Goal: Task Accomplishment & Management: Complete application form

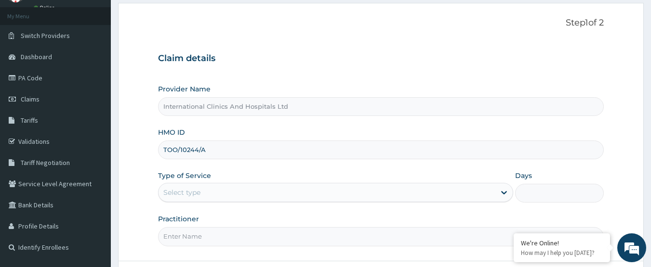
drag, startPoint x: 216, startPoint y: 156, endPoint x: 147, endPoint y: 154, distance: 69.4
click at [147, 154] on form "Step 1 of 2 Claim details Provider Name International Clinics And Hospitals Ltd…" at bounding box center [381, 159] width 526 height 313
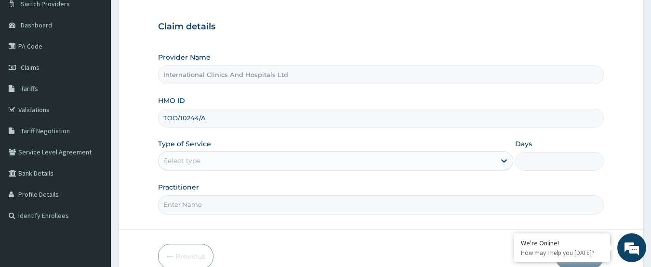
scroll to position [96, 0]
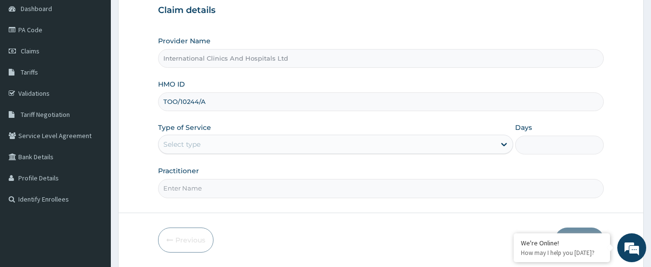
type input "TOO/10244/A"
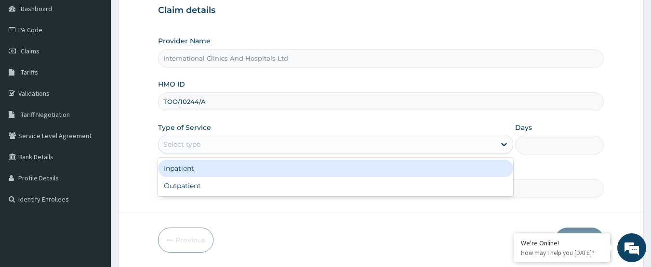
click at [214, 144] on div "Select type" at bounding box center [327, 144] width 337 height 15
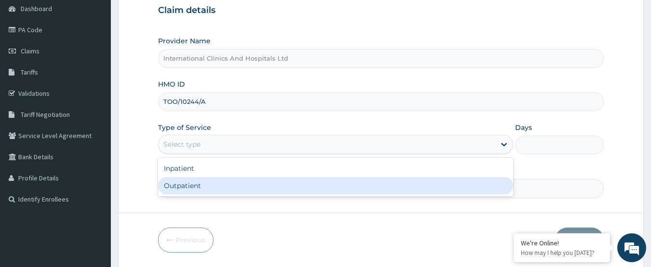
click at [201, 182] on div "Outpatient" at bounding box center [335, 185] width 355 height 17
type input "1"
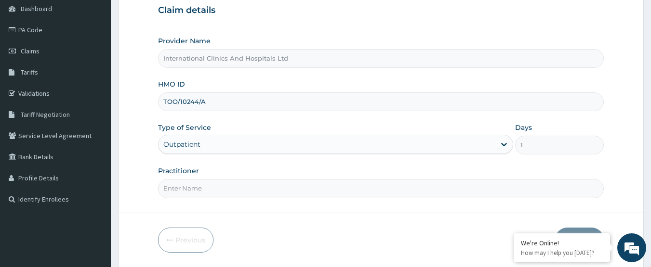
click at [217, 186] on input "Practitioner" at bounding box center [381, 188] width 446 height 19
type input "DR.NONSO"
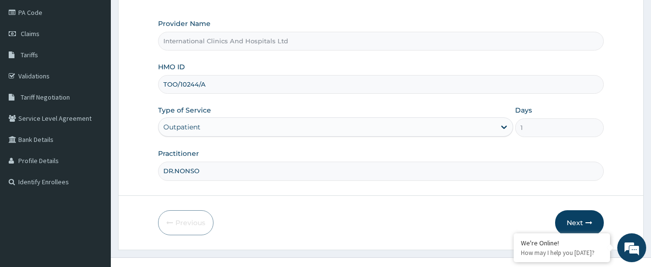
scroll to position [129, 0]
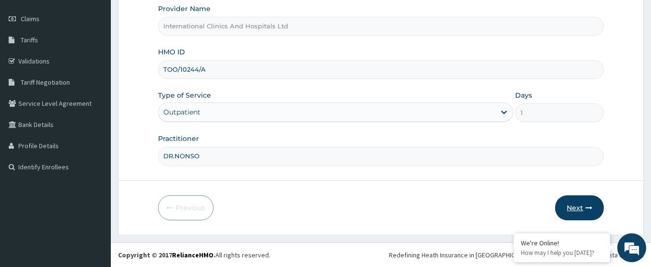
click at [569, 210] on button "Next" at bounding box center [579, 208] width 49 height 25
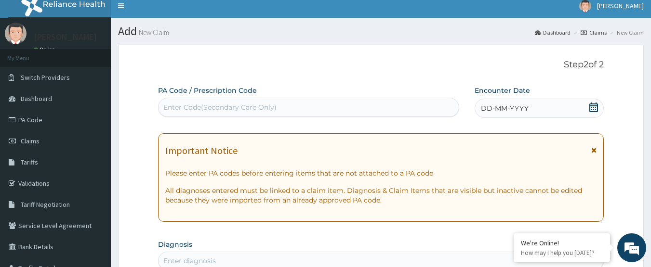
scroll to position [0, 0]
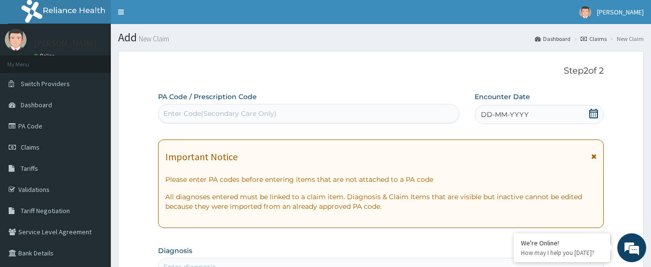
click at [258, 108] on div "Enter Code(Secondary Care Only)" at bounding box center [309, 113] width 301 height 15
paste input "PA/C8E85B"
type input "PA/C8E85B"
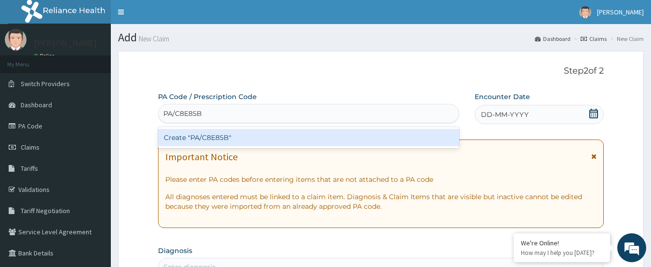
click at [209, 134] on div "Create "PA/C8E85B"" at bounding box center [309, 137] width 302 height 17
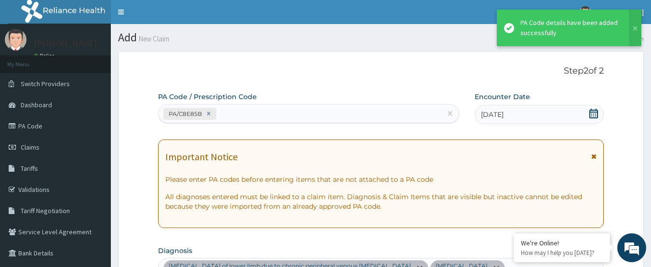
scroll to position [306, 0]
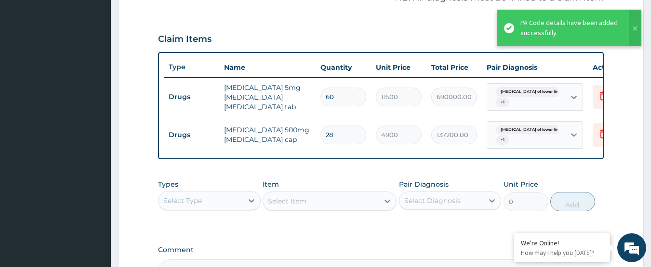
drag, startPoint x: 339, startPoint y: 97, endPoint x: 312, endPoint y: 97, distance: 27.0
click at [312, 97] on tr "Drugs eliquis 5mg apixaban apixaban tab 60 11500 690000.00 Stasis dermatitis of…" at bounding box center [400, 97] width 472 height 39
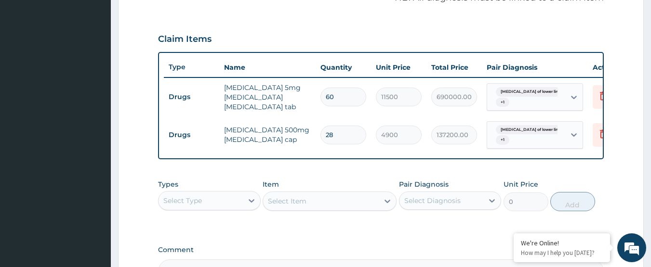
type input "1"
type input "11500.00"
type input "1"
drag, startPoint x: 346, startPoint y: 137, endPoint x: 330, endPoint y: 137, distance: 16.9
click at [331, 137] on input "28" at bounding box center [343, 135] width 46 height 19
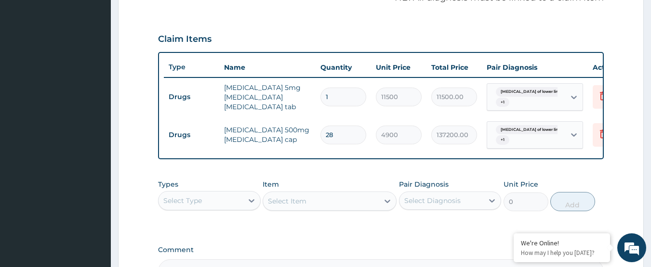
type input "21"
type input "102900.00"
drag, startPoint x: 335, startPoint y: 134, endPoint x: 311, endPoint y: 137, distance: 24.3
click at [311, 137] on tr "Drugs flucloxacillin 500mg flucloxacillin cap 21 4900 102900.00 Stasis dermatit…" at bounding box center [400, 136] width 472 height 38
type input "1"
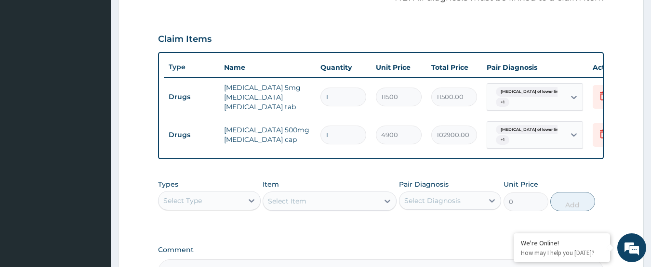
type input "4900.00"
drag, startPoint x: 332, startPoint y: 133, endPoint x: 300, endPoint y: 137, distance: 32.1
click at [300, 137] on tr "Drugs flucloxacillin 500mg flucloxacillin cap 1 4900 4900.00 Stasis dermatitis …" at bounding box center [400, 136] width 472 height 38
type input "3"
type input "14700.00"
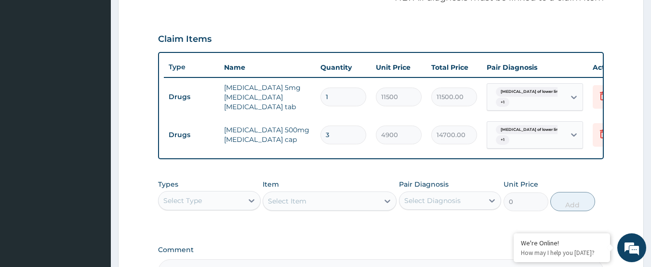
type input "3"
drag, startPoint x: 334, startPoint y: 97, endPoint x: 312, endPoint y: 99, distance: 22.3
click at [312, 99] on tr "Drugs eliquis 5mg apixaban apixaban tab 1 11500 11500.00 Stasis dermatitis of l…" at bounding box center [400, 97] width 472 height 39
type input "2"
type input "23000.00"
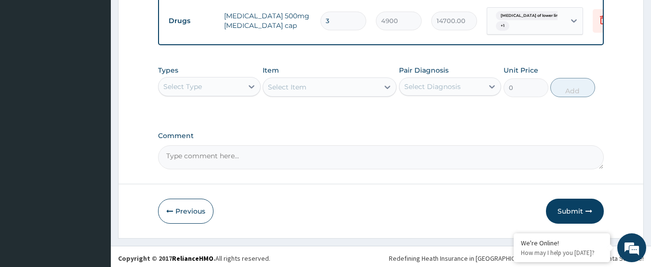
scroll to position [430, 0]
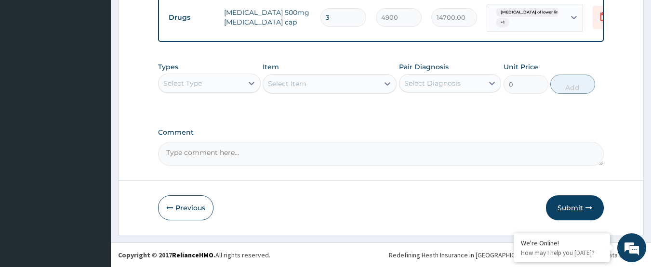
type input "2"
click at [567, 213] on button "Submit" at bounding box center [575, 208] width 58 height 25
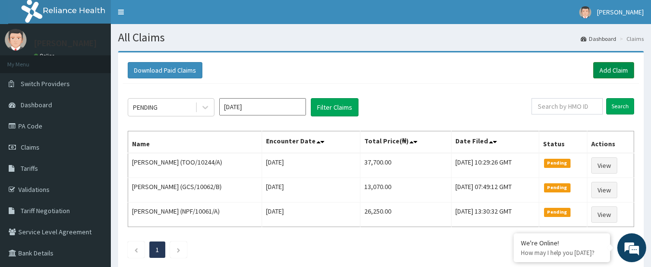
click at [607, 73] on link "Add Claim" at bounding box center [613, 70] width 41 height 16
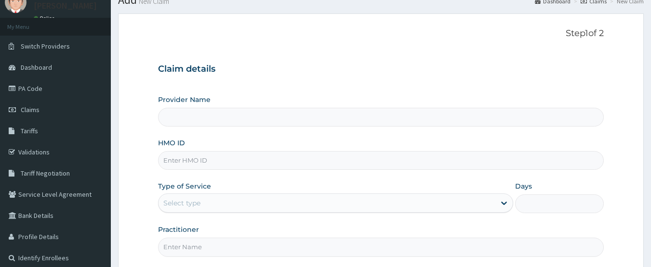
scroll to position [48, 0]
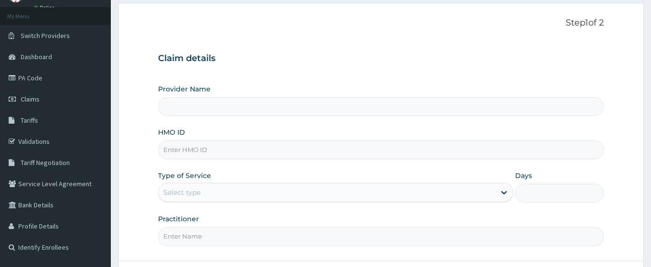
type input "International Clinics And Hospitals Ltd"
click at [231, 153] on input "HMO ID" at bounding box center [381, 150] width 446 height 19
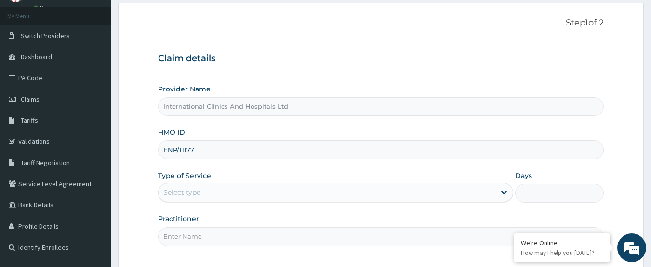
type input "ENP/11177/A"
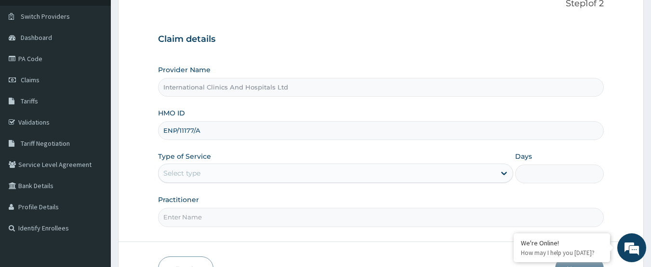
scroll to position [96, 0]
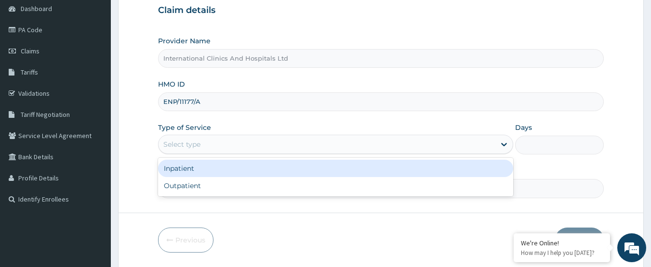
click at [242, 143] on div "Select type" at bounding box center [327, 144] width 337 height 15
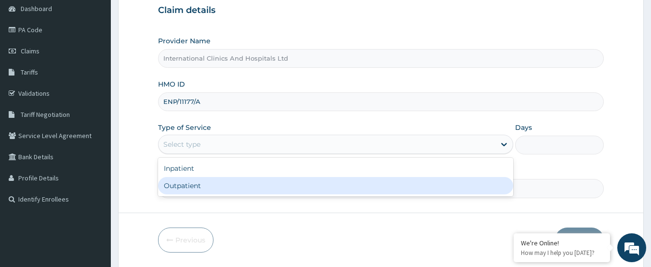
click at [241, 186] on div "Outpatient" at bounding box center [335, 185] width 355 height 17
type input "1"
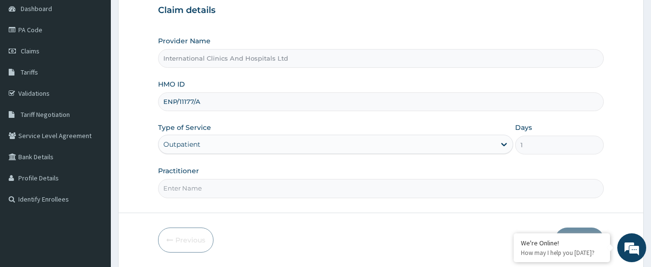
click at [229, 188] on input "Practitioner" at bounding box center [381, 188] width 446 height 19
type input "DR.ABDUL"
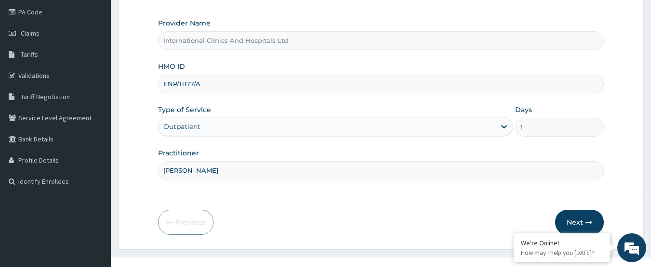
scroll to position [129, 0]
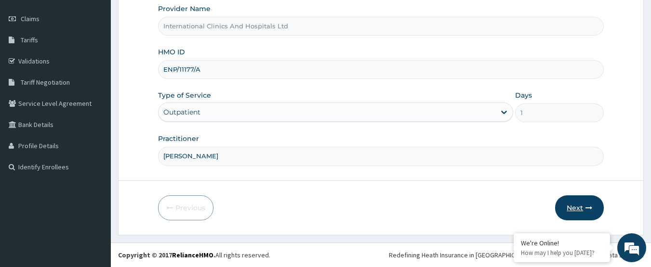
click at [567, 208] on button "Next" at bounding box center [579, 208] width 49 height 25
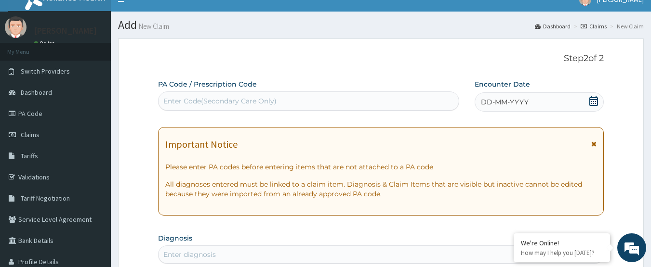
scroll to position [0, 0]
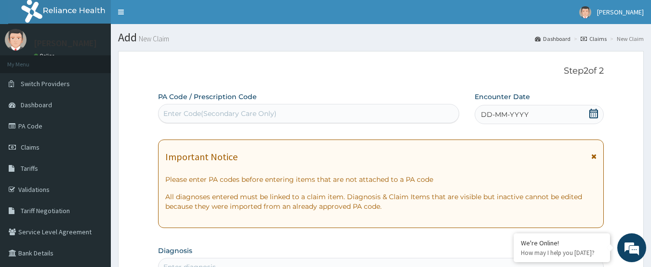
click at [327, 110] on div "Enter Code(Secondary Care Only)" at bounding box center [309, 113] width 301 height 15
click at [266, 115] on div "Enter Code(Secondary Care Only)" at bounding box center [219, 114] width 113 height 10
paste input "PA/91DFAE"
type input "PA/91DFAE"
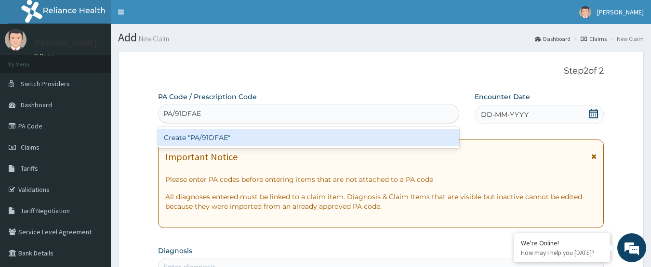
click at [210, 138] on div "Create "PA/91DFAE"" at bounding box center [309, 137] width 302 height 17
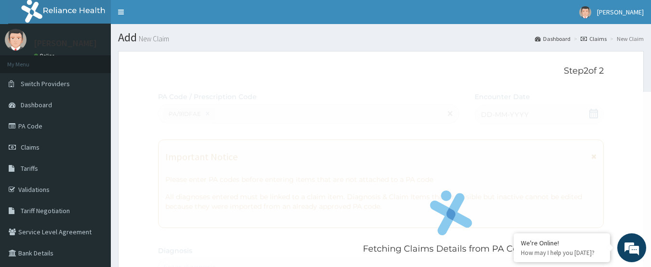
scroll to position [306, 0]
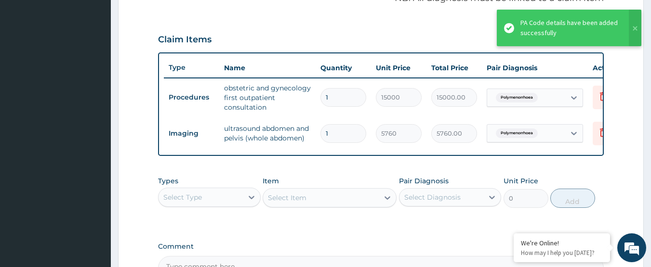
click at [319, 51] on div "Claim Items Type Name Quantity Unit Price Total Price Pair Diagnosis Actions Pr…" at bounding box center [381, 90] width 446 height 131
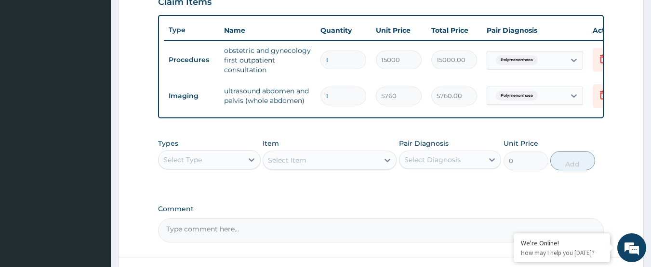
scroll to position [427, 0]
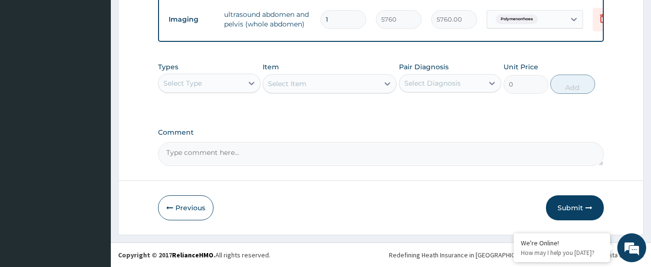
click at [215, 79] on div "Select Type" at bounding box center [201, 83] width 84 height 15
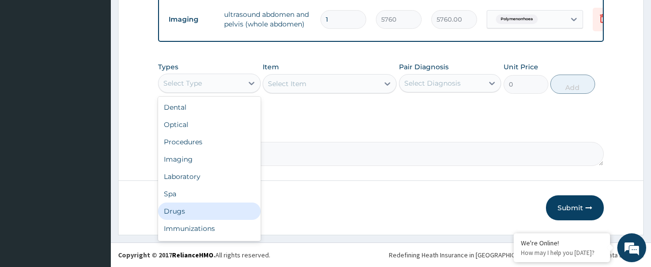
click at [207, 205] on div "Drugs" at bounding box center [209, 211] width 103 height 17
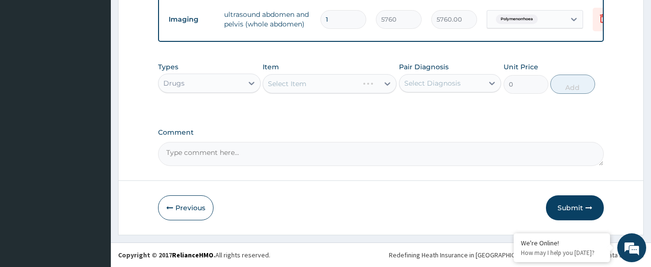
click at [315, 76] on div "Select Item" at bounding box center [330, 83] width 134 height 19
click at [315, 78] on div "Select Item" at bounding box center [330, 83] width 134 height 19
click at [328, 85] on div "Select Item" at bounding box center [330, 83] width 134 height 19
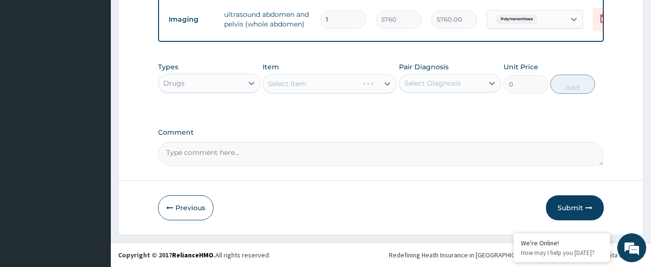
click at [328, 85] on div "Select Item" at bounding box center [330, 83] width 134 height 19
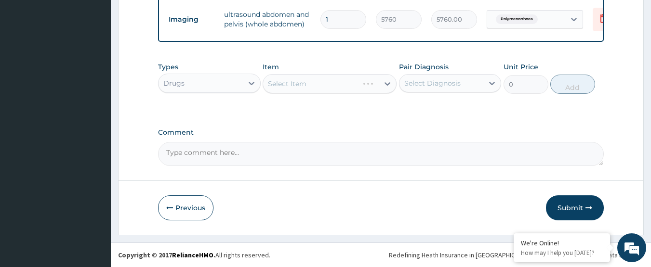
click at [328, 85] on div "Select Item" at bounding box center [330, 83] width 134 height 19
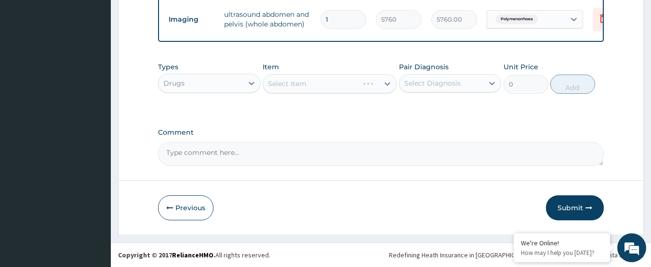
click at [328, 85] on div "Select Item" at bounding box center [330, 83] width 134 height 19
click at [328, 85] on div "Select Item" at bounding box center [321, 83] width 116 height 15
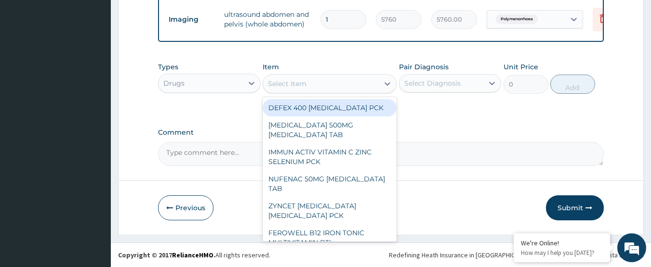
click at [328, 85] on div "Select Item" at bounding box center [321, 83] width 116 height 15
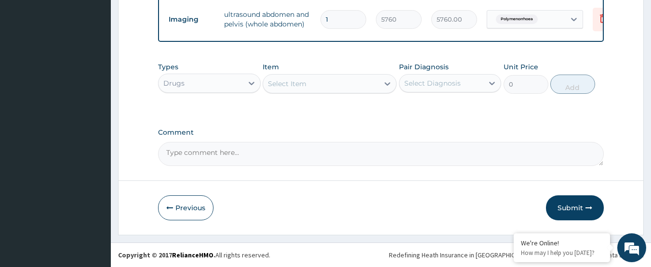
click at [328, 85] on div "Select Item" at bounding box center [321, 83] width 116 height 15
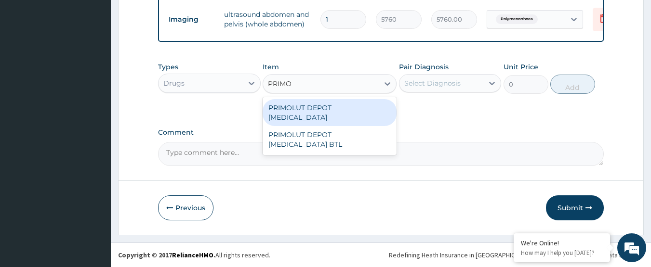
scroll to position [0, 0]
type input "PRIMOL"
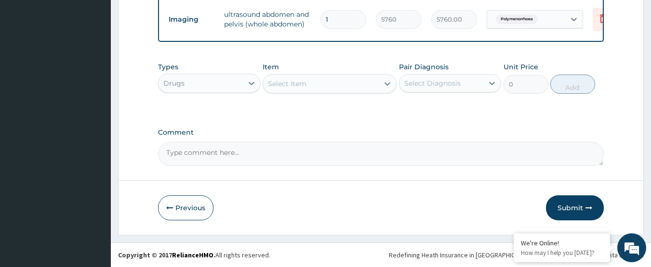
click at [557, 207] on button "Submit" at bounding box center [575, 208] width 58 height 25
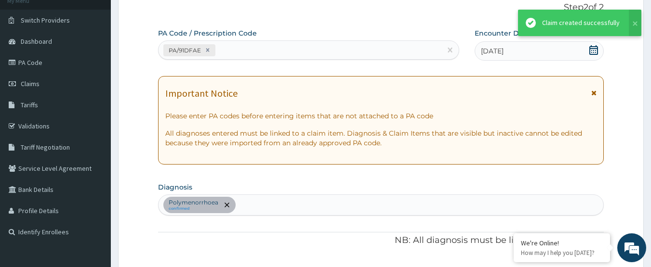
scroll to position [427, 0]
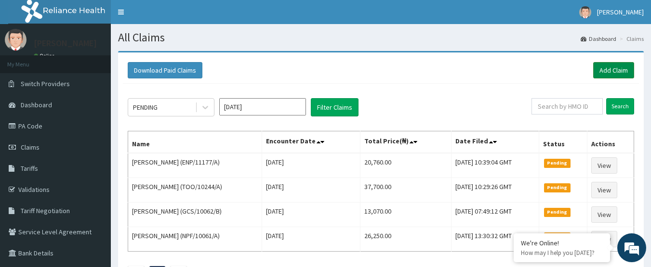
click at [601, 69] on link "Add Claim" at bounding box center [613, 70] width 41 height 16
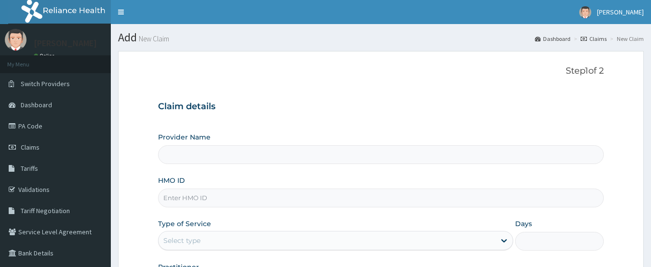
type input "International Clinics And Hospitals Ltd"
click at [231, 198] on input "HMO ID" at bounding box center [381, 198] width 446 height 19
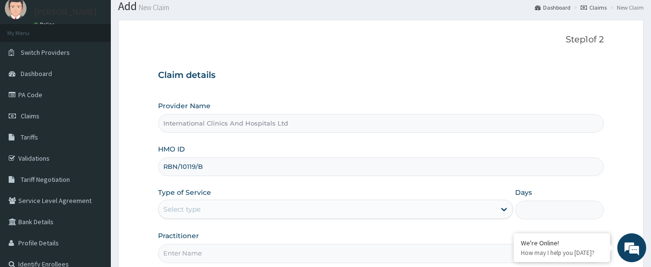
scroll to position [48, 0]
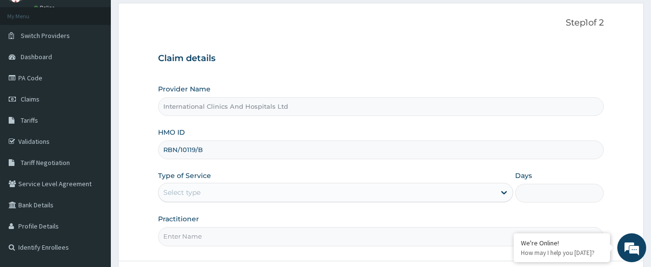
type input "RBN/10119/B"
click at [215, 189] on div "Select type" at bounding box center [327, 192] width 337 height 15
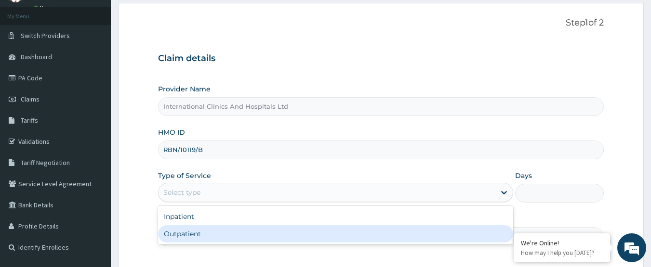
click at [227, 235] on div "Outpatient" at bounding box center [335, 234] width 355 height 17
type input "1"
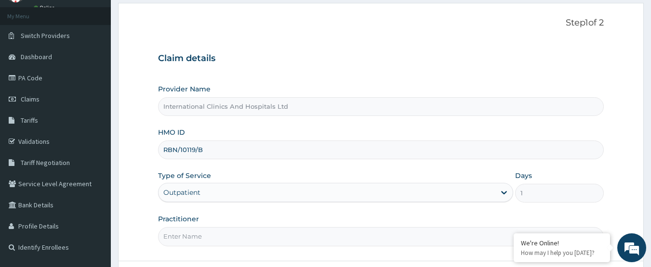
click at [229, 238] on input "Practitioner" at bounding box center [381, 236] width 446 height 19
type input "[PERSON_NAME]"
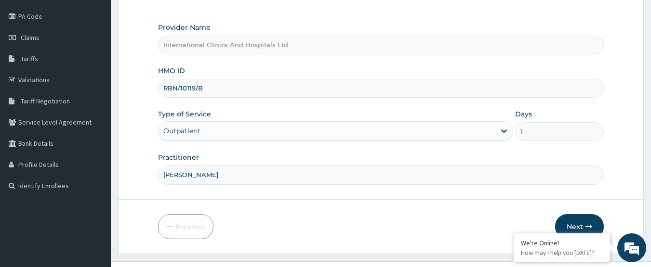
scroll to position [129, 0]
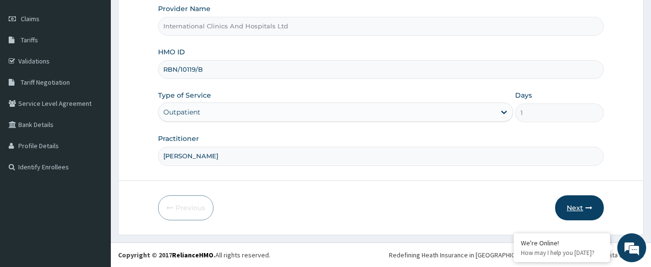
click at [573, 207] on button "Next" at bounding box center [579, 208] width 49 height 25
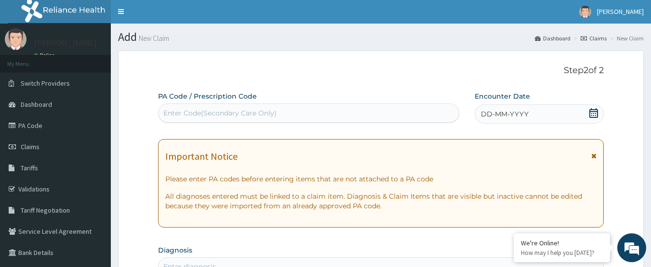
scroll to position [0, 0]
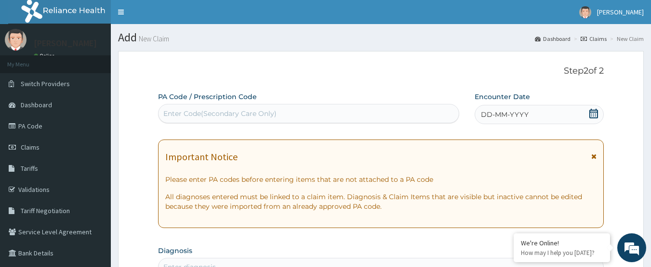
click at [519, 119] on span "DD-MM-YYYY" at bounding box center [505, 115] width 48 height 10
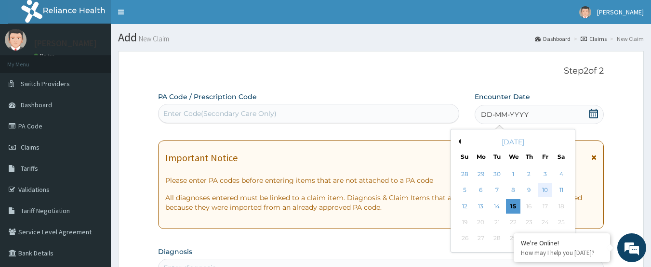
click at [541, 195] on div "10" at bounding box center [545, 191] width 14 height 14
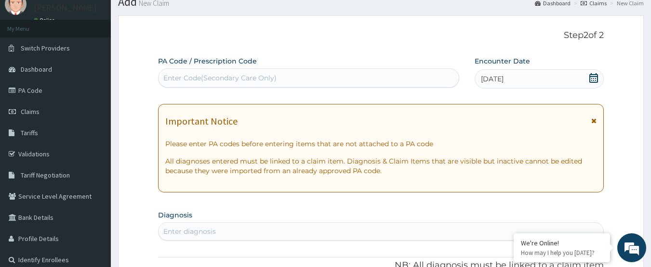
scroll to position [96, 0]
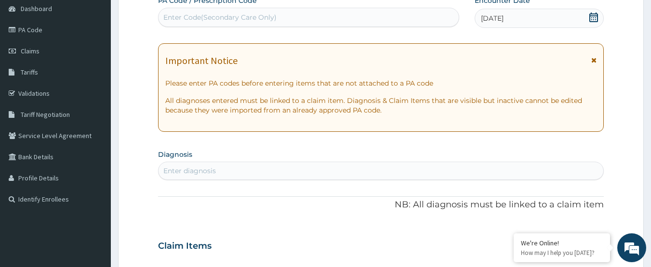
click at [268, 174] on div "Enter diagnosis" at bounding box center [381, 170] width 445 height 15
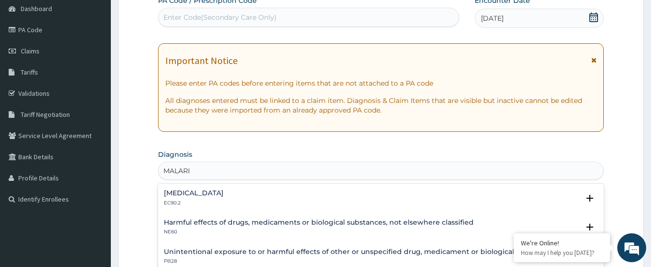
type input "[MEDICAL_DATA]"
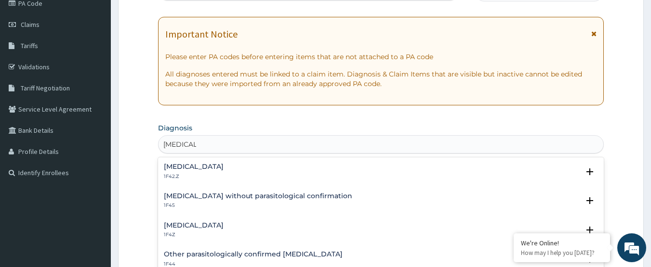
scroll to position [145, 0]
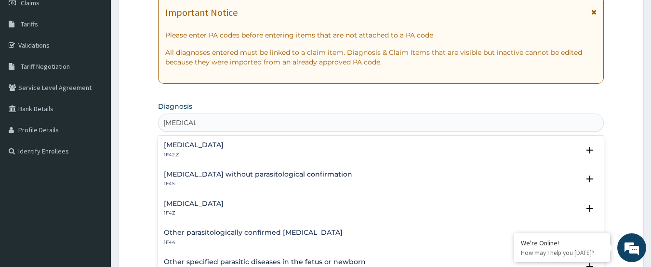
click at [184, 202] on h4 "[MEDICAL_DATA]" at bounding box center [194, 203] width 60 height 7
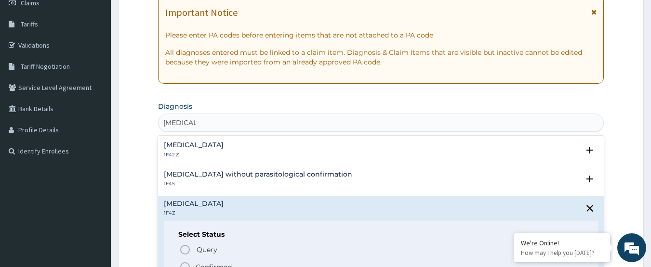
scroll to position [48, 0]
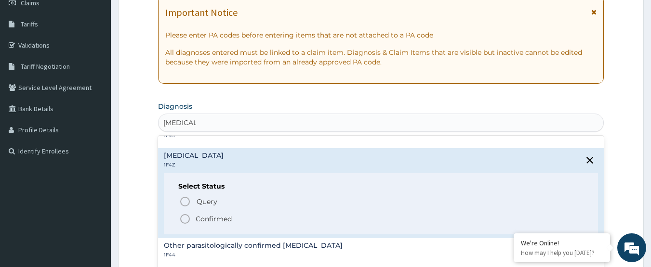
click at [184, 222] on icon "status option filled" at bounding box center [185, 219] width 12 height 12
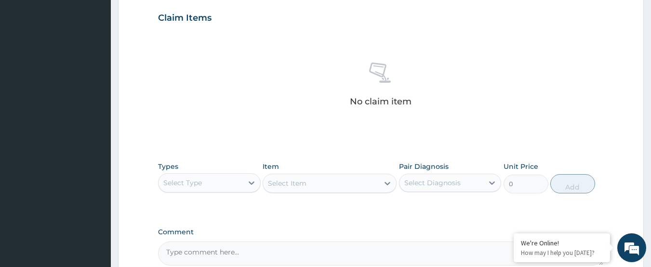
scroll to position [386, 0]
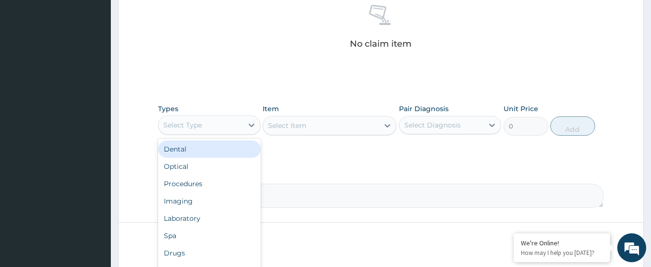
click at [202, 119] on div "Select Type" at bounding box center [201, 125] width 84 height 15
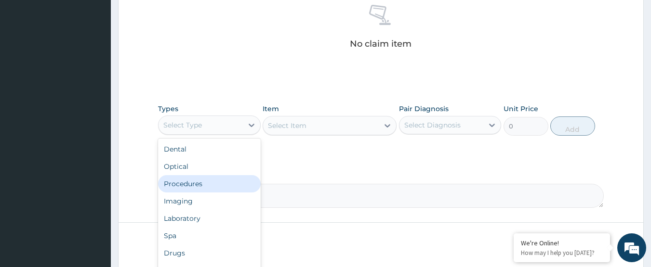
click at [213, 175] on div "Procedures" at bounding box center [209, 183] width 103 height 17
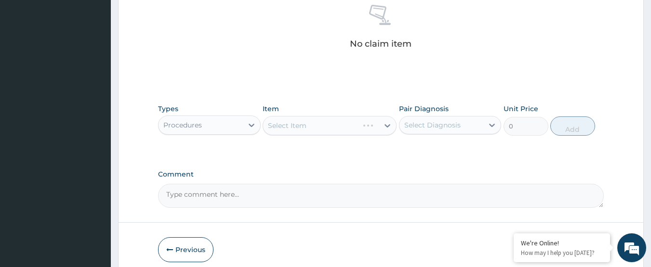
click at [300, 123] on div "Select Item" at bounding box center [330, 125] width 134 height 19
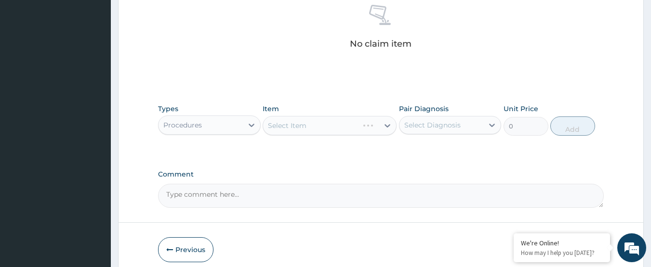
click at [300, 123] on div "Select Item" at bounding box center [330, 125] width 134 height 19
click at [310, 123] on div "Select Item" at bounding box center [330, 125] width 134 height 19
click at [310, 123] on div "Select Item" at bounding box center [321, 125] width 116 height 15
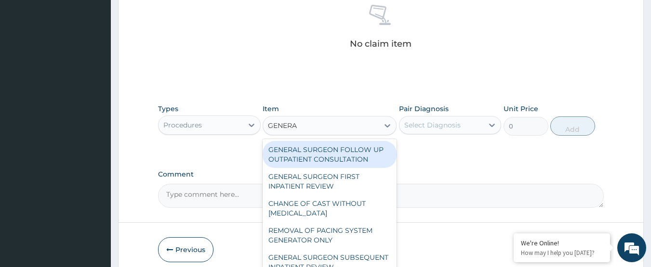
type input "GENERAL"
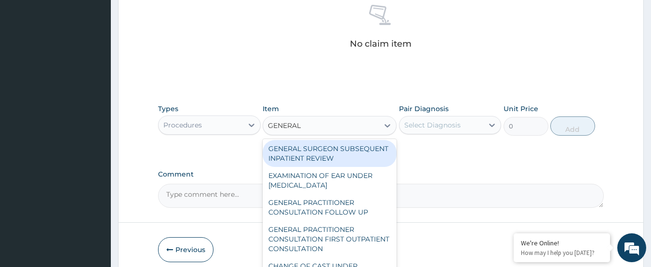
scroll to position [96, 0]
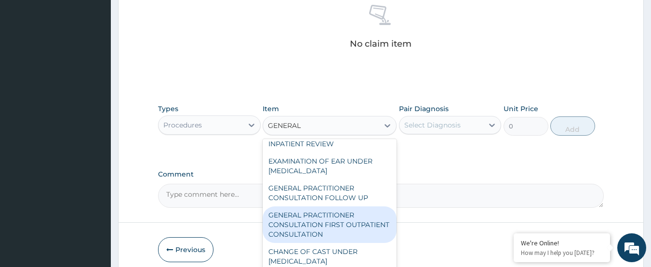
drag, startPoint x: 340, startPoint y: 233, endPoint x: 414, endPoint y: 182, distance: 90.8
click at [340, 232] on div "GENERAL PRACTITIONER CONSULTATION FIRST OUTPATIENT CONSULTATION" at bounding box center [330, 225] width 134 height 37
type input "3000"
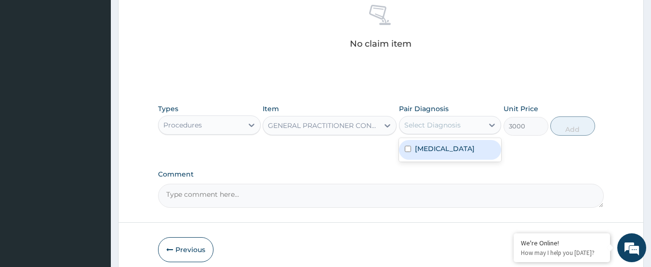
click at [439, 125] on div "Select Diagnosis" at bounding box center [432, 125] width 56 height 10
click at [455, 146] on label "Malaria, unspecified" at bounding box center [445, 149] width 60 height 10
checkbox input "true"
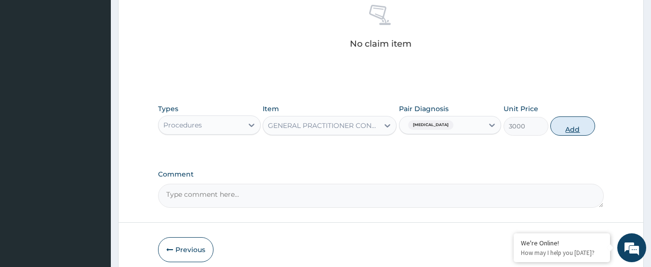
click at [571, 128] on button "Add" at bounding box center [572, 126] width 45 height 19
type input "0"
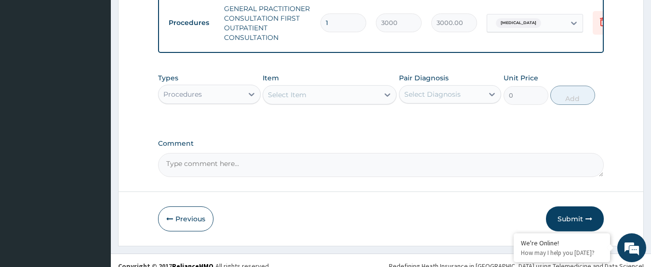
click at [208, 100] on div "Procedures" at bounding box center [201, 94] width 84 height 15
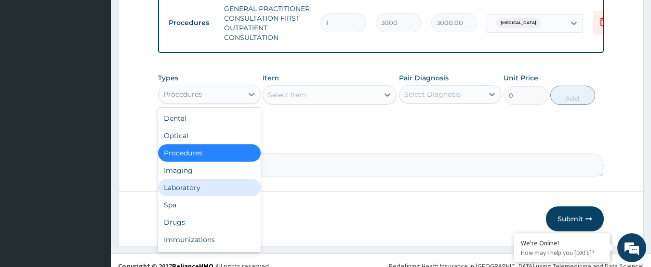
click at [211, 195] on div "Laboratory" at bounding box center [209, 187] width 103 height 17
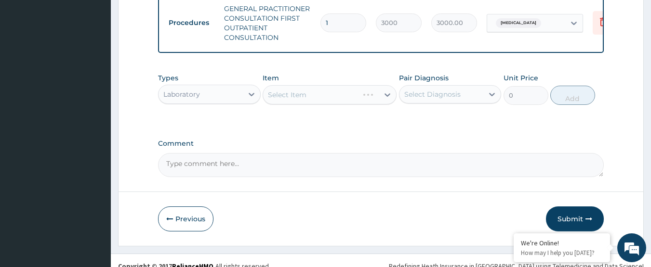
click at [314, 103] on div "Select Item" at bounding box center [330, 94] width 134 height 19
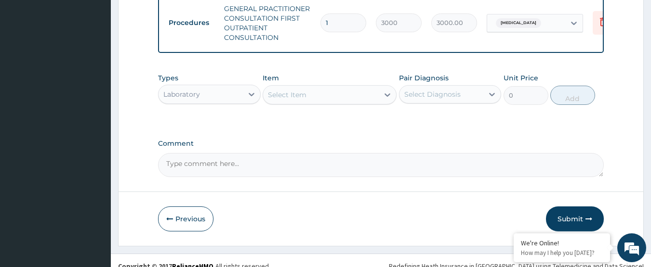
click at [314, 103] on div "Select Item" at bounding box center [321, 94] width 116 height 15
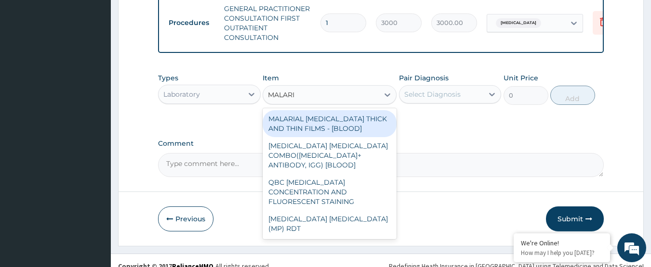
type input "[MEDICAL_DATA]"
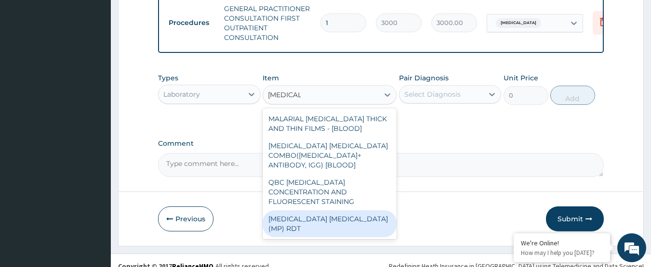
click at [325, 216] on div "[MEDICAL_DATA] [MEDICAL_DATA] (MP) RDT" at bounding box center [330, 224] width 134 height 27
type input "1500"
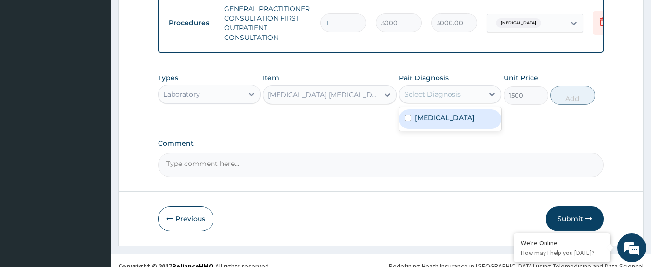
click at [449, 99] on div "Select Diagnosis" at bounding box center [432, 95] width 56 height 10
click at [461, 123] on label "[MEDICAL_DATA]" at bounding box center [445, 118] width 60 height 10
checkbox input "true"
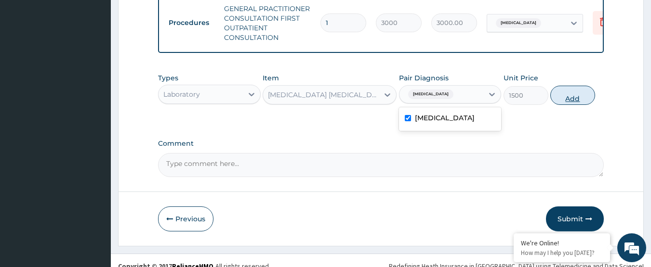
click at [575, 104] on button "Add" at bounding box center [572, 95] width 45 height 19
type input "0"
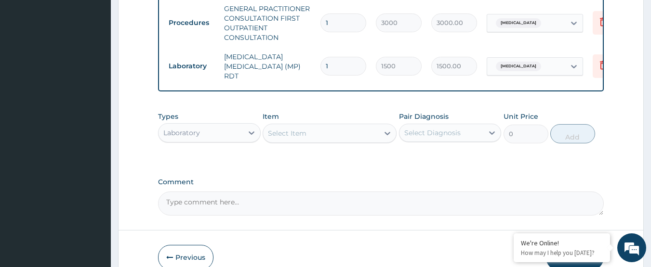
click at [312, 139] on div "Select Item" at bounding box center [321, 133] width 116 height 15
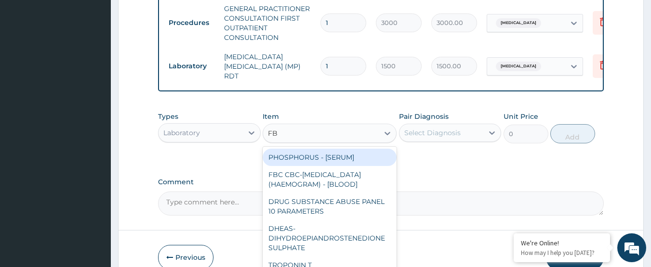
type input "FBC"
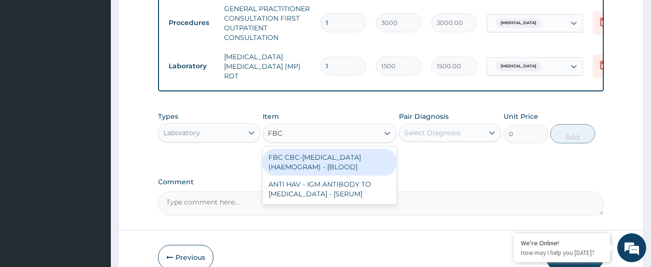
click at [327, 161] on div "FBC CBC-[MEDICAL_DATA] (HAEMOGRAM) - [BLOOD]" at bounding box center [330, 162] width 134 height 27
type input "3000"
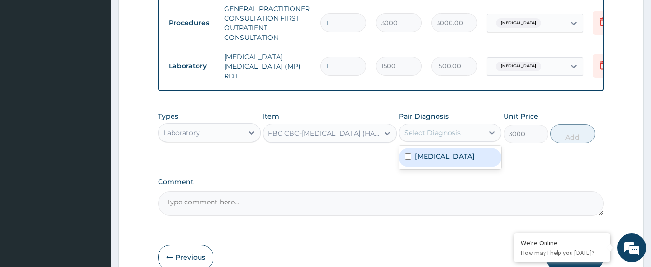
click at [443, 138] on div "Select Diagnosis" at bounding box center [432, 133] width 56 height 10
click at [451, 155] on label "[MEDICAL_DATA]" at bounding box center [445, 157] width 60 height 10
checkbox input "true"
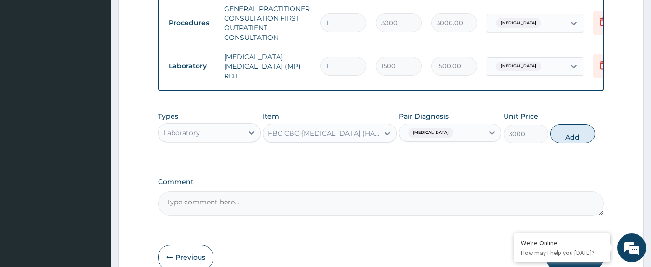
click at [568, 142] on button "Add" at bounding box center [572, 133] width 45 height 19
type input "0"
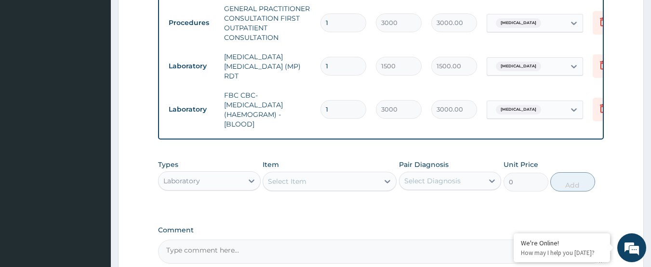
click at [205, 184] on div "Laboratory" at bounding box center [201, 180] width 84 height 15
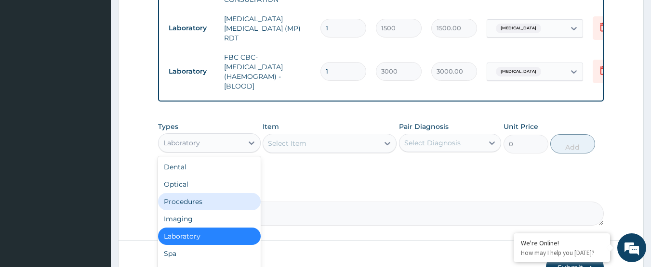
scroll to position [482, 0]
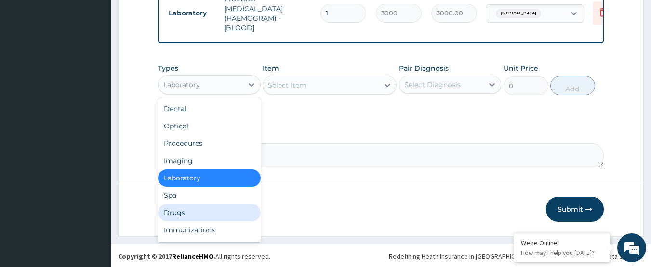
click at [213, 218] on div "Drugs" at bounding box center [209, 212] width 103 height 17
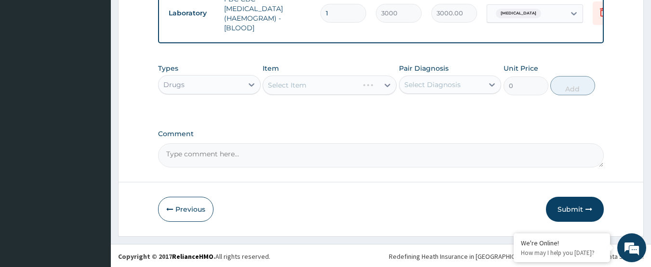
click at [311, 88] on div "Select Item" at bounding box center [330, 85] width 134 height 19
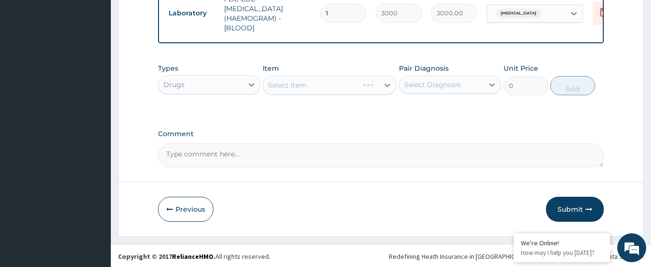
click at [311, 88] on div "Select Item" at bounding box center [330, 85] width 134 height 19
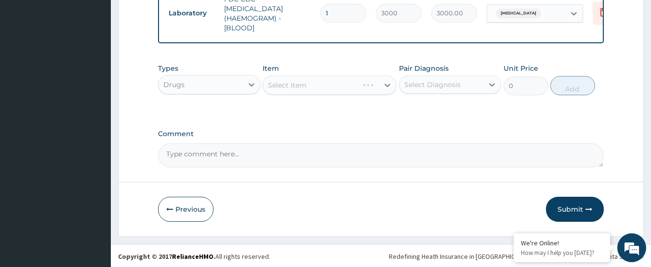
click at [311, 88] on div "Select Item" at bounding box center [330, 85] width 134 height 19
click at [311, 88] on div "Select Item" at bounding box center [321, 85] width 116 height 15
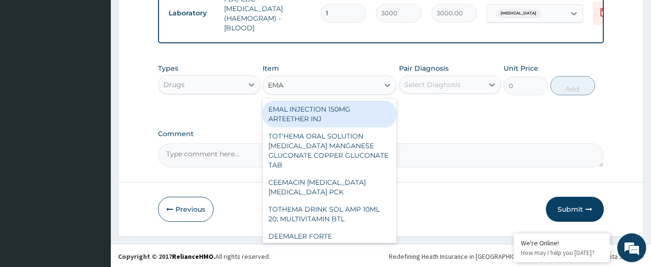
type input "EMAL"
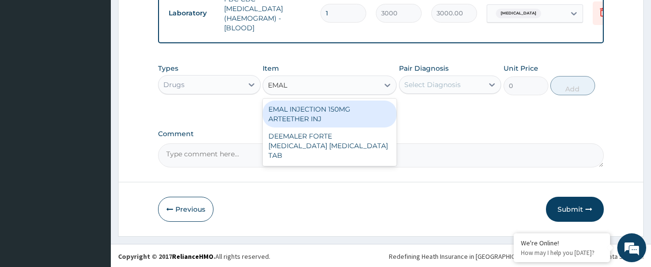
click at [364, 115] on div "EMAL INJECTION 150MG ARTEETHER INJ" at bounding box center [330, 114] width 134 height 27
type input "730"
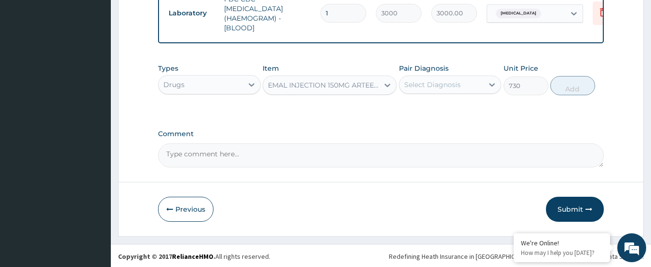
click at [454, 84] on div "Select Diagnosis" at bounding box center [432, 85] width 56 height 10
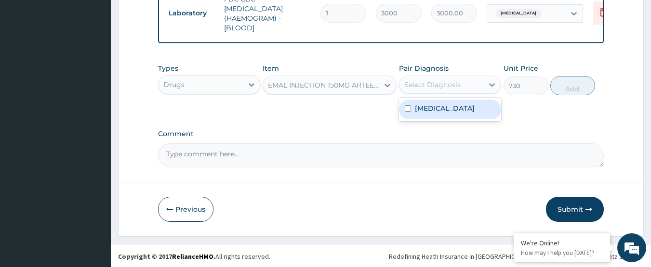
click at [447, 113] on label "Malaria, unspecified" at bounding box center [445, 109] width 60 height 10
checkbox input "true"
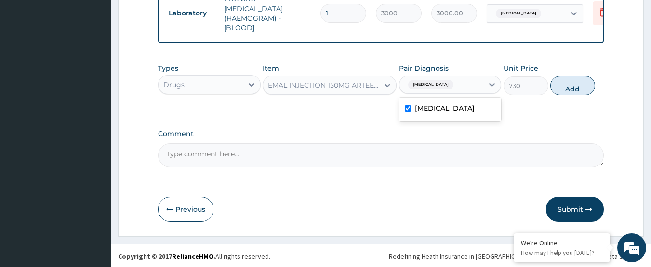
click at [576, 90] on button "Add" at bounding box center [572, 85] width 45 height 19
type input "0"
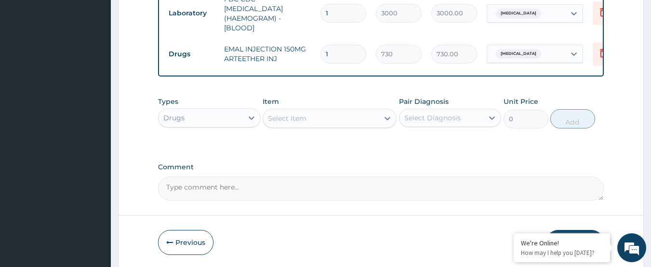
click at [300, 122] on div "Select Item" at bounding box center [287, 119] width 39 height 10
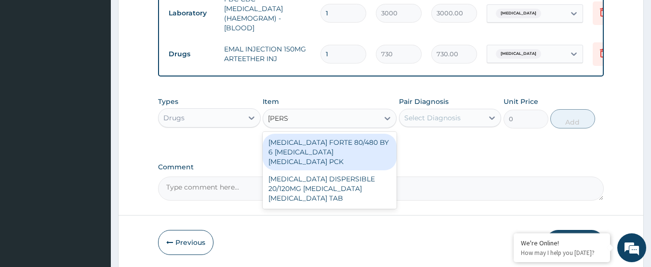
type input "COART"
click at [308, 146] on div "[MEDICAL_DATA] FORTE 80/480 BY 6 [MEDICAL_DATA] [MEDICAL_DATA] PCK" at bounding box center [330, 152] width 134 height 37
type input "2800"
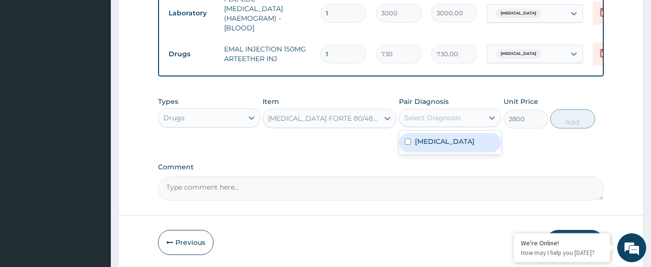
click at [422, 120] on div "Select Diagnosis" at bounding box center [432, 118] width 56 height 10
click at [426, 140] on label "[MEDICAL_DATA]" at bounding box center [445, 142] width 60 height 10
checkbox input "true"
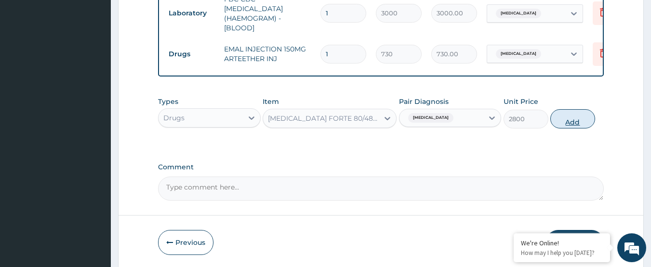
click at [559, 119] on button "Add" at bounding box center [572, 118] width 45 height 19
type input "0"
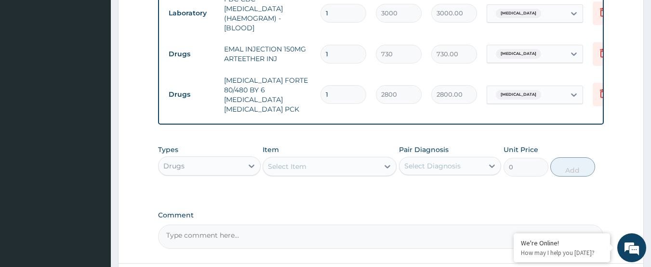
click at [294, 162] on div "Select Item" at bounding box center [287, 167] width 39 height 10
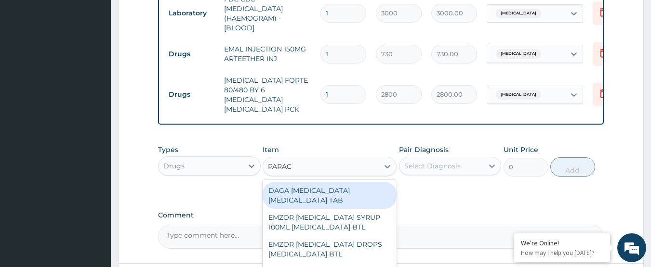
type input "PARACE"
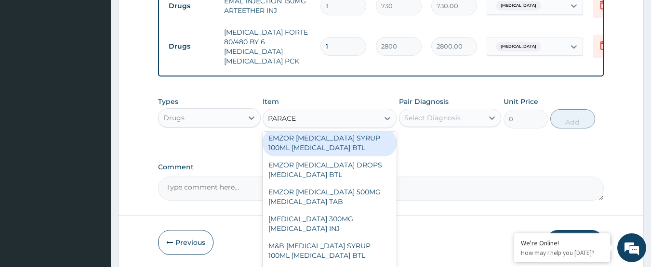
scroll to position [48, 0]
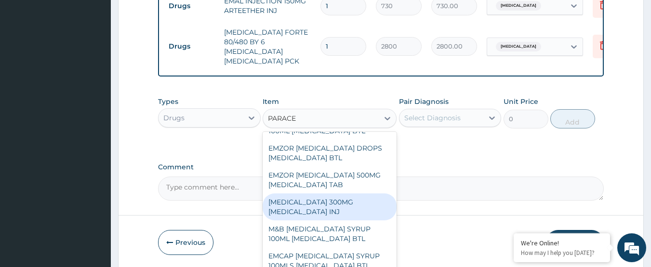
click at [343, 200] on div "[MEDICAL_DATA] 300MG [MEDICAL_DATA] INJ" at bounding box center [330, 207] width 134 height 27
type input "200"
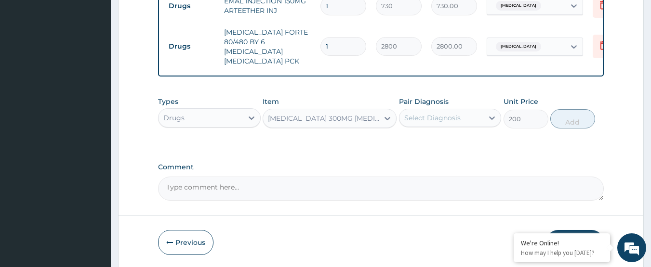
click at [446, 116] on div "Select Diagnosis" at bounding box center [441, 117] width 84 height 15
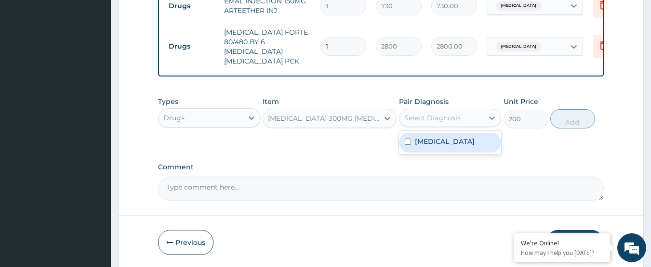
click at [445, 137] on label "[MEDICAL_DATA]" at bounding box center [445, 142] width 60 height 10
checkbox input "true"
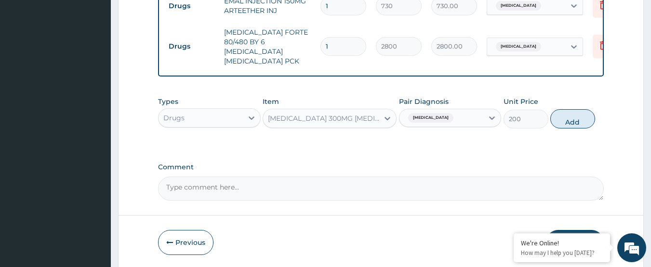
click at [601, 118] on div "Types Drugs Item PARACETAMOL 300MG ACETAMINOPHEN INJ Pair Diagnosis Malaria, un…" at bounding box center [381, 112] width 446 height 41
click at [585, 117] on button "Add" at bounding box center [572, 118] width 45 height 19
type input "0"
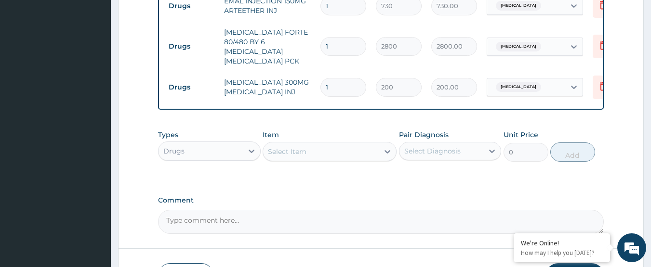
click at [306, 144] on div "Select Item" at bounding box center [321, 151] width 116 height 15
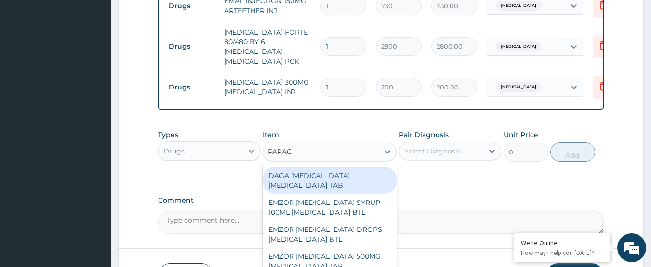
type input "PARACE"
click at [359, 175] on div "DAGA PARACETAMOL ACETAMINOPHEN TAB" at bounding box center [330, 180] width 134 height 27
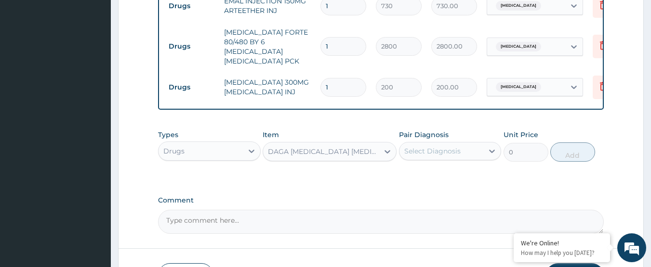
type input "20"
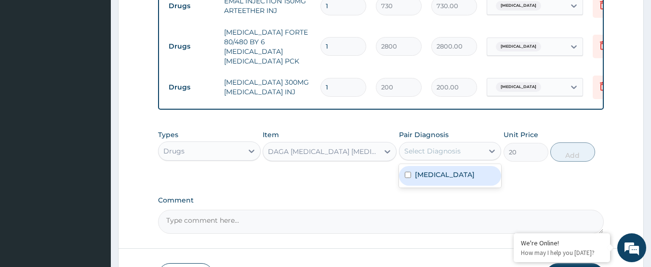
click at [434, 146] on div "Select Diagnosis" at bounding box center [432, 151] width 56 height 10
click at [432, 166] on div "Malaria, unspecified" at bounding box center [450, 176] width 103 height 20
checkbox input "true"
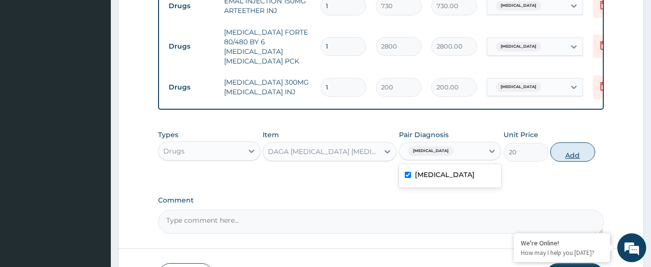
click at [571, 153] on button "Add" at bounding box center [572, 152] width 45 height 19
type input "0"
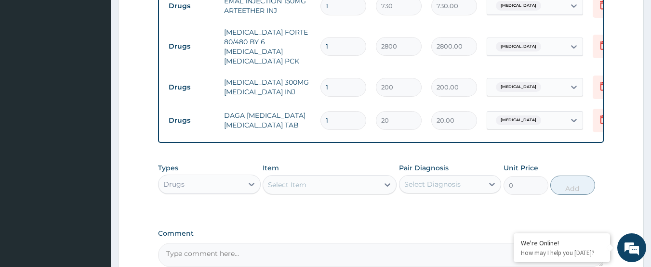
drag, startPoint x: 349, startPoint y: 78, endPoint x: 302, endPoint y: 76, distance: 47.3
click at [302, 76] on tr "Drugs PARACETAMOL 300MG ACETAMINOPHEN INJ 1 200 200.00 Malaria, unspecified Del…" at bounding box center [400, 87] width 472 height 33
type input "2"
type input "400.00"
type input "2"
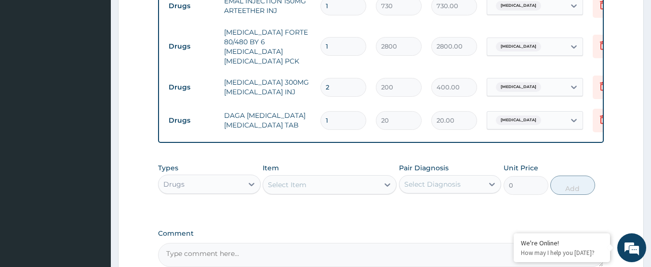
drag, startPoint x: 332, startPoint y: 105, endPoint x: 293, endPoint y: 108, distance: 39.7
click at [293, 108] on tr "Drugs DAGA PARACETAMOL ACETAMINOPHEN TAB 1 20 20.00 Malaria, unspecified Delete" at bounding box center [400, 120] width 472 height 33
type input "2"
type input "40.00"
type input "24"
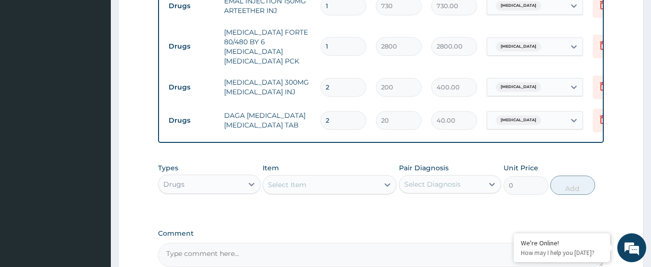
type input "480.00"
type input "24"
click at [271, 78] on td "PARACETAMOL 300MG ACETAMINOPHEN INJ" at bounding box center [267, 87] width 96 height 29
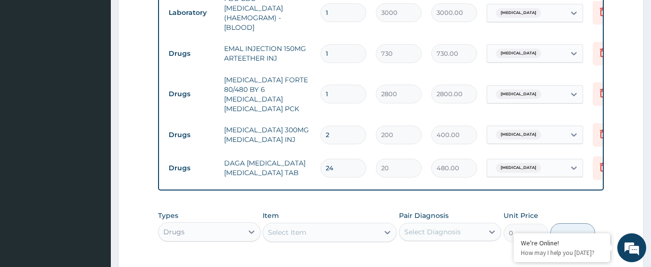
scroll to position [482, 0]
drag, startPoint x: 337, startPoint y: 55, endPoint x: 280, endPoint y: 55, distance: 56.4
click at [280, 55] on tr "Drugs EMAL INJECTION 150MG ARTEETHER INJ 1 730 730.00 Malaria, unspecified Dele…" at bounding box center [400, 54] width 472 height 33
type input "3"
type input "2190.00"
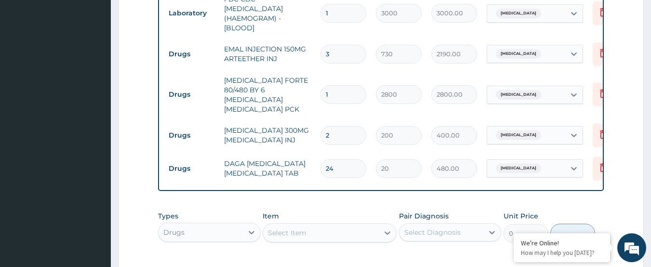
type input "3"
click at [281, 57] on td "EMAL INJECTION 150MG ARTEETHER INJ" at bounding box center [267, 54] width 96 height 29
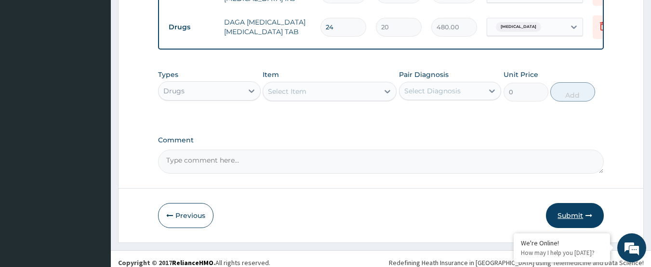
click at [555, 209] on button "Submit" at bounding box center [575, 215] width 58 height 25
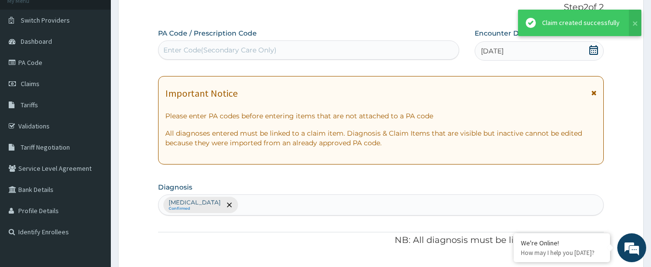
scroll to position [624, 0]
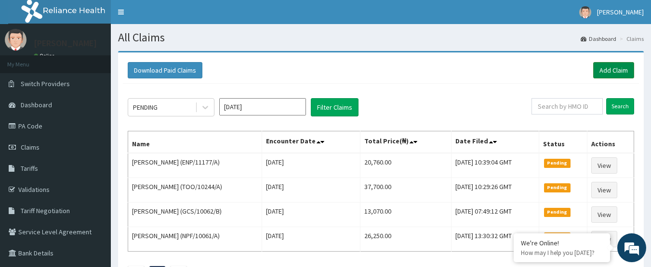
click at [608, 72] on link "Add Claim" at bounding box center [613, 70] width 41 height 16
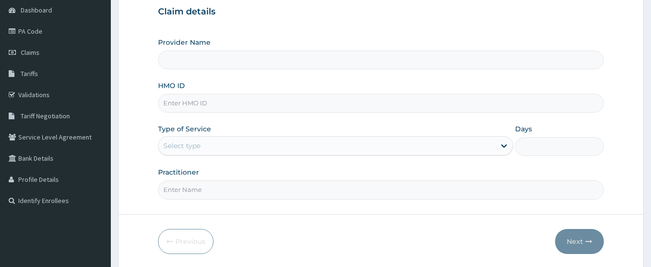
scroll to position [96, 0]
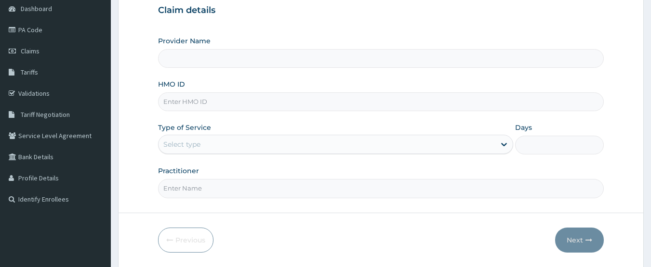
click at [264, 103] on input "HMO ID" at bounding box center [381, 102] width 446 height 19
type input "International Clinics And Hospitals Ltd"
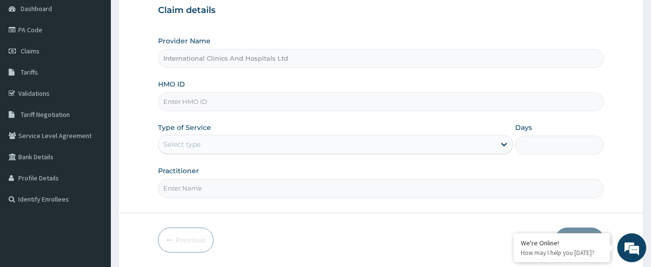
scroll to position [0, 0]
type input "GSV/11214/A"
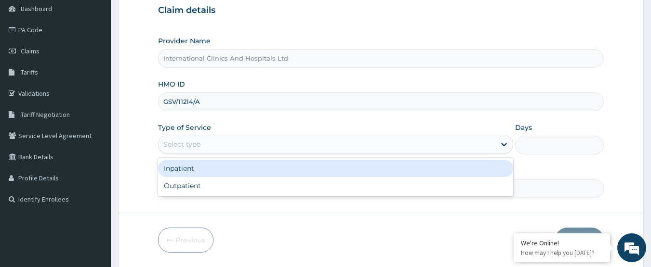
click at [175, 146] on div "Select type" at bounding box center [181, 145] width 37 height 10
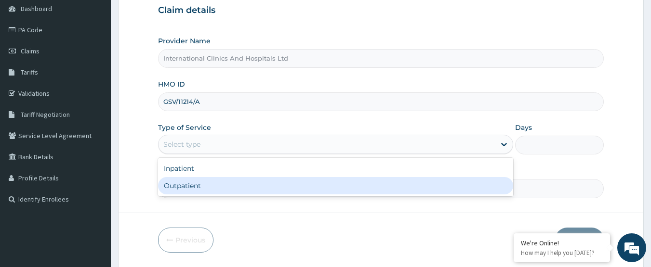
click at [194, 185] on div "Outpatient" at bounding box center [335, 185] width 355 height 17
type input "1"
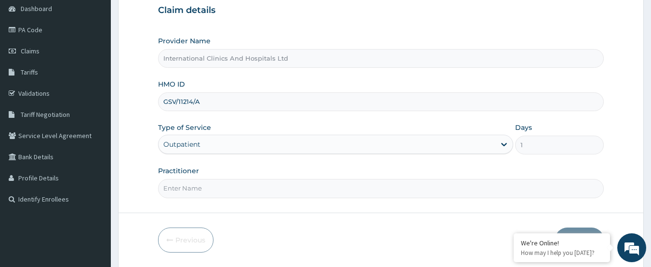
click at [204, 187] on input "Practitioner" at bounding box center [381, 188] width 446 height 19
type input "[PERSON_NAME]"
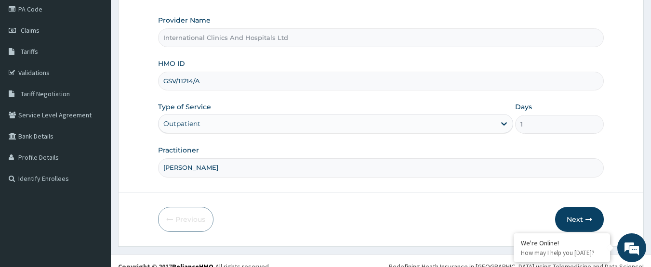
scroll to position [129, 0]
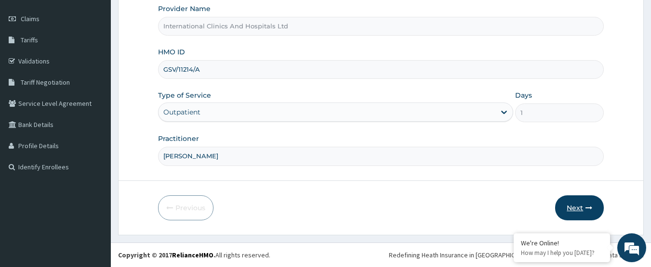
click at [569, 207] on button "Next" at bounding box center [579, 208] width 49 height 25
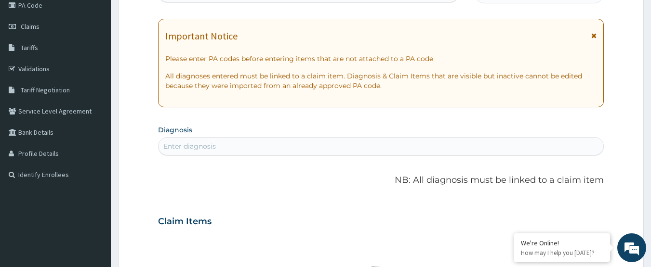
scroll to position [0, 0]
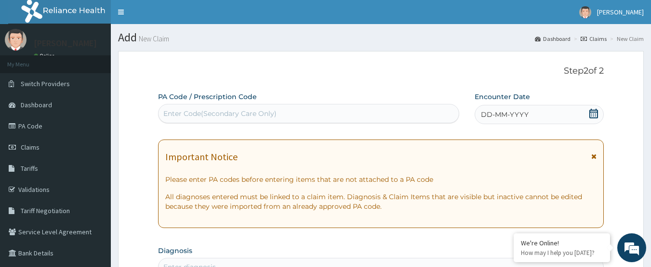
click at [515, 115] on span "DD-MM-YYYY" at bounding box center [505, 115] width 48 height 10
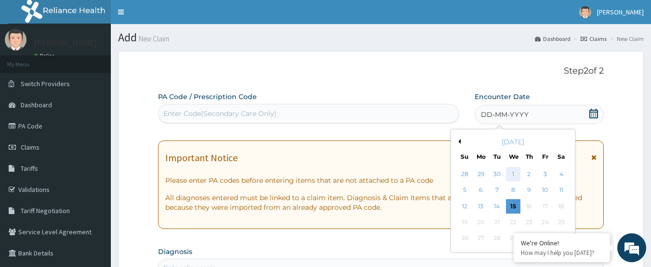
click at [515, 175] on div "1" at bounding box center [513, 174] width 14 height 14
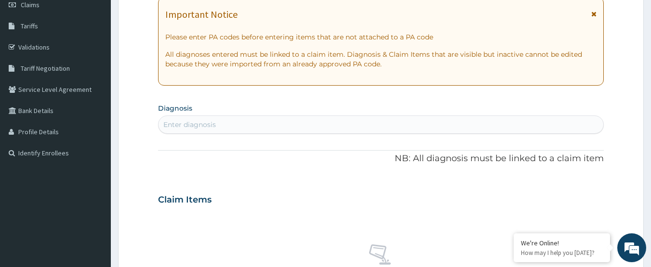
scroll to position [145, 0]
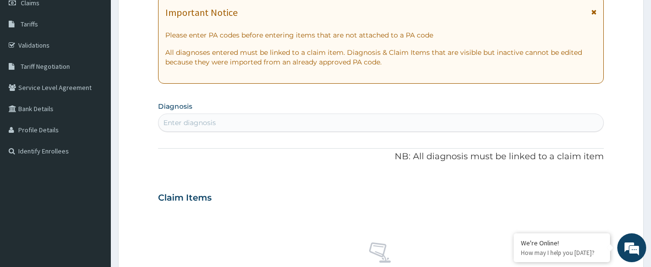
click at [249, 121] on div "Enter diagnosis" at bounding box center [381, 122] width 445 height 15
type input "[MEDICAL_DATA]"
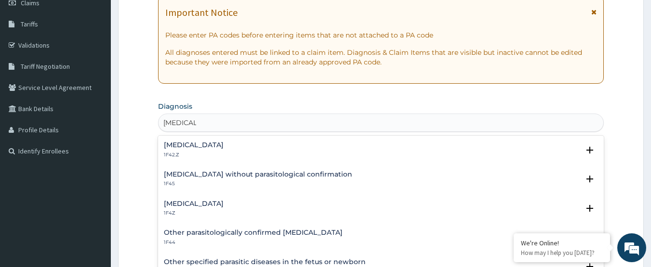
click at [171, 206] on h4 "[MEDICAL_DATA]" at bounding box center [194, 203] width 60 height 7
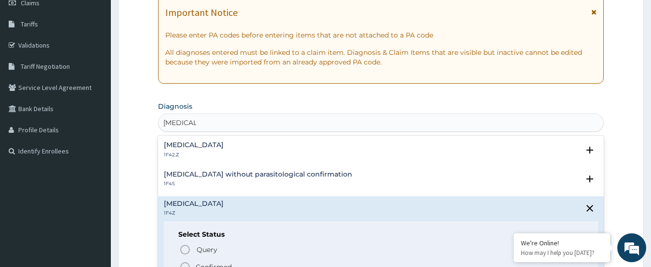
scroll to position [48, 0]
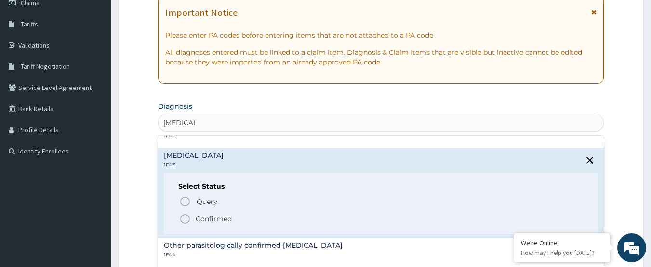
click at [184, 216] on icon "status option filled" at bounding box center [185, 219] width 12 height 12
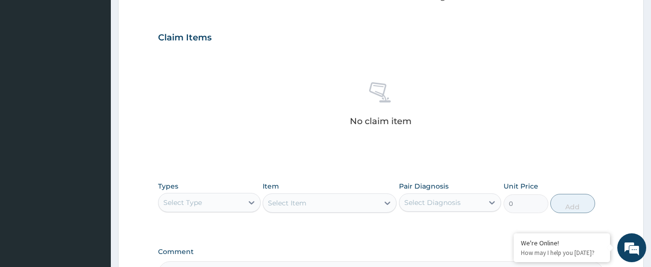
scroll to position [337, 0]
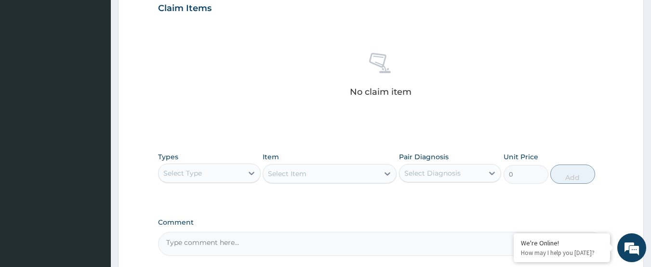
click at [198, 173] on div "Select Type" at bounding box center [182, 174] width 39 height 10
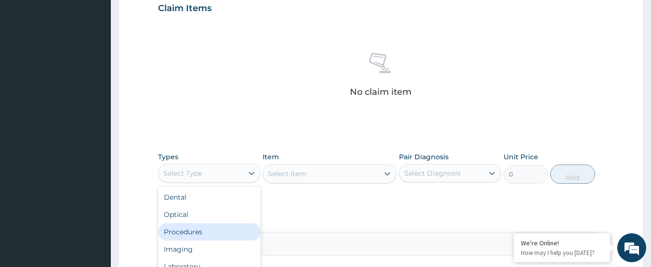
click at [209, 232] on div "Procedures" at bounding box center [209, 232] width 103 height 17
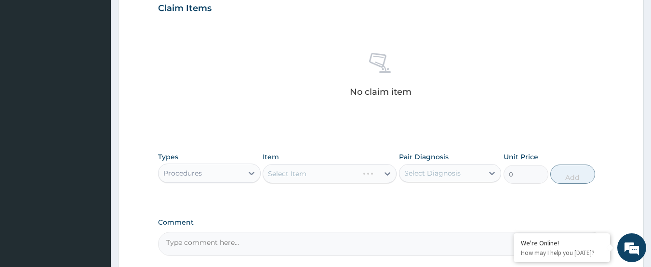
click at [327, 164] on div "Select Item" at bounding box center [330, 173] width 134 height 19
click at [330, 171] on div "Select Item" at bounding box center [330, 173] width 134 height 19
click at [332, 169] on div "Select Item" at bounding box center [330, 173] width 134 height 19
click at [330, 172] on div "Select Item" at bounding box center [330, 173] width 134 height 19
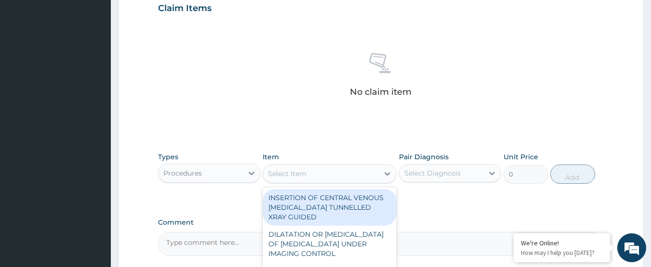
click at [327, 175] on div "Select Item" at bounding box center [321, 173] width 116 height 15
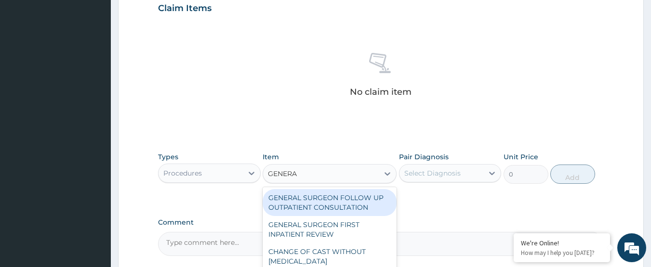
type input "GENERAL"
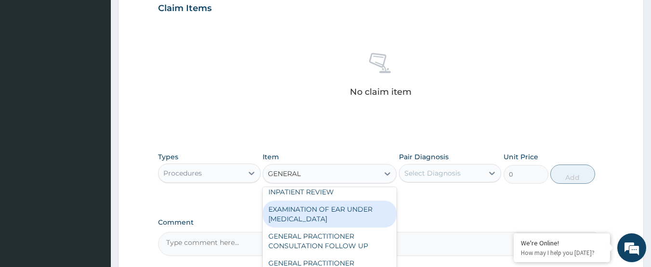
scroll to position [145, 0]
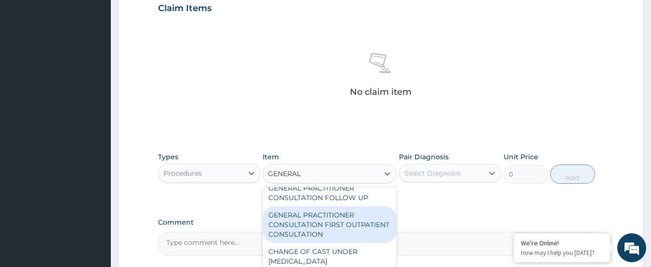
click at [325, 235] on div "GENERAL PRACTITIONER CONSULTATION FIRST OUTPATIENT CONSULTATION" at bounding box center [330, 225] width 134 height 37
type input "3000"
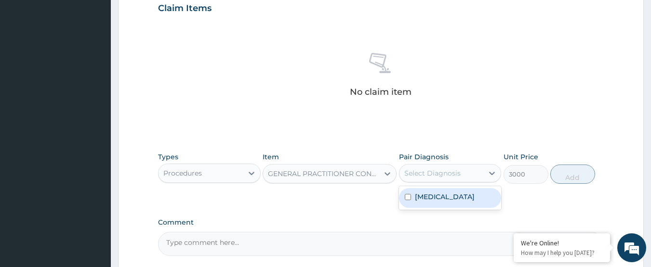
click at [437, 174] on div "Select Diagnosis" at bounding box center [432, 174] width 56 height 10
click at [477, 205] on div "[MEDICAL_DATA]" at bounding box center [450, 198] width 103 height 20
checkbox input "true"
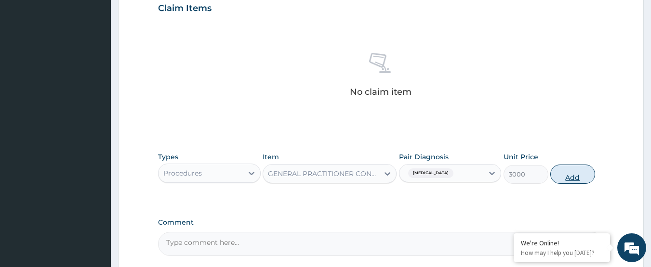
click at [580, 179] on button "Add" at bounding box center [572, 174] width 45 height 19
type input "0"
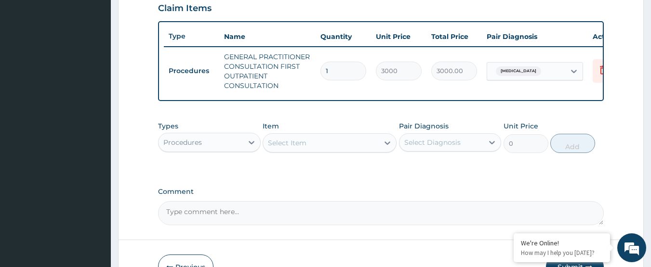
click at [204, 150] on div "Procedures" at bounding box center [201, 142] width 84 height 15
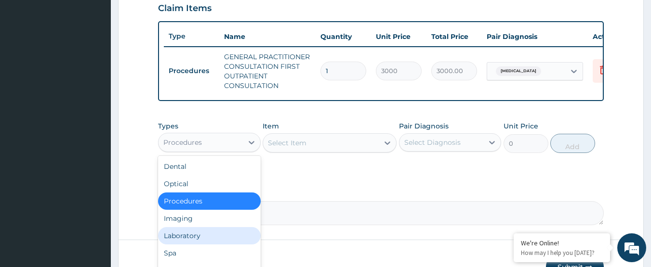
drag, startPoint x: 214, startPoint y: 240, endPoint x: 249, endPoint y: 221, distance: 39.5
click at [215, 240] on div "Laboratory" at bounding box center [209, 235] width 103 height 17
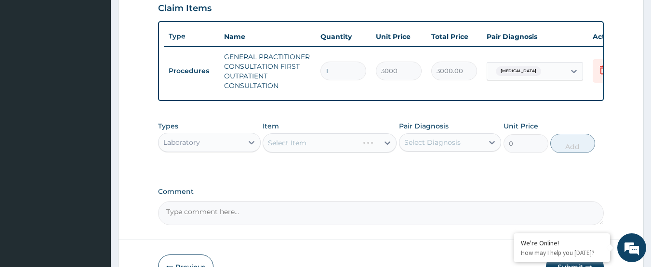
click at [319, 147] on div "Select Item" at bounding box center [330, 142] width 134 height 19
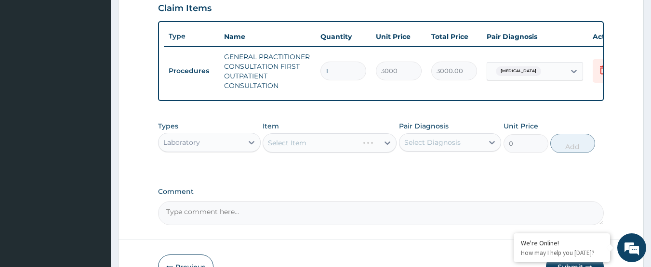
click at [319, 147] on div "Select Item" at bounding box center [330, 142] width 134 height 19
click at [323, 149] on div "Select Item" at bounding box center [330, 142] width 134 height 19
click at [323, 149] on div "Select Item" at bounding box center [321, 142] width 116 height 15
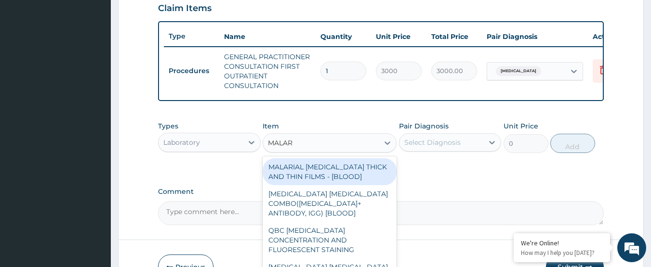
type input "MALARI"
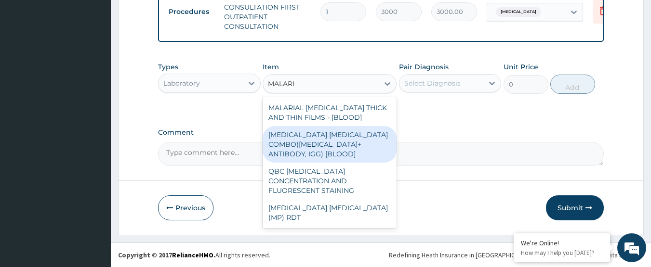
scroll to position [404, 0]
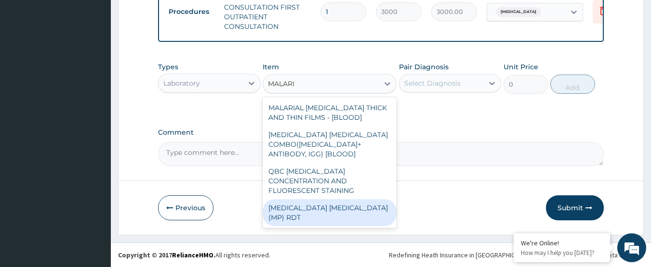
click at [312, 199] on div "[MEDICAL_DATA] [MEDICAL_DATA] (MP) RDT" at bounding box center [330, 212] width 134 height 27
type input "1500"
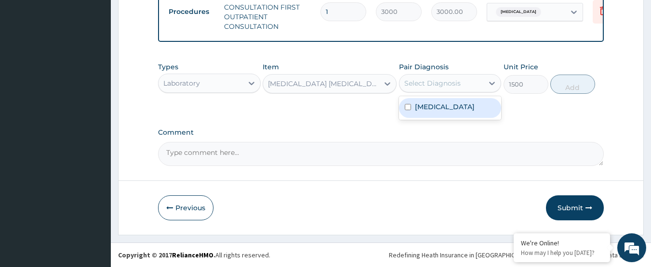
click at [442, 83] on div "Select Diagnosis" at bounding box center [432, 84] width 56 height 10
click at [443, 106] on label "[MEDICAL_DATA]" at bounding box center [445, 107] width 60 height 10
checkbox input "true"
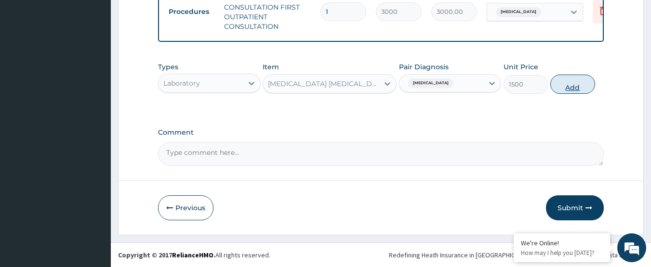
click at [580, 86] on button "Add" at bounding box center [572, 84] width 45 height 19
type input "0"
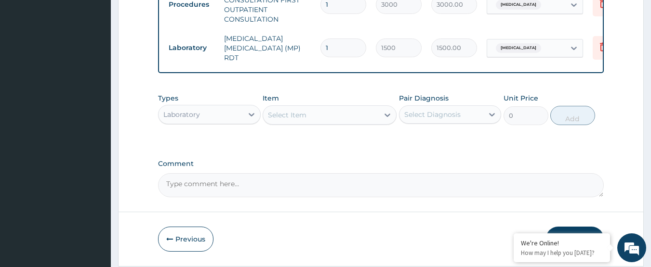
click at [187, 113] on div "Laboratory" at bounding box center [181, 115] width 37 height 10
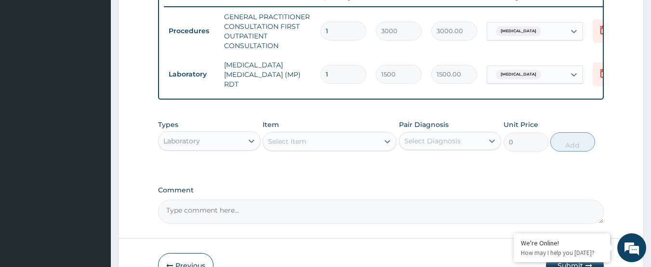
scroll to position [356, 0]
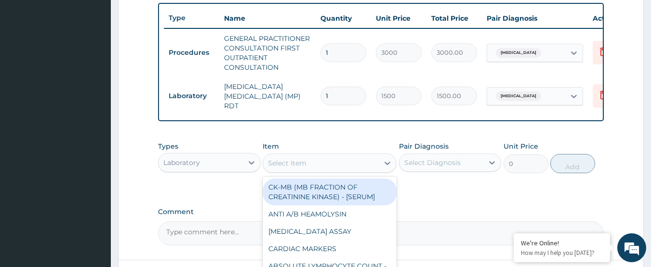
click at [304, 164] on div "Select Item" at bounding box center [287, 164] width 39 height 10
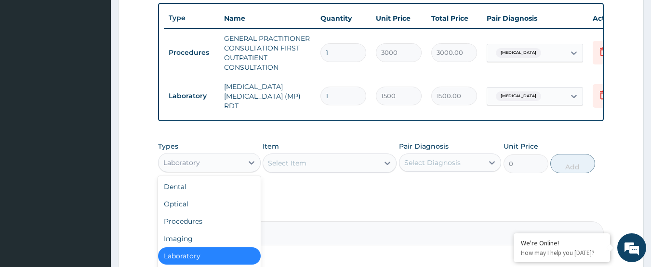
click at [178, 166] on div "Laboratory" at bounding box center [181, 163] width 37 height 10
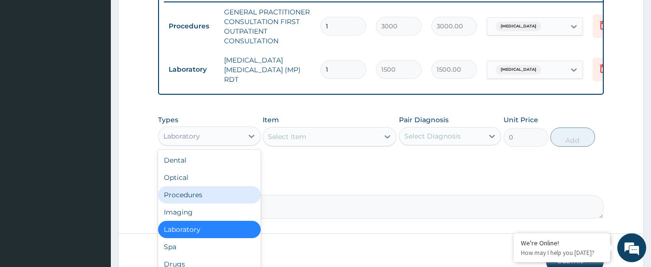
scroll to position [404, 0]
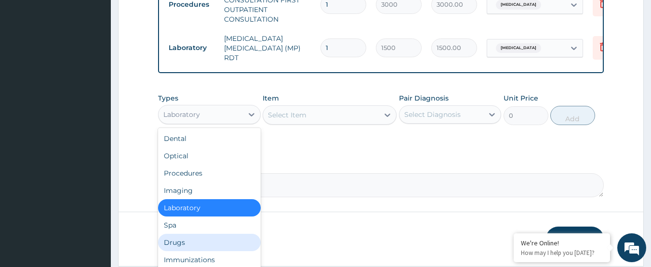
click at [209, 249] on div "Drugs" at bounding box center [209, 242] width 103 height 17
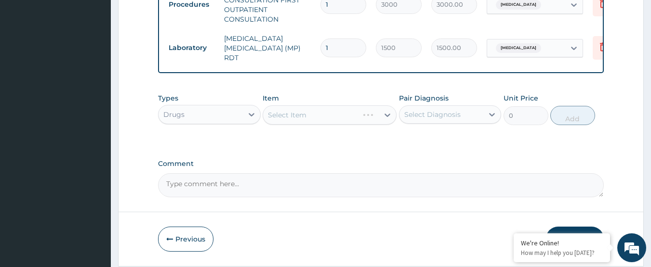
click at [301, 119] on div "Select Item" at bounding box center [330, 115] width 134 height 19
click at [304, 119] on div "Select Item" at bounding box center [330, 115] width 134 height 19
click at [327, 114] on div "Select Item" at bounding box center [330, 115] width 134 height 19
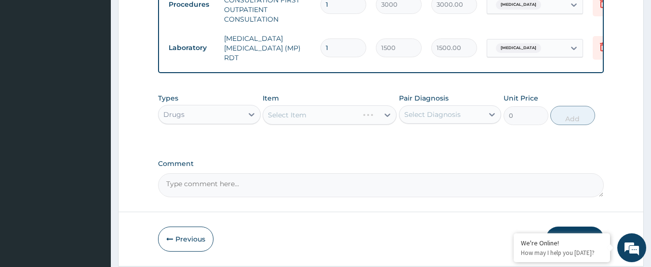
click at [327, 114] on div "Select Item" at bounding box center [330, 115] width 134 height 19
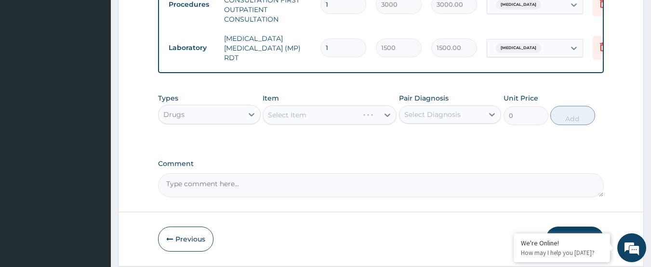
click at [327, 114] on div "Select Item" at bounding box center [330, 115] width 134 height 19
click at [327, 114] on div "Select Item" at bounding box center [321, 114] width 116 height 15
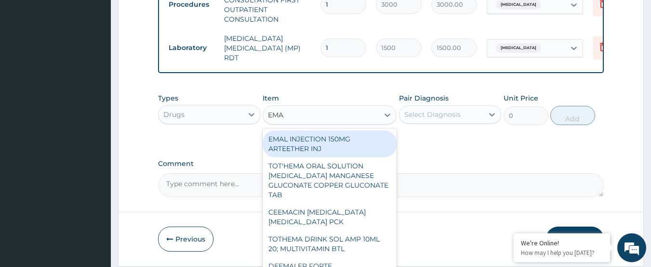
type input "EMAL"
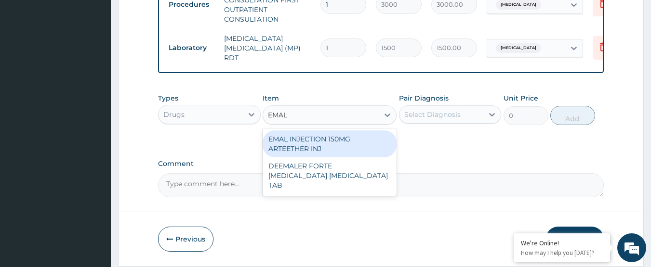
click at [338, 149] on div "EMAL INJECTION 150MG ARTEETHER INJ" at bounding box center [330, 144] width 134 height 27
type input "730"
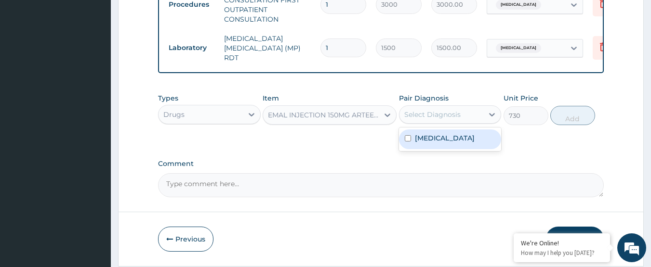
click at [470, 117] on div "Select Diagnosis" at bounding box center [441, 114] width 84 height 15
click at [458, 140] on label "Malaria, unspecified" at bounding box center [445, 138] width 60 height 10
checkbox input "true"
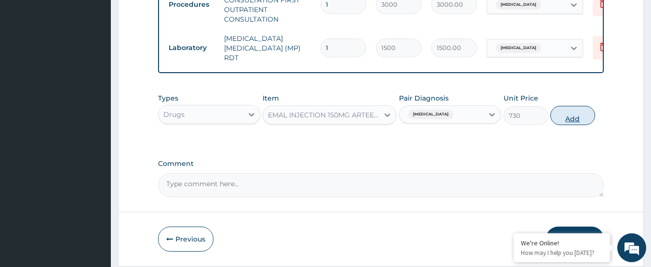
click at [570, 119] on button "Add" at bounding box center [572, 115] width 45 height 19
type input "0"
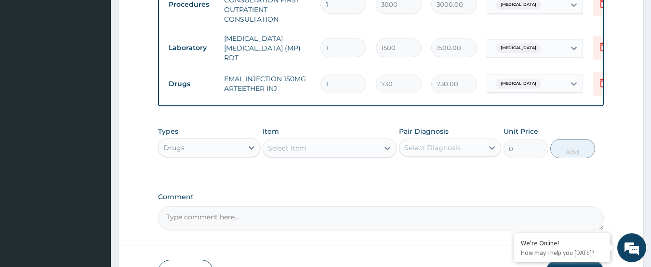
click at [279, 150] on div "Select Item" at bounding box center [287, 149] width 39 height 10
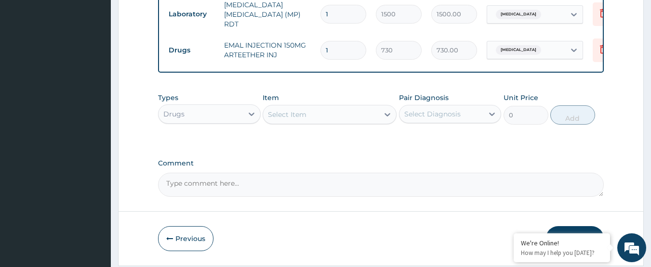
scroll to position [452, 0]
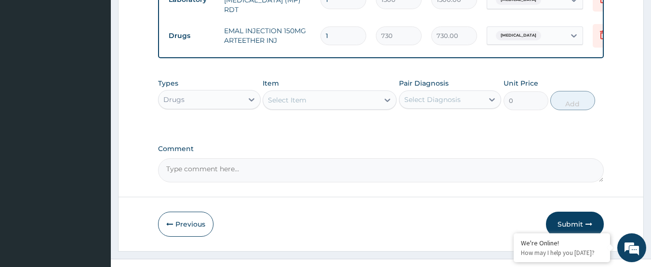
click at [321, 103] on div "Select Item" at bounding box center [321, 100] width 116 height 15
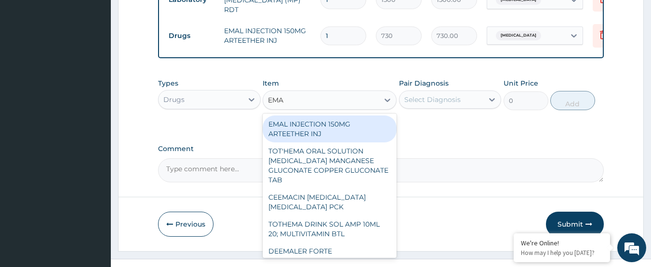
type input "EMAL"
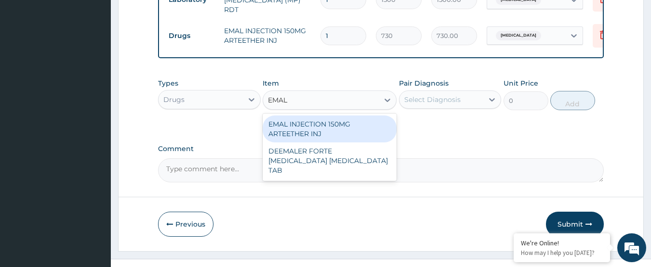
click at [338, 135] on div "EMAL INJECTION 150MG ARTEETHER INJ" at bounding box center [330, 129] width 134 height 27
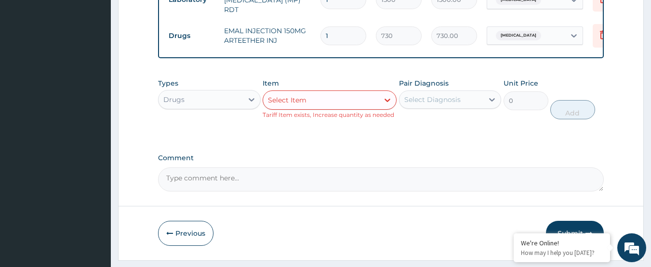
click at [394, 137] on div "Types Drugs Item Select Item Tariff Item exists, Increase quantity as needed Pa…" at bounding box center [381, 106] width 446 height 65
click at [284, 104] on div "Select Item" at bounding box center [287, 100] width 39 height 10
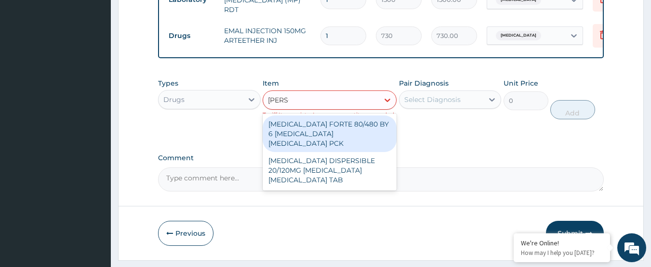
type input "COART"
drag, startPoint x: 338, startPoint y: 136, endPoint x: 404, endPoint y: 99, distance: 75.7
click at [338, 136] on div "COARTEM FORTE 80/480 BY 6 ARTEMETHER LUMEFANTRINE PCK" at bounding box center [330, 134] width 134 height 37
type input "2800"
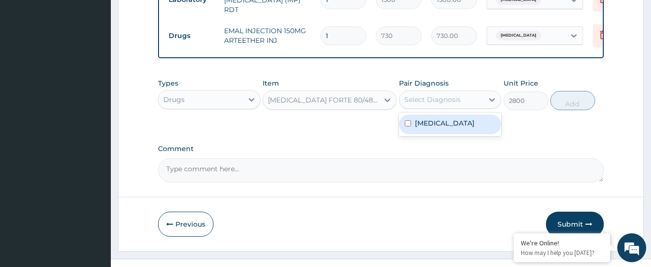
click at [446, 103] on div "Select Diagnosis" at bounding box center [432, 100] width 56 height 10
click at [450, 125] on label "Malaria, unspecified" at bounding box center [445, 124] width 60 height 10
checkbox input "true"
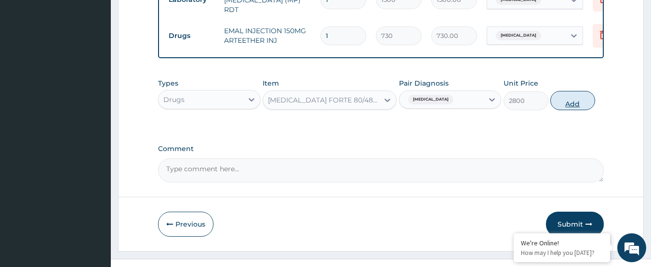
click at [576, 110] on button "Add" at bounding box center [572, 100] width 45 height 19
type input "0"
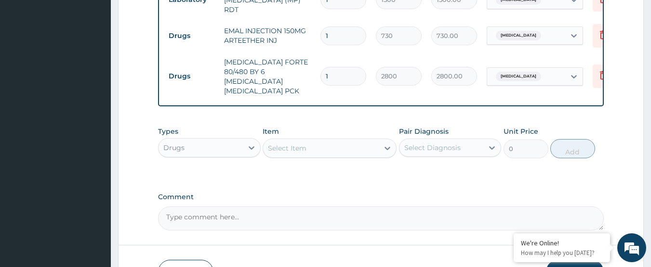
click at [328, 141] on div "Select Item" at bounding box center [321, 148] width 116 height 15
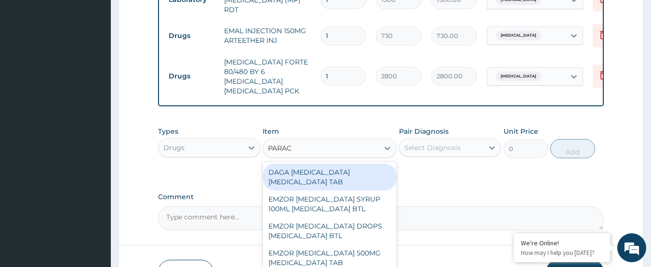
type input "PARACE"
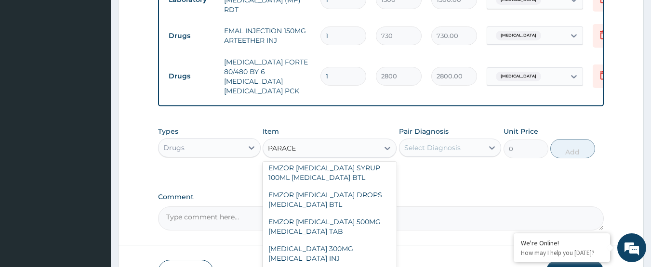
scroll to position [48, 0]
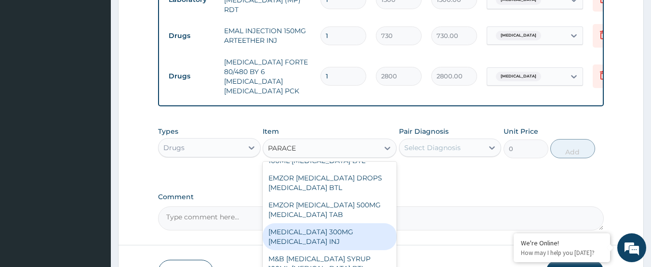
click at [354, 227] on div "PARACETAMOL 300MG ACETAMINOPHEN INJ" at bounding box center [330, 237] width 134 height 27
type input "200"
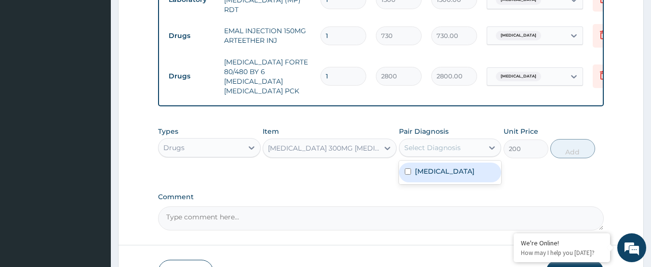
click at [444, 143] on div "Select Diagnosis" at bounding box center [432, 148] width 56 height 10
click at [451, 167] on label "Malaria, unspecified" at bounding box center [445, 172] width 60 height 10
checkbox input "true"
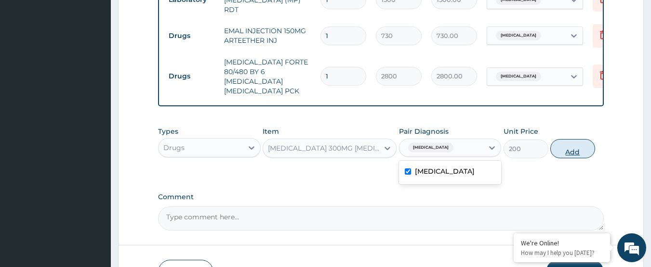
click at [583, 139] on button "Add" at bounding box center [572, 148] width 45 height 19
type input "0"
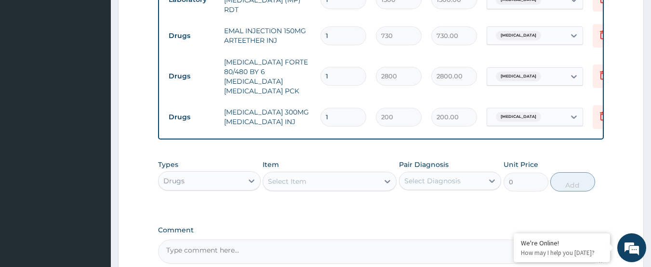
click at [312, 174] on div "Select Item" at bounding box center [321, 181] width 116 height 15
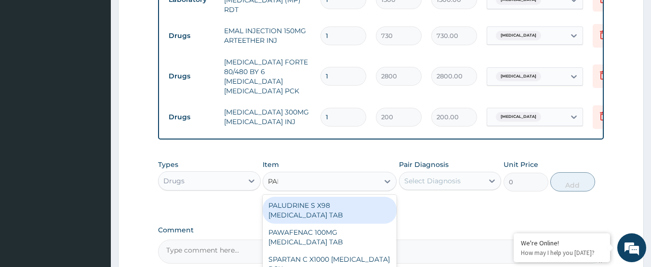
type input "PARA"
click at [318, 201] on div "DAGA PARACETAMOL ACETAMINOPHEN TAB" at bounding box center [330, 210] width 134 height 27
type input "20"
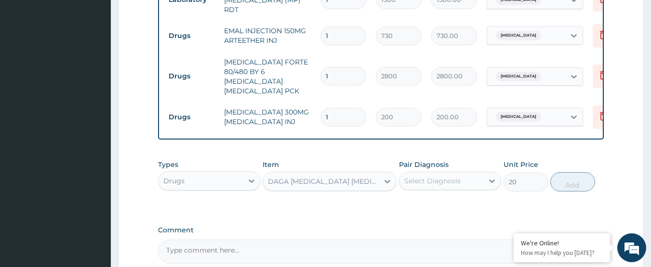
click at [457, 177] on div "Select Diagnosis" at bounding box center [432, 181] width 56 height 10
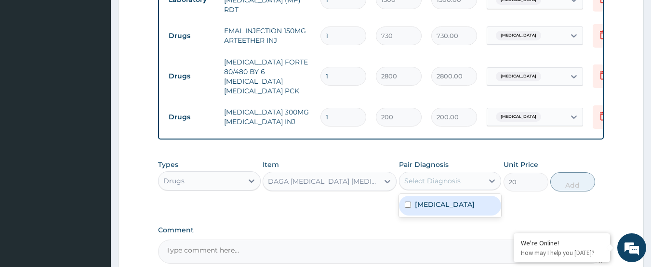
click at [439, 201] on label "Malaria, unspecified" at bounding box center [445, 205] width 60 height 10
checkbox input "true"
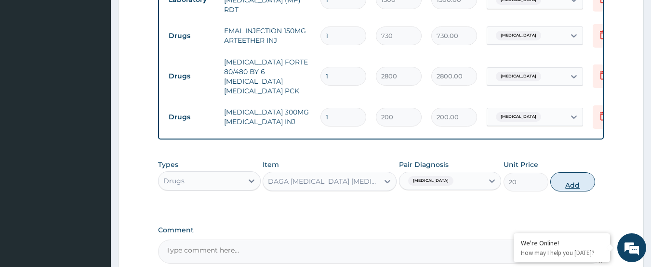
click at [573, 183] on button "Add" at bounding box center [572, 182] width 45 height 19
type input "0"
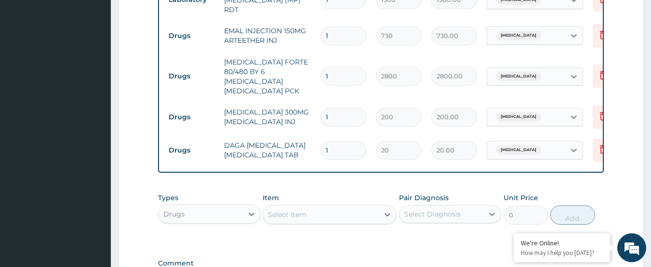
drag, startPoint x: 339, startPoint y: 136, endPoint x: 316, endPoint y: 144, distance: 23.9
click at [318, 144] on td "1" at bounding box center [343, 150] width 55 height 28
type input "2"
type input "40.00"
type input "24"
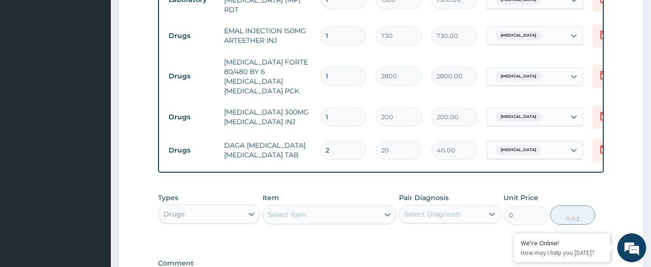
type input "480.00"
type input "24"
drag, startPoint x: 338, startPoint y: 103, endPoint x: 312, endPoint y: 108, distance: 26.6
click at [312, 108] on tr "Drugs PARACETAMOL 300MG ACETAMINOPHEN INJ 1 200 200.00 Malaria, unspecified Del…" at bounding box center [400, 117] width 472 height 33
type input "2"
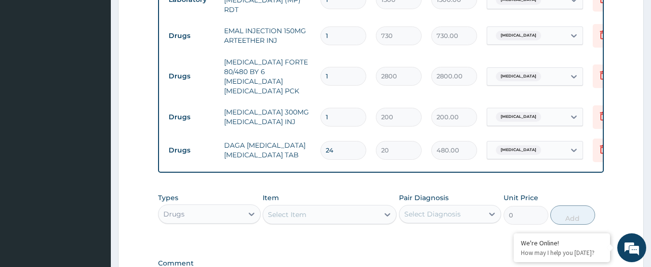
type input "400.00"
type input "2"
click at [319, 110] on td "2" at bounding box center [343, 117] width 55 height 28
drag, startPoint x: 335, startPoint y: 33, endPoint x: 283, endPoint y: 44, distance: 53.2
click at [283, 44] on tr "Drugs EMAL INJECTION 150MG ARTEETHER INJ 1 730 730.00 Malaria, unspecified Dele…" at bounding box center [400, 35] width 472 height 33
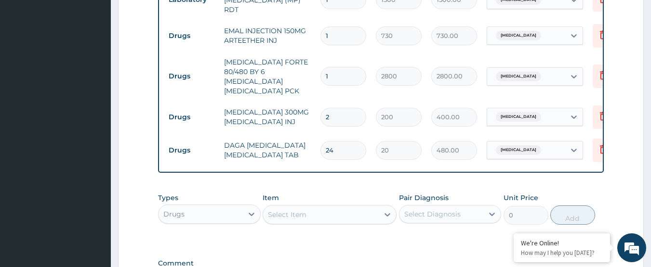
type input "3"
type input "2190.00"
type input "3"
click at [283, 44] on td "EMAL INJECTION 150MG ARTEETHER INJ" at bounding box center [267, 35] width 96 height 29
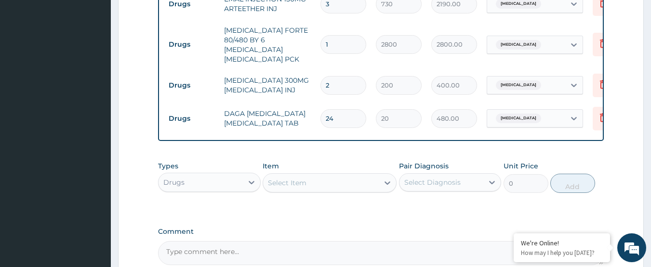
scroll to position [500, 0]
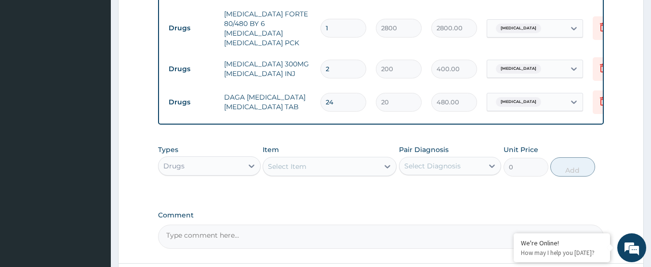
click at [452, 215] on div "Comment" at bounding box center [381, 231] width 446 height 38
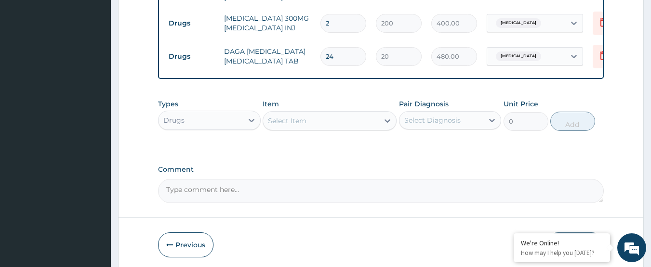
scroll to position [575, 0]
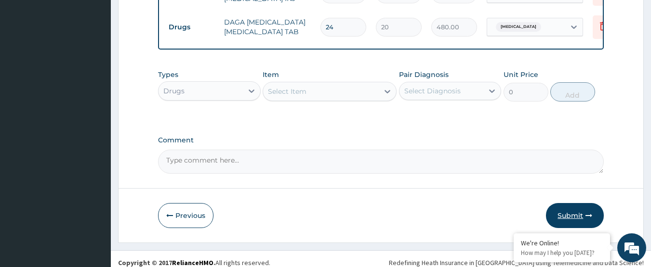
click at [570, 206] on button "Submit" at bounding box center [575, 215] width 58 height 25
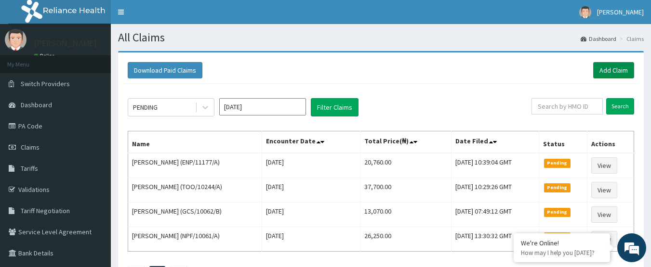
click at [618, 73] on link "Add Claim" at bounding box center [613, 70] width 41 height 16
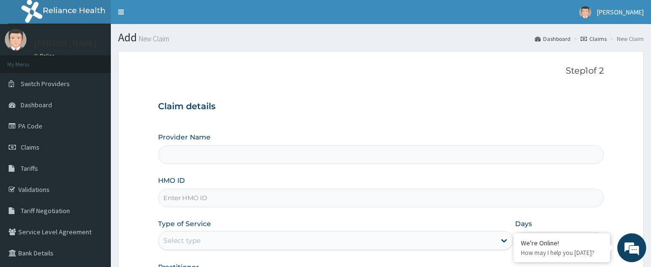
type input "International Clinics And Hospitals Ltd"
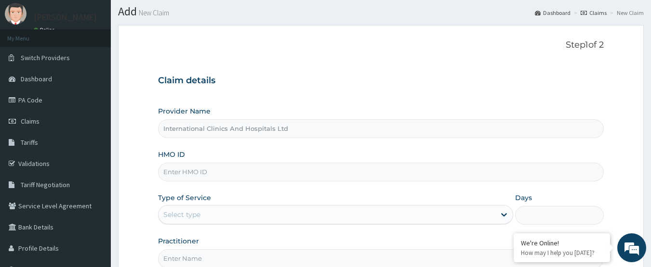
scroll to position [48, 0]
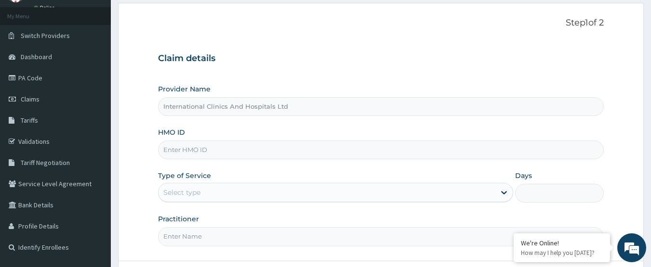
click at [213, 150] on input "HMO ID" at bounding box center [381, 150] width 446 height 19
click at [242, 156] on input "HMO ID" at bounding box center [381, 150] width 446 height 19
type input "SLT/10084/A"
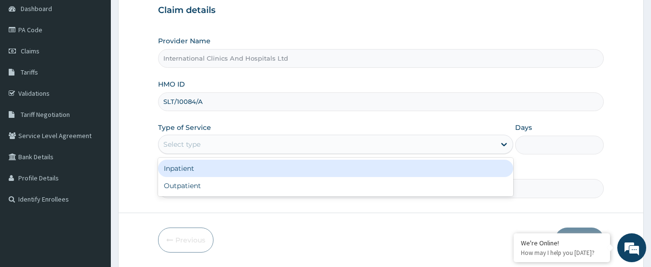
click at [225, 146] on div "Select type" at bounding box center [327, 144] width 337 height 15
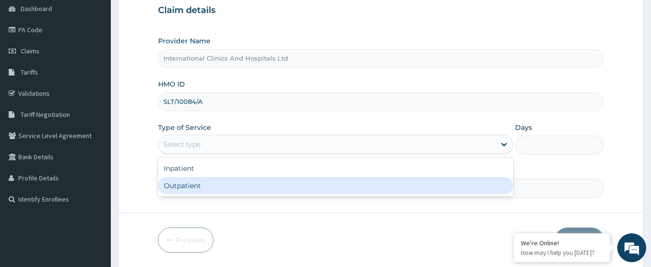
click at [225, 182] on div "Outpatient" at bounding box center [335, 185] width 355 height 17
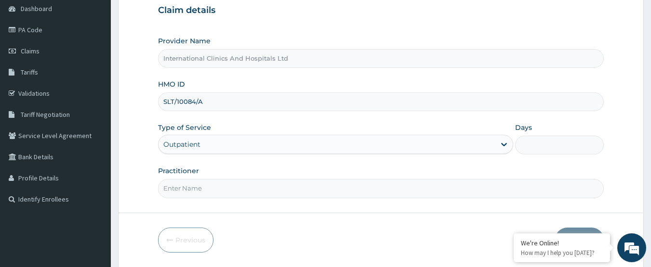
type input "1"
click at [229, 190] on input "Practitioner" at bounding box center [381, 188] width 446 height 19
type input "[PERSON_NAME]"
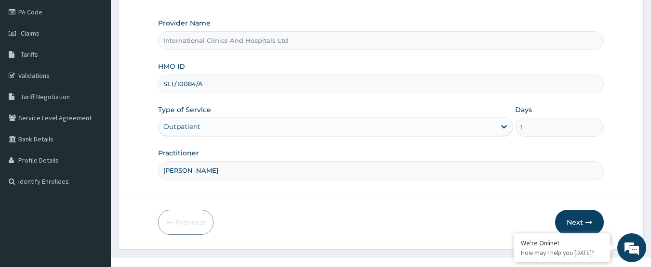
scroll to position [129, 0]
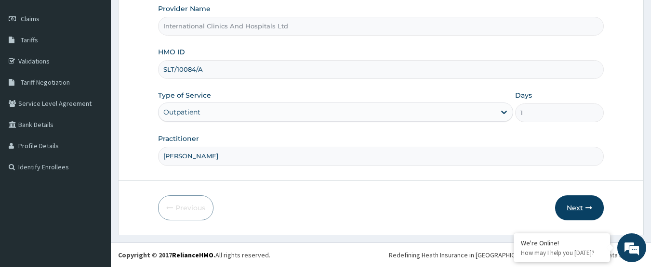
click at [579, 209] on button "Next" at bounding box center [579, 208] width 49 height 25
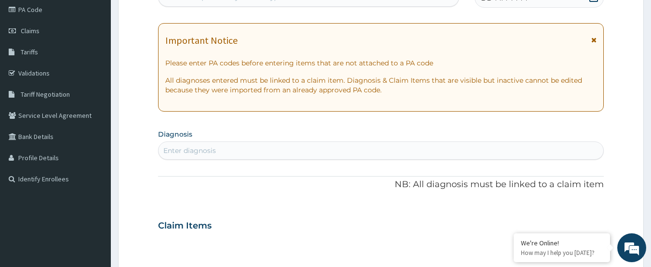
scroll to position [0, 0]
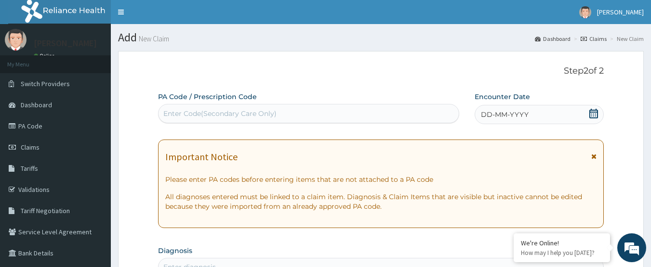
click at [516, 110] on span "DD-MM-YYYY" at bounding box center [505, 115] width 48 height 10
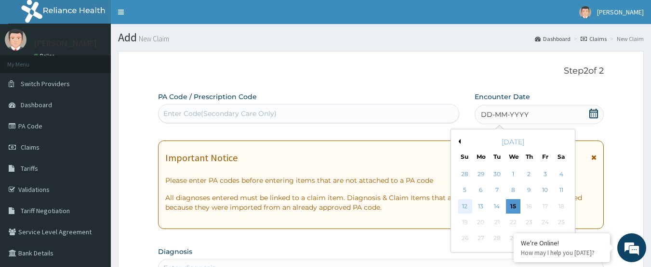
click at [461, 207] on div "12" at bounding box center [465, 206] width 14 height 14
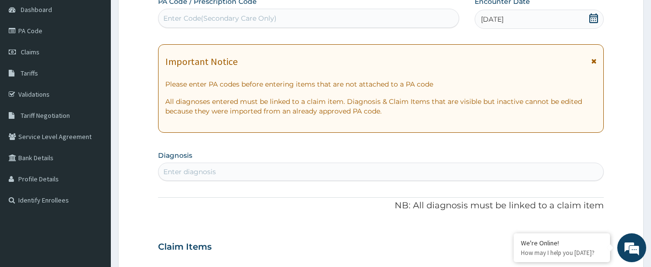
scroll to position [96, 0]
click at [257, 174] on div "Enter diagnosis" at bounding box center [381, 170] width 445 height 15
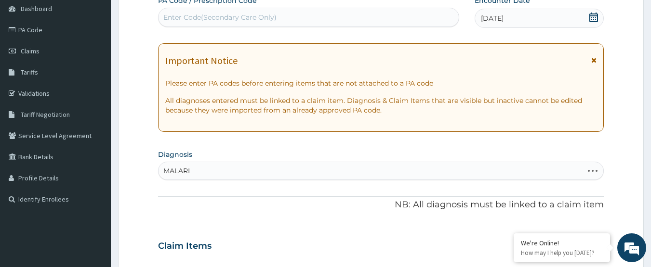
type input "[MEDICAL_DATA]"
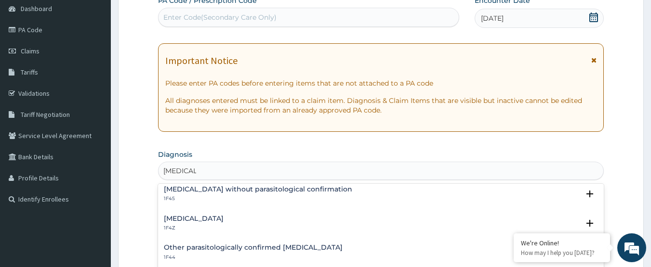
scroll to position [48, 0]
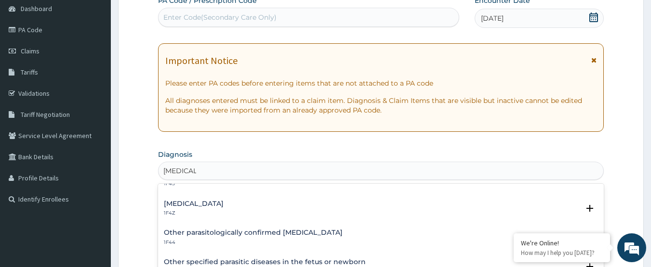
click at [176, 209] on div "[MEDICAL_DATA] 1F4Z" at bounding box center [194, 208] width 60 height 17
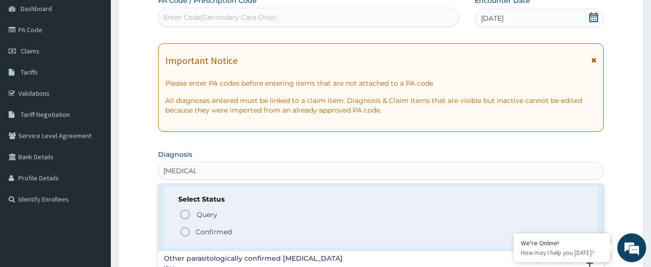
scroll to position [96, 0]
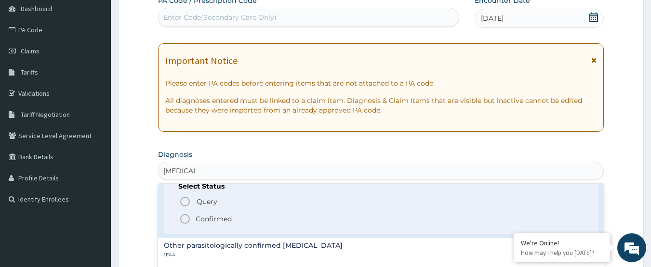
click at [178, 220] on div "Query Query covers suspected (?), Keep in view (kiv), Ruled out (r/o) Confirmed" at bounding box center [381, 210] width 406 height 29
click at [181, 220] on circle "status option filled" at bounding box center [185, 219] width 9 height 9
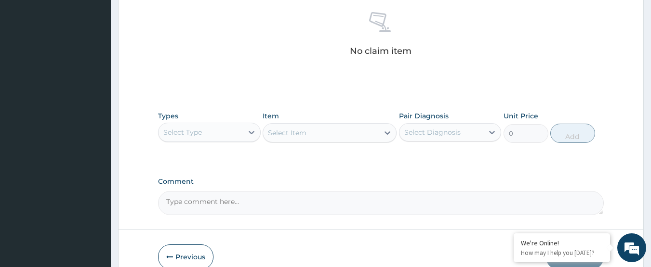
scroll to position [386, 0]
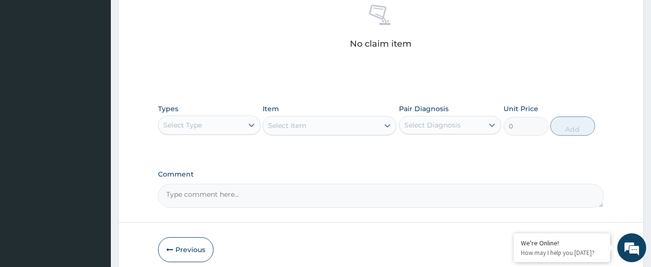
click at [203, 130] on div "Select Type" at bounding box center [201, 125] width 84 height 15
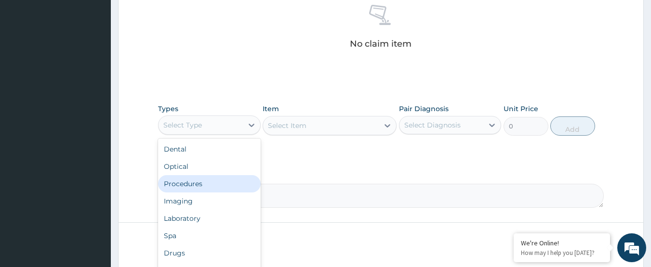
drag, startPoint x: 216, startPoint y: 186, endPoint x: 363, endPoint y: 151, distance: 151.6
click at [217, 185] on div "Procedures" at bounding box center [209, 183] width 103 height 17
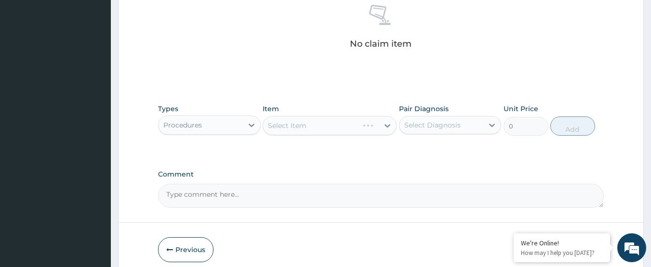
click at [319, 128] on div "Select Item" at bounding box center [330, 125] width 134 height 19
click at [329, 119] on div "Select Item" at bounding box center [330, 125] width 134 height 19
click at [329, 125] on div "Select Item" at bounding box center [330, 125] width 134 height 19
click at [329, 125] on div "Select Item" at bounding box center [321, 125] width 116 height 15
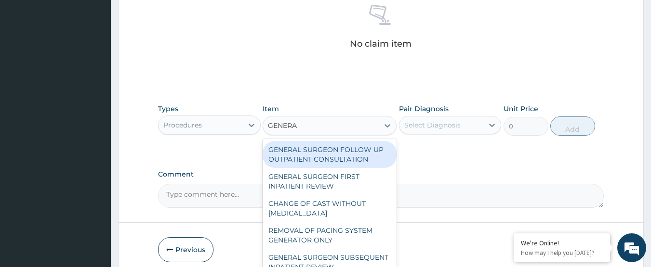
type input "GENERAL"
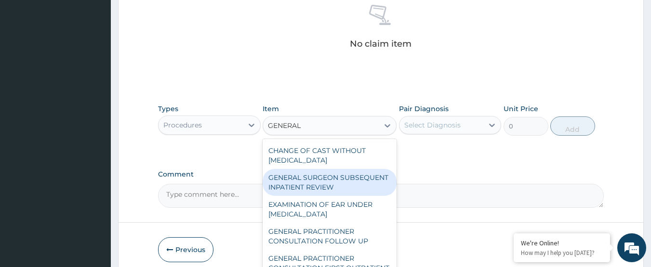
scroll to position [96, 0]
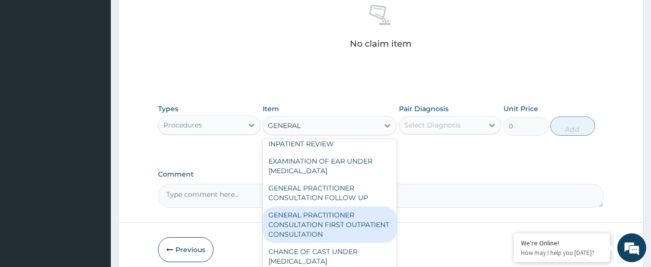
click at [354, 230] on div "GENERAL PRACTITIONER CONSULTATION FIRST OUTPATIENT CONSULTATION" at bounding box center [330, 225] width 134 height 37
type input "3000"
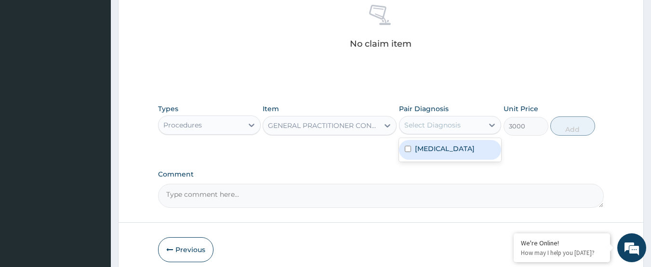
click at [436, 121] on div "Select Diagnosis" at bounding box center [432, 125] width 56 height 10
drag, startPoint x: 464, startPoint y: 154, endPoint x: 572, endPoint y: 142, distance: 108.1
click at [468, 154] on div "Malaria, unspecified" at bounding box center [450, 150] width 103 height 20
checkbox input "true"
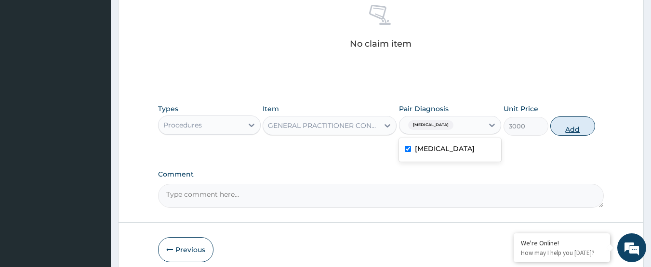
click at [573, 130] on button "Add" at bounding box center [572, 126] width 45 height 19
type input "0"
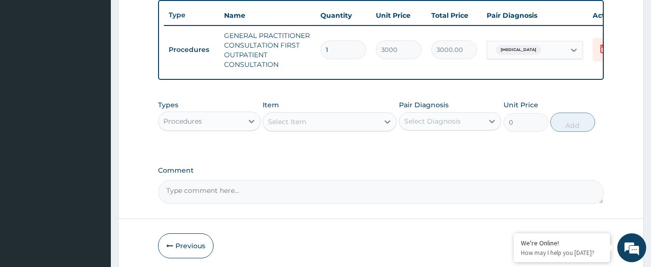
scroll to position [337, 0]
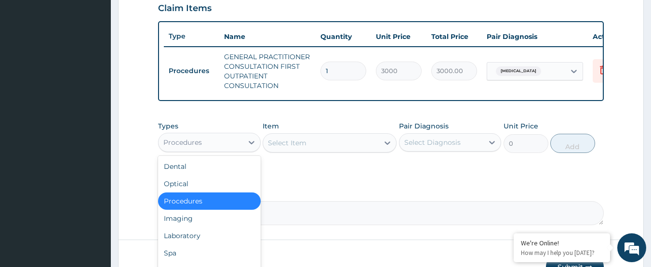
click at [204, 142] on div "Procedures" at bounding box center [201, 142] width 84 height 15
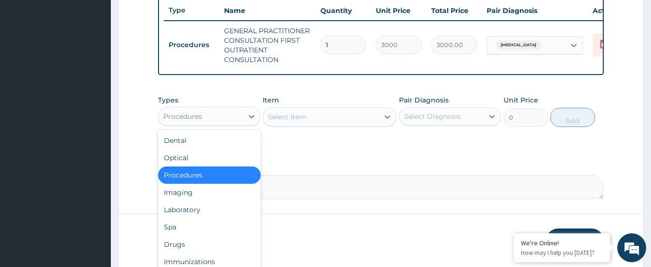
scroll to position [386, 0]
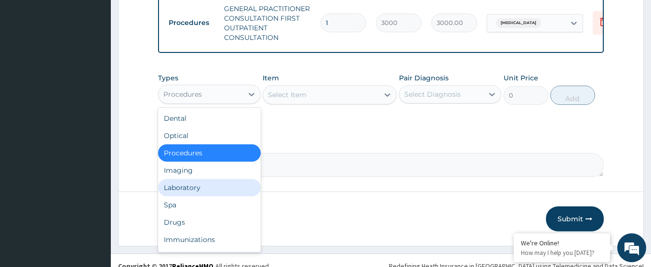
drag, startPoint x: 209, startPoint y: 194, endPoint x: 289, endPoint y: 139, distance: 96.8
click at [209, 193] on div "Laboratory" at bounding box center [209, 187] width 103 height 17
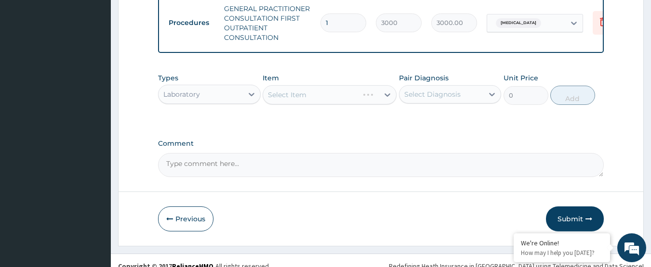
click at [309, 102] on div "Select Item" at bounding box center [330, 94] width 134 height 19
click at [332, 102] on div "Select Item" at bounding box center [330, 94] width 134 height 19
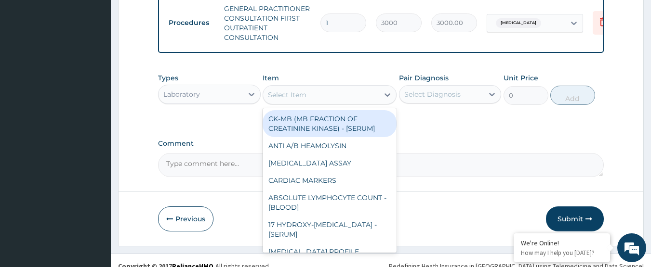
click at [327, 102] on div "Select Item" at bounding box center [321, 94] width 116 height 15
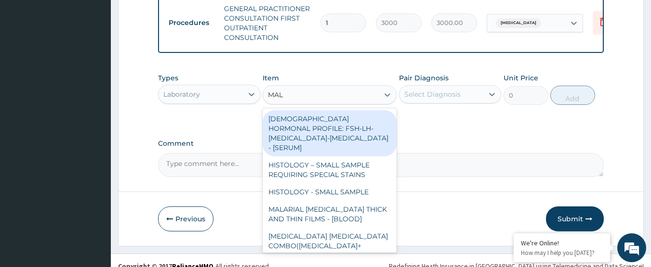
type input "MALA"
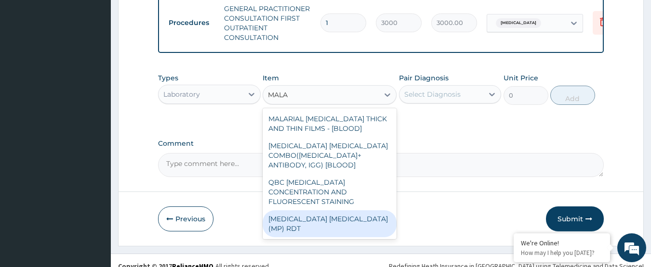
click at [328, 217] on div "MALARIA PARASITE (MP) RDT" at bounding box center [330, 224] width 134 height 27
type input "1500"
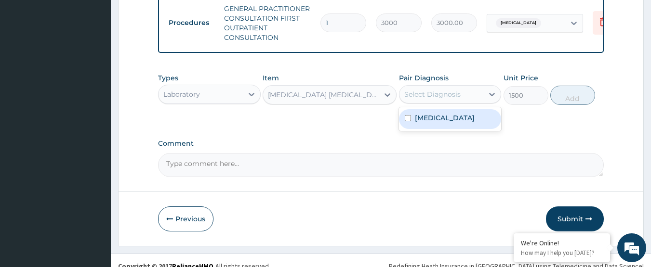
click at [453, 99] on div "Select Diagnosis" at bounding box center [432, 95] width 56 height 10
drag, startPoint x: 460, startPoint y: 126, endPoint x: 480, endPoint y: 119, distance: 21.5
click at [463, 123] on label "Malaria, unspecified" at bounding box center [445, 118] width 60 height 10
checkbox input "true"
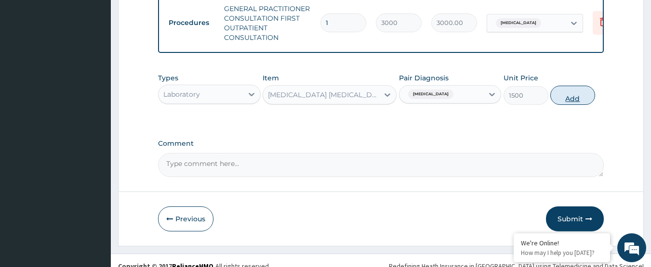
click at [581, 101] on button "Add" at bounding box center [572, 95] width 45 height 19
type input "0"
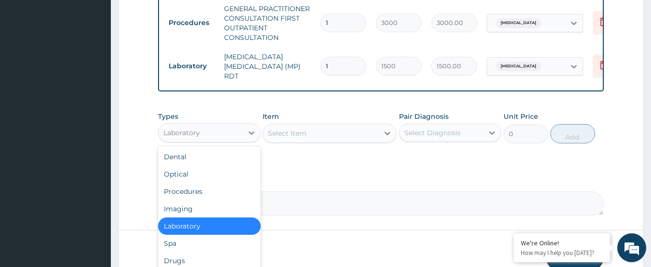
click at [183, 133] on div "Laboratory" at bounding box center [181, 133] width 37 height 10
click at [206, 262] on div "Drugs" at bounding box center [209, 261] width 103 height 17
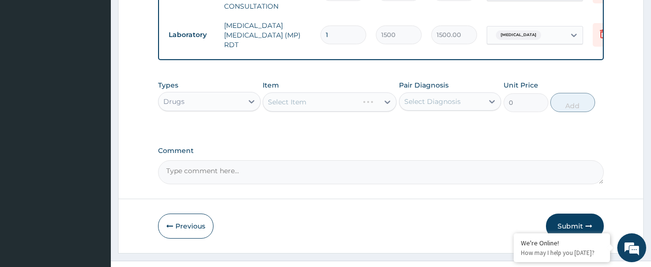
scroll to position [434, 0]
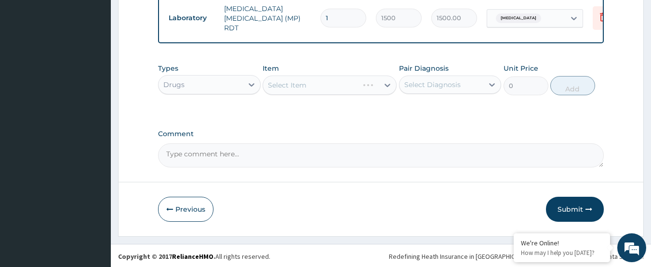
click at [320, 86] on div "Select Item" at bounding box center [330, 85] width 134 height 19
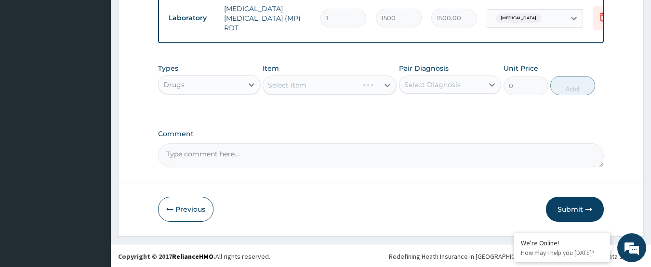
click at [320, 86] on div "Select Item" at bounding box center [330, 85] width 134 height 19
click at [320, 86] on div "Select Item" at bounding box center [321, 85] width 116 height 15
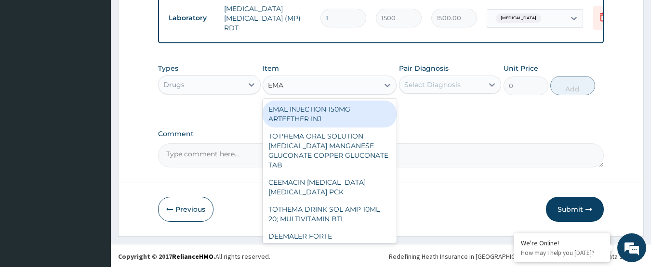
type input "EMAL"
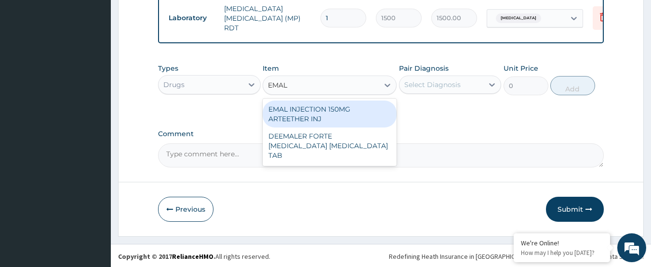
click at [335, 112] on div "EMAL INJECTION 150MG ARTEETHER INJ" at bounding box center [330, 114] width 134 height 27
type input "730"
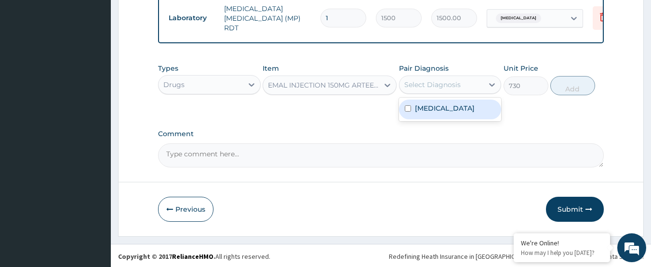
click at [426, 92] on div "Select Diagnosis" at bounding box center [441, 84] width 84 height 15
drag, startPoint x: 438, startPoint y: 117, endPoint x: 528, endPoint y: 114, distance: 90.2
click at [438, 117] on div "Malaria, unspecified" at bounding box center [450, 110] width 103 height 20
checkbox input "true"
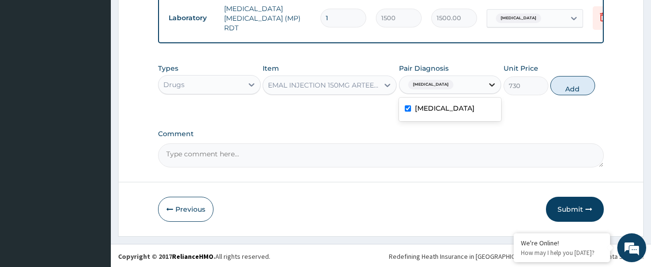
drag, startPoint x: 575, startPoint y: 91, endPoint x: 486, endPoint y: 119, distance: 94.0
click at [574, 91] on button "Add" at bounding box center [572, 85] width 45 height 19
type input "0"
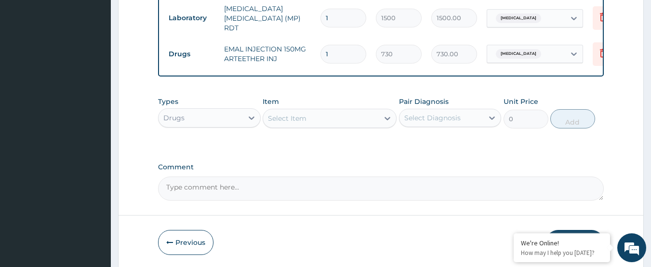
click at [294, 123] on div "Select Item" at bounding box center [287, 119] width 39 height 10
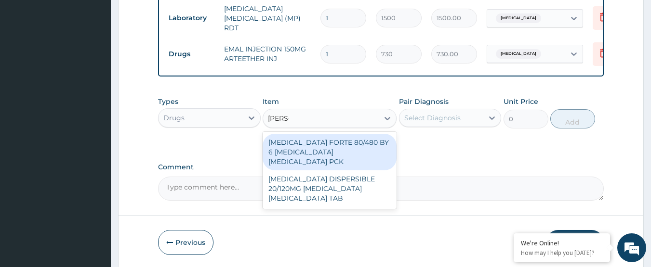
type input "COART"
click at [307, 146] on div "COARTEM FORTE 80/480 BY 6 ARTEMETHER LUMEFANTRINE PCK" at bounding box center [330, 152] width 134 height 37
type input "2800"
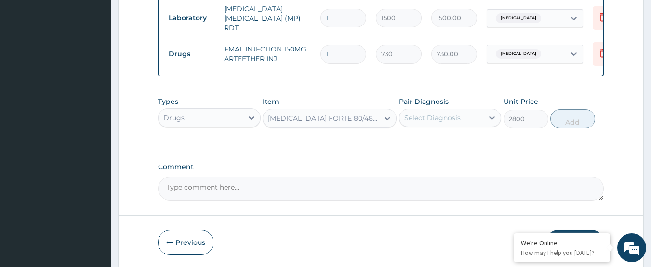
click at [451, 127] on div "Select Diagnosis" at bounding box center [450, 118] width 103 height 18
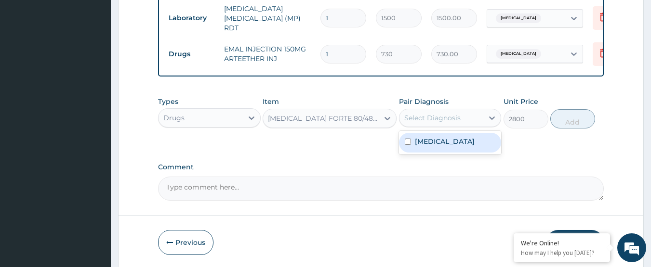
click at [451, 149] on div "Malaria, unspecified" at bounding box center [450, 143] width 103 height 20
checkbox input "true"
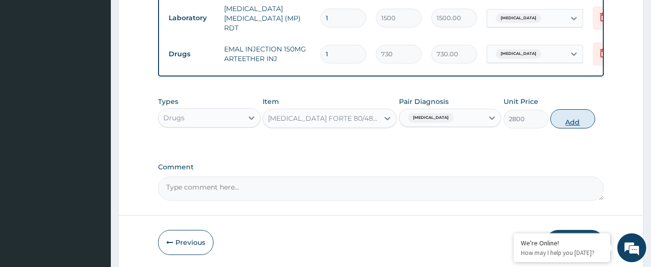
click at [567, 117] on button "Add" at bounding box center [572, 118] width 45 height 19
type input "0"
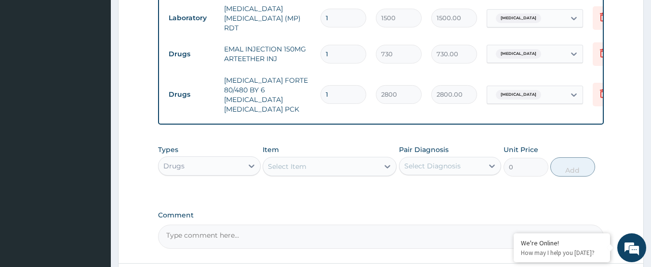
click at [315, 159] on div "Select Item" at bounding box center [321, 166] width 116 height 15
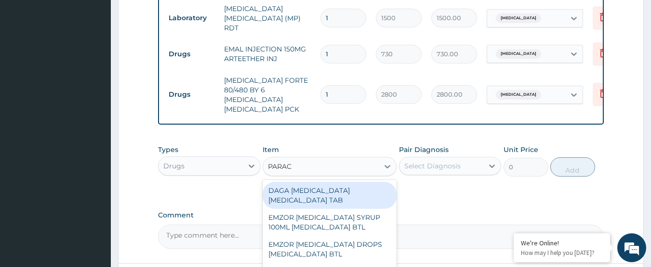
type input "PARACE"
click at [336, 182] on div "DAGA PARACETAMOL ACETAMINOPHEN TAB" at bounding box center [330, 195] width 134 height 27
type input "20"
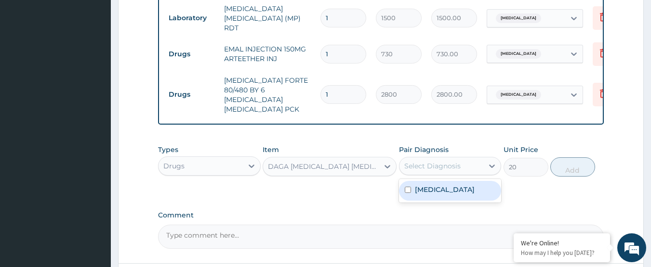
click at [433, 161] on div "Select Diagnosis" at bounding box center [432, 166] width 56 height 10
click at [435, 185] on label "Malaria, unspecified" at bounding box center [445, 190] width 60 height 10
checkbox input "true"
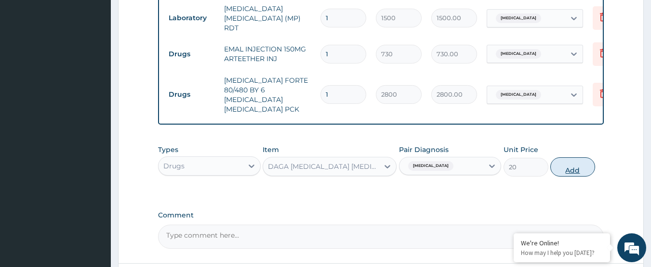
click at [575, 168] on button "Add" at bounding box center [572, 167] width 45 height 19
type input "0"
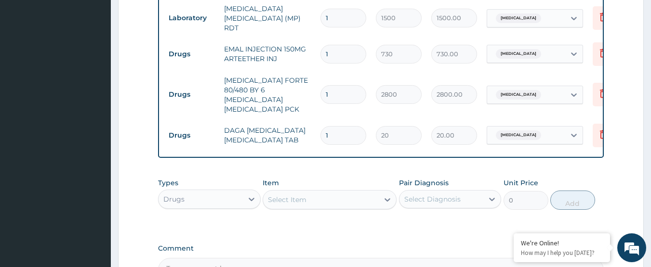
drag, startPoint x: 336, startPoint y: 125, endPoint x: 321, endPoint y: 125, distance: 14.5
click at [322, 126] on input "1" at bounding box center [343, 135] width 46 height 19
type input "2"
type input "40.00"
type input "24"
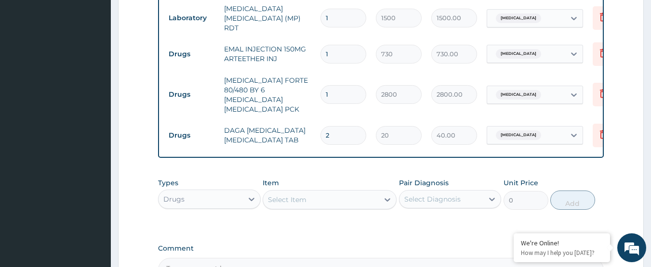
type input "480.00"
type input "24"
drag, startPoint x: 341, startPoint y: 52, endPoint x: 289, endPoint y: 52, distance: 52.0
click at [289, 52] on tr "Drugs EMAL INJECTION 150MG ARTEETHER INJ 1 730 730.00 Malaria, unspecified Dele…" at bounding box center [400, 54] width 472 height 33
type input "3"
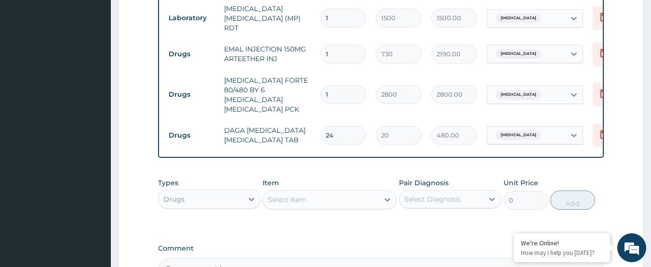
type input "2190.00"
type input "3"
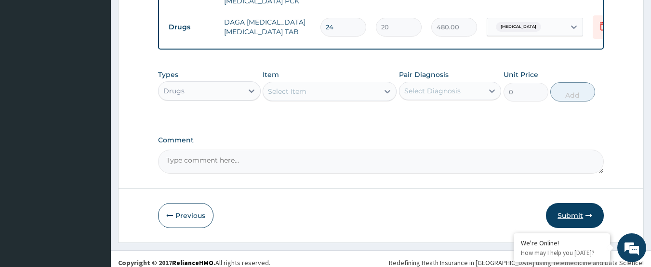
click at [570, 210] on button "Submit" at bounding box center [575, 215] width 58 height 25
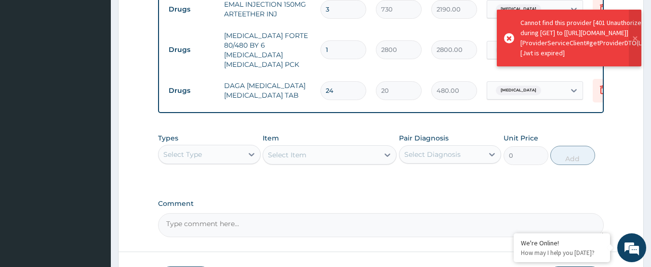
scroll to position [494, 0]
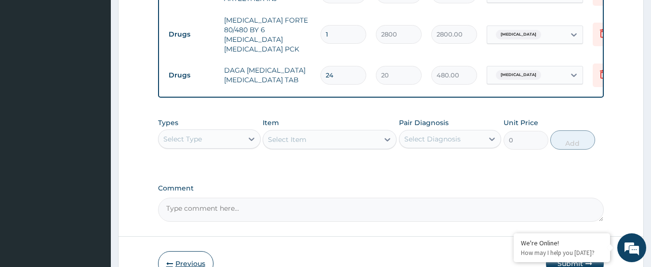
click at [184, 259] on button "Previous" at bounding box center [185, 264] width 55 height 25
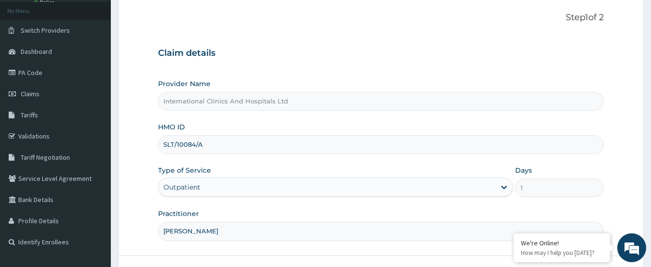
scroll to position [129, 0]
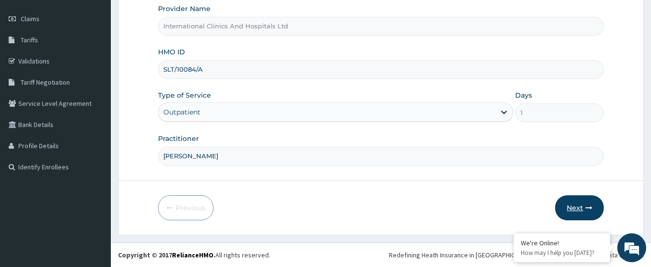
click at [570, 206] on button "Next" at bounding box center [579, 208] width 49 height 25
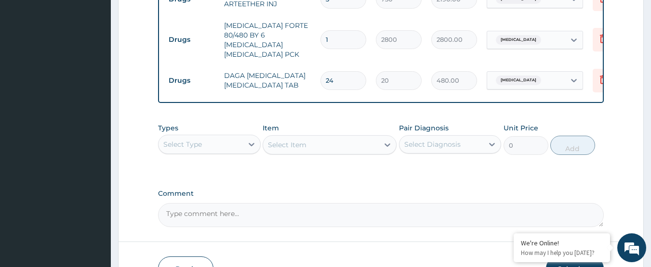
scroll to position [542, 0]
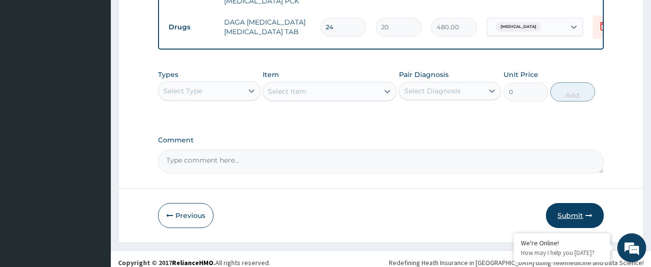
click at [567, 203] on button "Submit" at bounding box center [575, 215] width 58 height 25
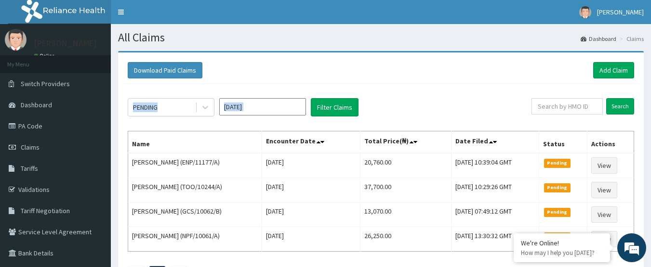
drag, startPoint x: 377, startPoint y: 66, endPoint x: 387, endPoint y: 91, distance: 26.6
click at [387, 91] on div "Download Paid Claims Add Claim × Note you can only download claims within a max…" at bounding box center [381, 175] width 526 height 245
click at [323, 70] on div "Download Paid Claims Add Claim" at bounding box center [381, 70] width 506 height 16
drag, startPoint x: 344, startPoint y: 61, endPoint x: 461, endPoint y: 89, distance: 120.3
click at [461, 89] on div "Download Paid Claims Add Claim × Note you can only download claims within a max…" at bounding box center [381, 175] width 526 height 245
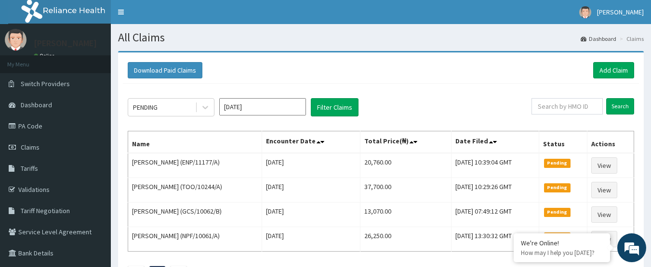
click at [348, 71] on div "Download Paid Claims Add Claim" at bounding box center [381, 70] width 506 height 16
click at [604, 65] on link "Add Claim" at bounding box center [613, 70] width 41 height 16
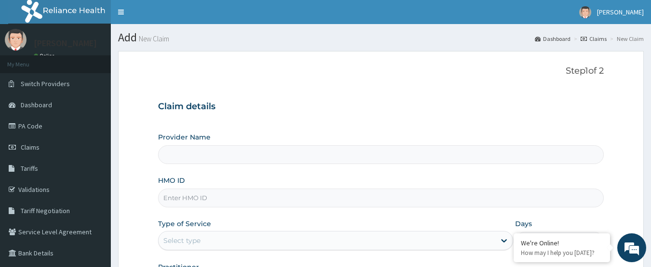
type input "International Clinics And Hospitals Ltd"
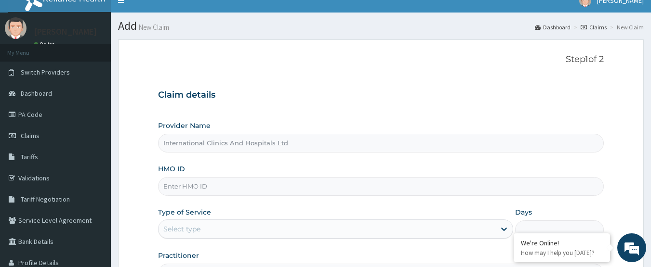
scroll to position [48, 0]
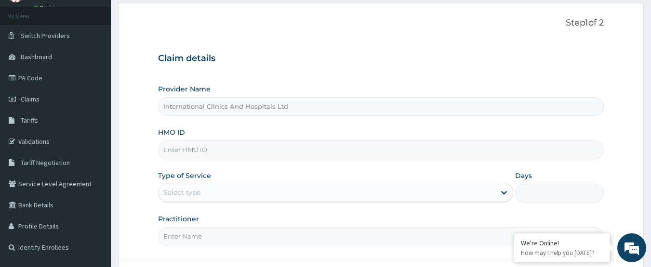
click at [238, 153] on input "HMO ID" at bounding box center [381, 150] width 446 height 19
type input "JBN/10241/E"
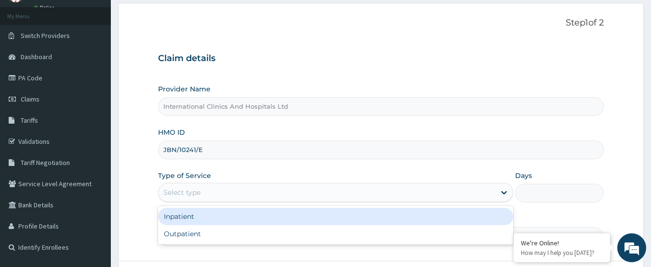
click at [222, 192] on div "Select type" at bounding box center [327, 192] width 337 height 15
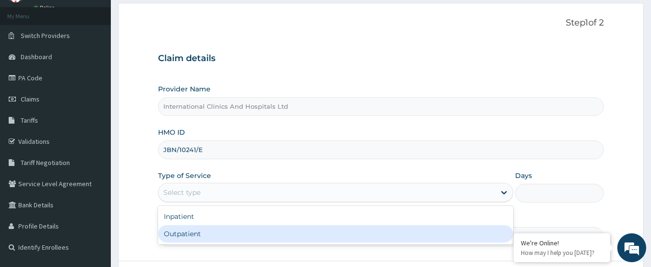
click at [220, 238] on div "Outpatient" at bounding box center [335, 234] width 355 height 17
type input "1"
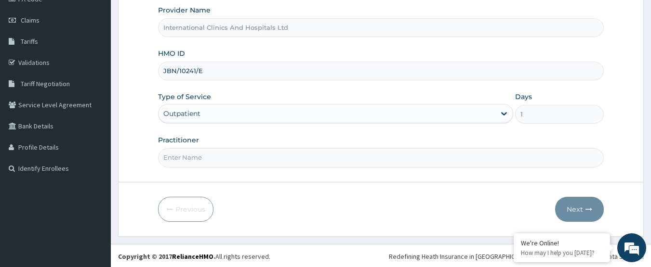
scroll to position [129, 0]
click at [255, 159] on input "Practitioner" at bounding box center [381, 156] width 446 height 19
type input "[PERSON_NAME]"
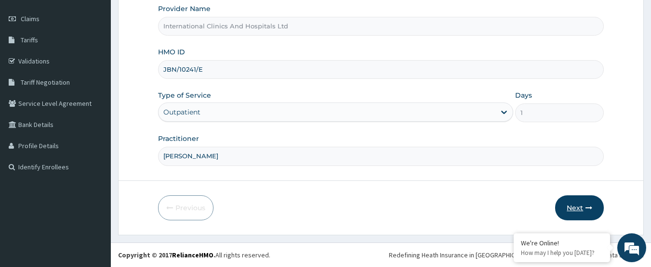
click at [567, 209] on button "Next" at bounding box center [579, 208] width 49 height 25
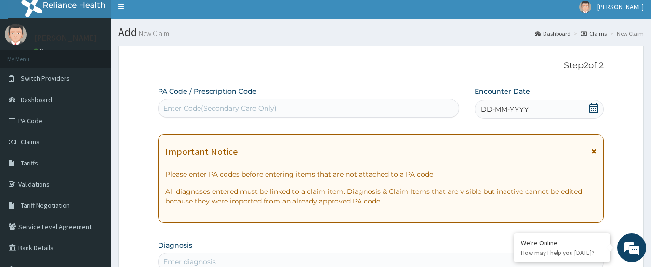
scroll to position [0, 0]
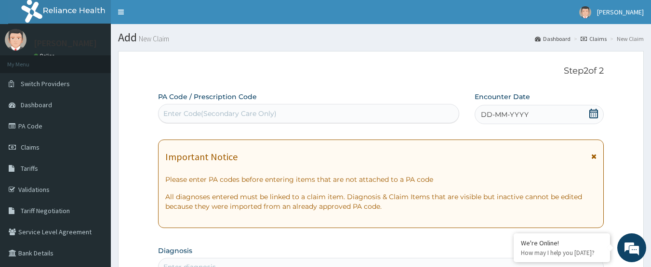
click at [506, 116] on span "DD-MM-YYYY" at bounding box center [505, 115] width 48 height 10
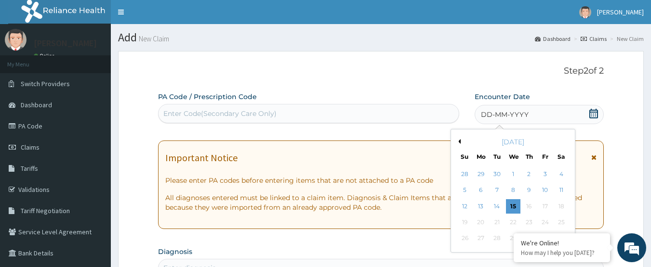
click at [457, 142] on button "Previous Month" at bounding box center [458, 141] width 5 height 5
click at [540, 223] on div "26" at bounding box center [545, 222] width 14 height 14
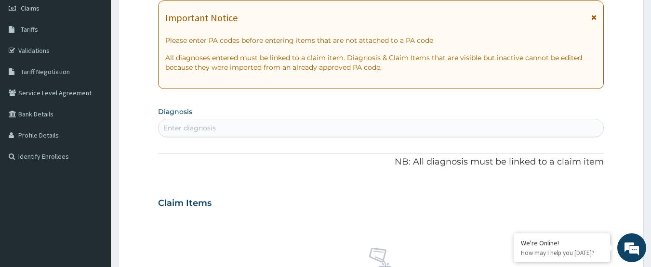
scroll to position [145, 0]
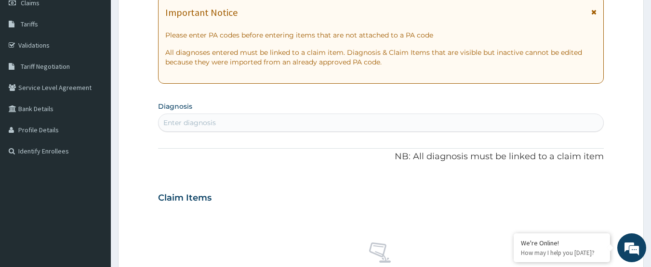
click at [234, 127] on div "Enter diagnosis" at bounding box center [381, 122] width 445 height 15
type input "MALARIA"
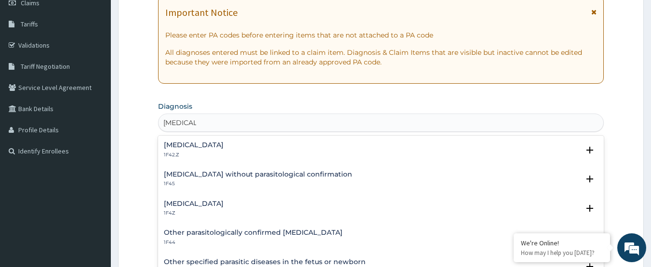
click at [176, 204] on h4 "Malaria, unspecified" at bounding box center [194, 203] width 60 height 7
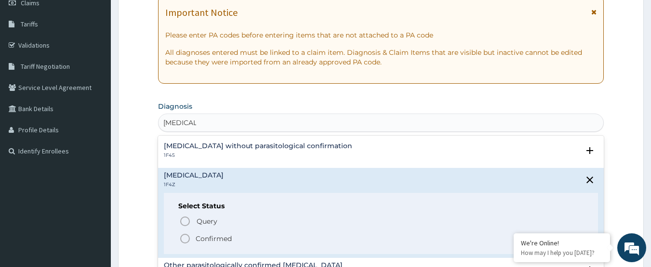
scroll to position [48, 0]
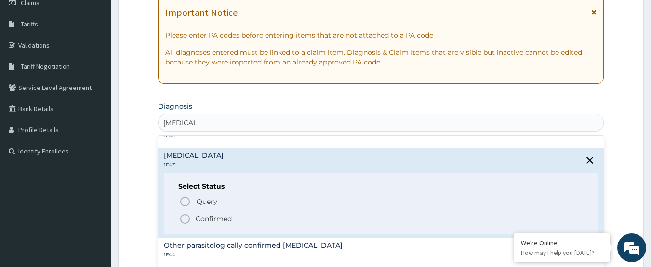
click at [186, 222] on icon "status option filled" at bounding box center [185, 219] width 12 height 12
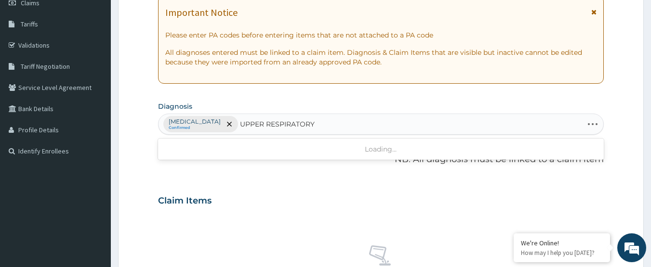
type input "UPPER RESPIRATORY"
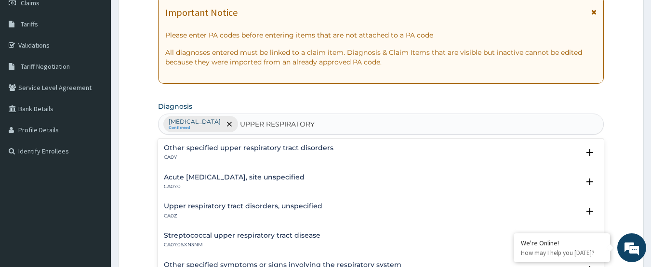
click at [186, 180] on h4 "Acute upper respiratory infection, site unspecified" at bounding box center [234, 177] width 141 height 7
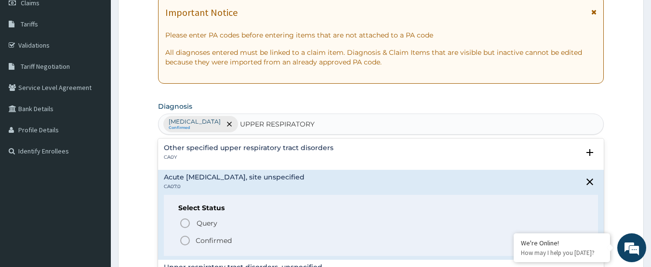
click at [182, 239] on icon "status option filled" at bounding box center [185, 241] width 12 height 12
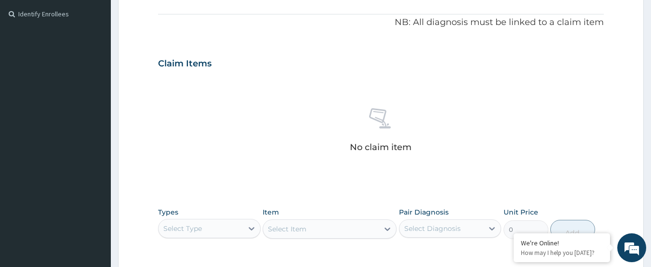
scroll to position [337, 0]
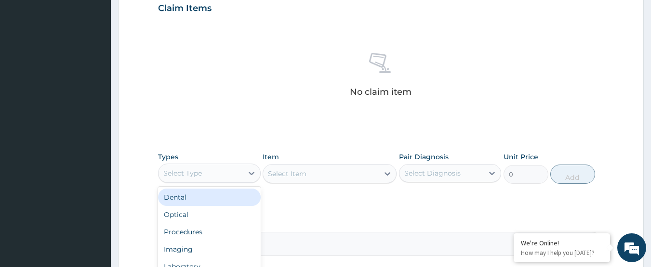
click at [210, 173] on div "Select Type" at bounding box center [201, 173] width 84 height 15
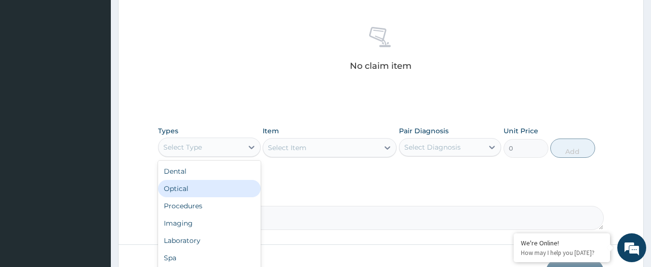
scroll to position [386, 0]
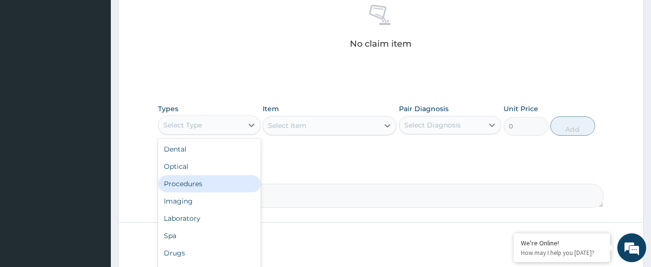
click at [217, 190] on div "Procedures" at bounding box center [209, 183] width 103 height 17
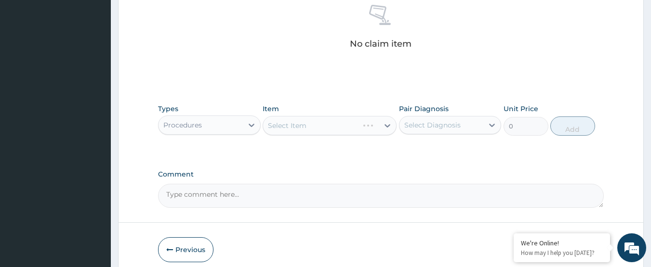
click at [316, 130] on div "Select Item" at bounding box center [330, 125] width 134 height 19
click at [317, 130] on div "Select Item" at bounding box center [330, 125] width 134 height 19
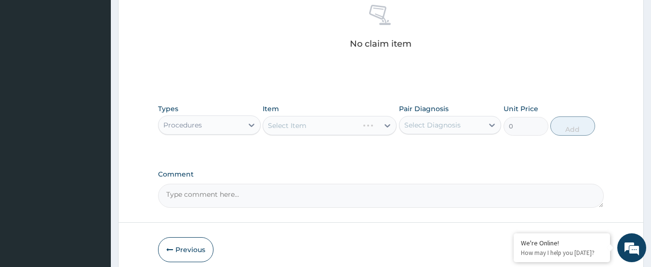
click at [317, 130] on div "Select Item" at bounding box center [330, 125] width 134 height 19
click at [320, 127] on div "Select Item" at bounding box center [321, 125] width 116 height 15
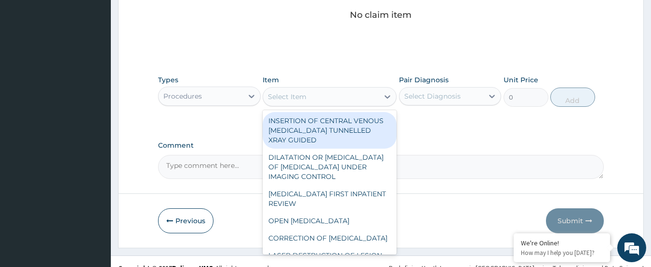
scroll to position [427, 0]
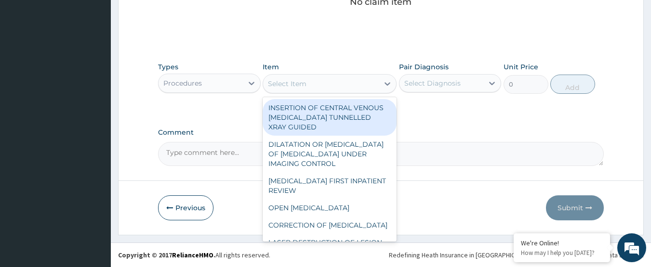
click at [301, 87] on div "Select Item" at bounding box center [287, 84] width 39 height 10
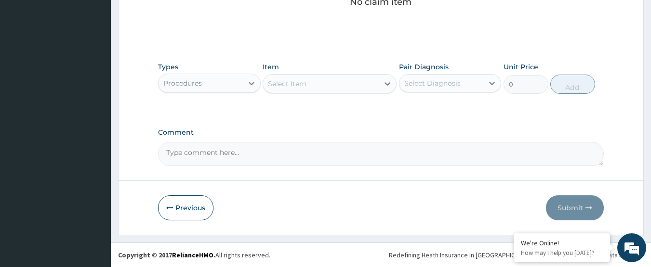
click at [301, 87] on div "Select Item" at bounding box center [287, 84] width 39 height 10
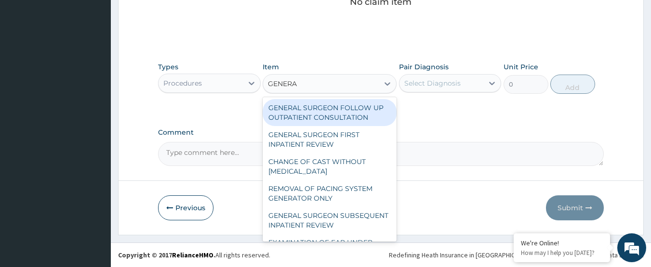
type input "GENERAL"
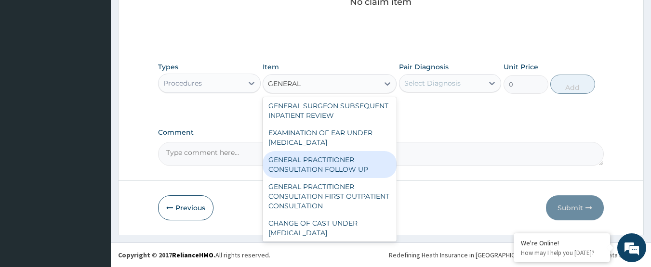
scroll to position [96, 0]
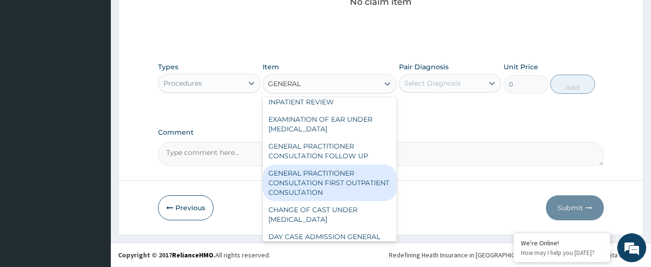
click at [350, 200] on div "GENERAL PRACTITIONER CONSULTATION FIRST OUTPATIENT CONSULTATION" at bounding box center [330, 183] width 134 height 37
type input "3000"
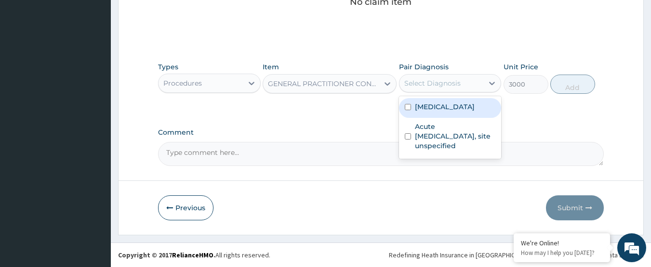
click at [441, 80] on div "Select Diagnosis" at bounding box center [432, 84] width 56 height 10
click at [444, 108] on label "Malaria, unspecified" at bounding box center [445, 107] width 60 height 10
checkbox input "true"
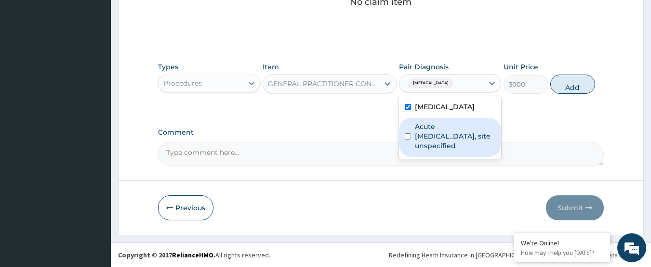
click at [445, 132] on label "Acute upper respiratory infection, site unspecified" at bounding box center [455, 136] width 81 height 29
checkbox input "true"
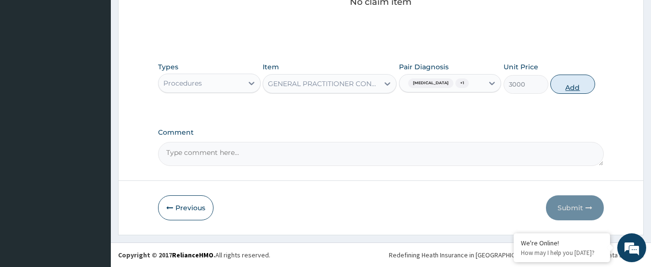
click at [564, 91] on button "Add" at bounding box center [572, 84] width 45 height 19
type input "0"
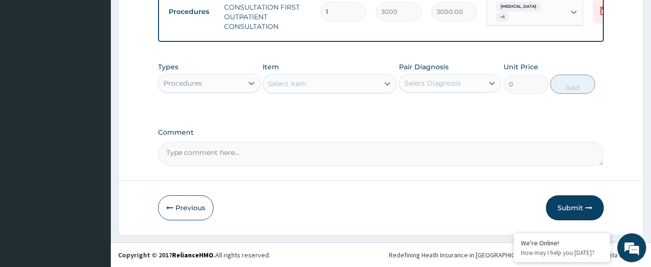
scroll to position [399, 0]
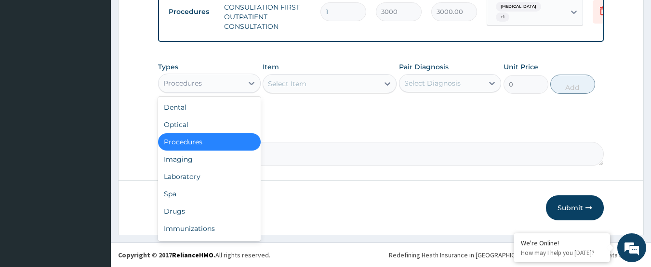
click at [203, 89] on div "Procedures" at bounding box center [201, 83] width 84 height 15
click at [210, 182] on div "Laboratory" at bounding box center [209, 176] width 103 height 17
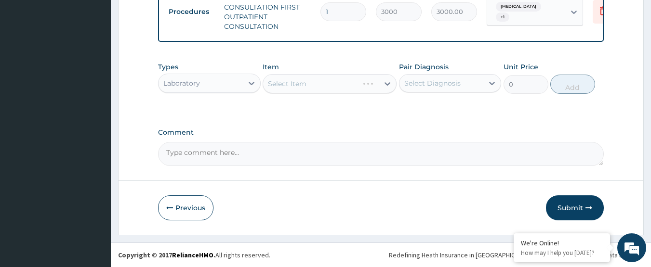
click at [320, 92] on div "Select Item" at bounding box center [330, 83] width 134 height 19
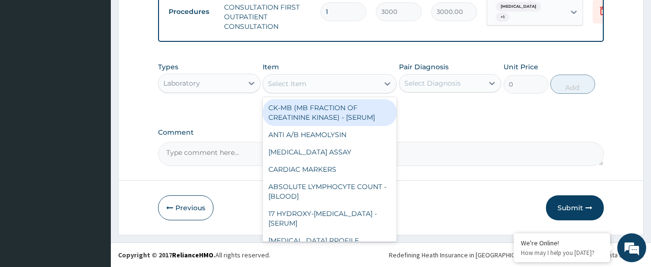
click at [305, 84] on div "Select Item" at bounding box center [287, 84] width 39 height 10
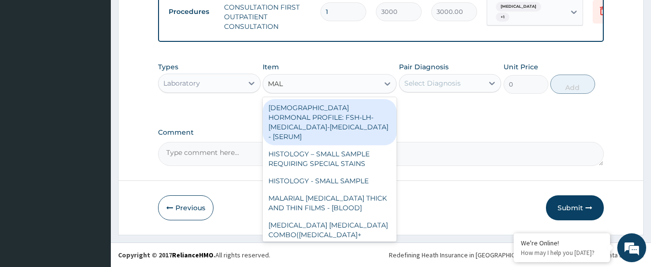
type input "MALA"
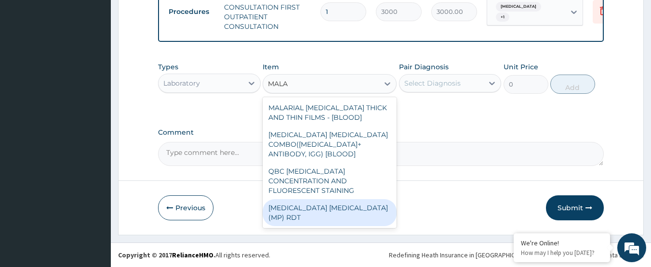
drag, startPoint x: 306, startPoint y: 208, endPoint x: 430, endPoint y: 141, distance: 141.4
click at [313, 204] on div "MALARIA PARASITE (MP) RDT" at bounding box center [330, 212] width 134 height 27
type input "1500"
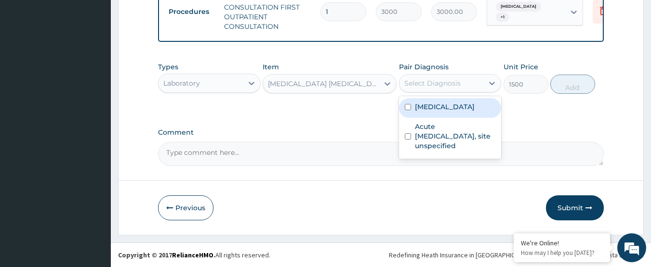
click at [439, 87] on div "Select Diagnosis" at bounding box center [432, 84] width 56 height 10
click at [454, 112] on label "Malaria, unspecified" at bounding box center [445, 107] width 60 height 10
checkbox input "true"
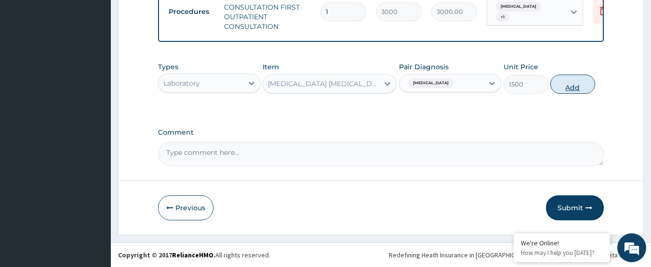
click at [566, 94] on button "Add" at bounding box center [572, 84] width 45 height 19
type input "0"
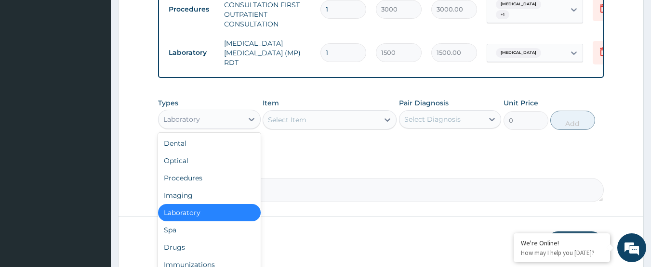
click at [202, 127] on div "Laboratory" at bounding box center [201, 119] width 84 height 15
click at [199, 255] on div "Drugs" at bounding box center [209, 247] width 103 height 17
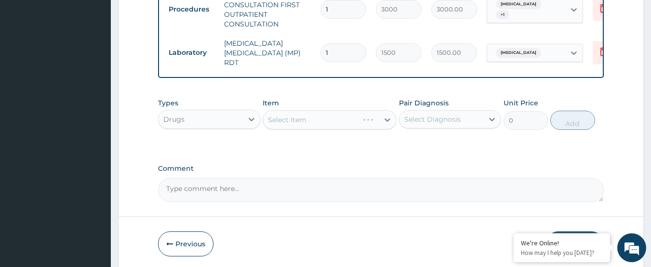
click at [310, 126] on div "Select Item" at bounding box center [330, 119] width 134 height 19
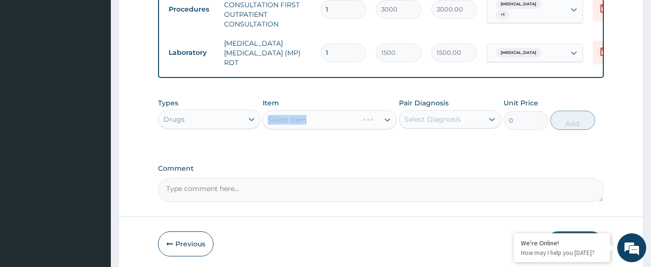
click at [310, 126] on div "Select Item" at bounding box center [330, 119] width 134 height 19
click at [310, 126] on div "Select Item" at bounding box center [321, 119] width 116 height 15
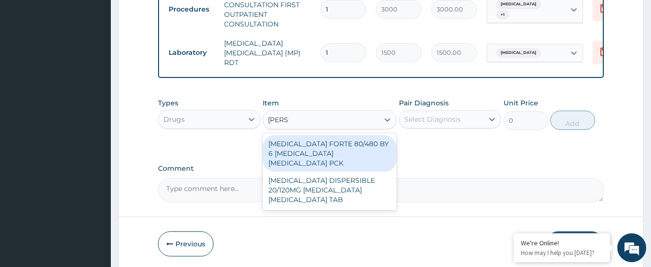
type input "COART"
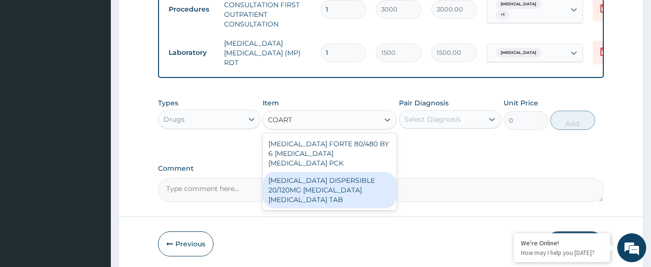
click at [340, 176] on div "COARTEM DISPERSIBLE 20/120MG ARTEMETHER LUMEFANTRINE TAB" at bounding box center [330, 190] width 134 height 37
type input "450"
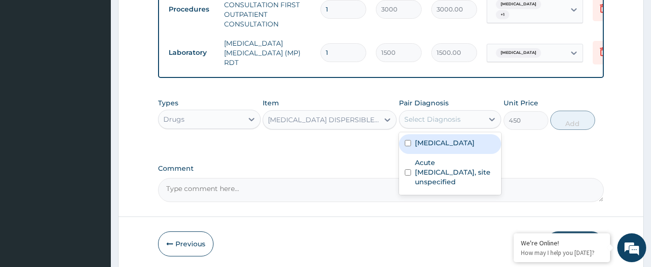
click at [447, 127] on div "Select Diagnosis" at bounding box center [441, 119] width 84 height 15
click at [465, 144] on label "Malaria, unspecified" at bounding box center [445, 143] width 60 height 10
checkbox input "true"
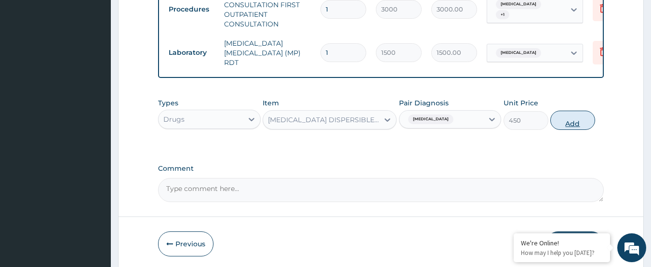
click at [566, 130] on button "Add" at bounding box center [572, 120] width 45 height 19
type input "0"
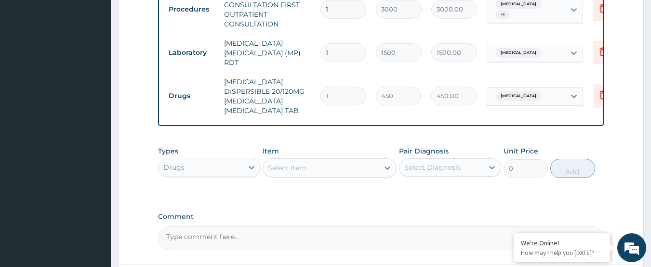
click at [326, 160] on div "Select Item" at bounding box center [321, 167] width 116 height 15
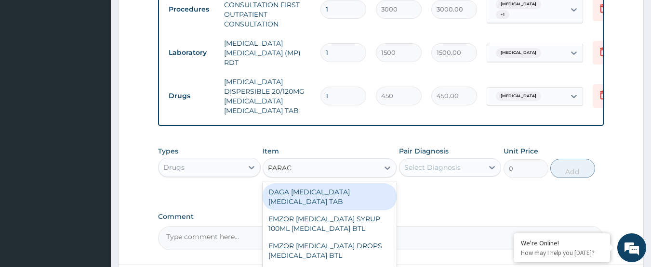
type input "PARACE"
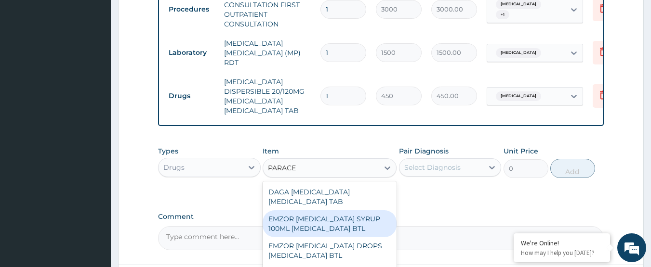
click at [330, 219] on div "EMZOR PARACETAMOL SYRUP 100ML ACETAMINOPHEN BTL" at bounding box center [330, 224] width 134 height 27
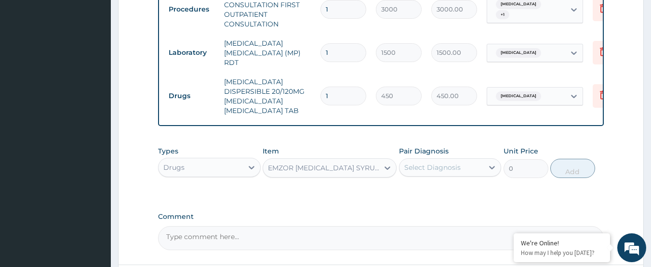
type input "350"
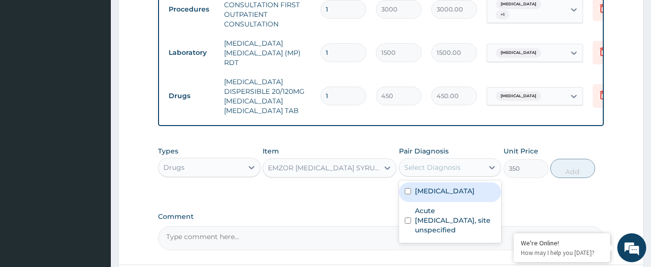
click at [450, 163] on div "Select Diagnosis" at bounding box center [432, 168] width 56 height 10
click at [468, 188] on div "Malaria, unspecified" at bounding box center [450, 193] width 103 height 20
checkbox input "true"
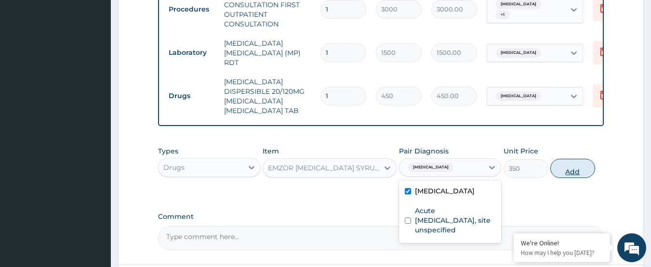
click at [574, 166] on button "Add" at bounding box center [572, 168] width 45 height 19
type input "0"
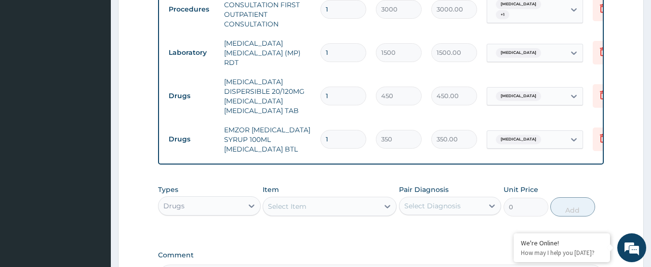
click at [310, 201] on div "Select Item" at bounding box center [321, 206] width 116 height 15
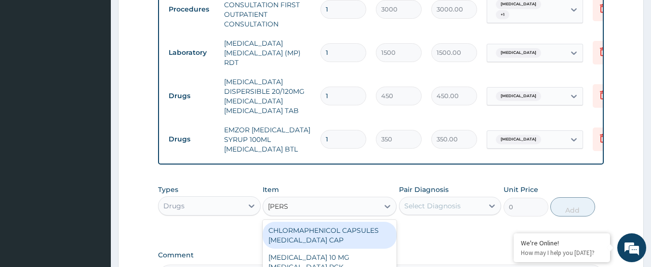
type input "LORAT"
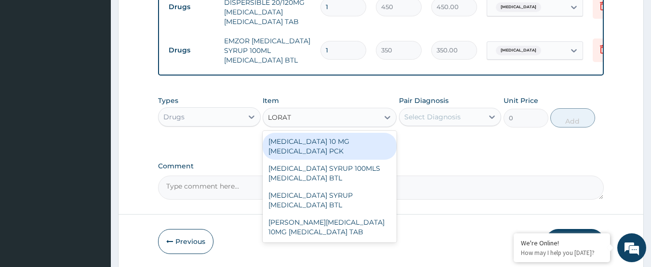
scroll to position [495, 0]
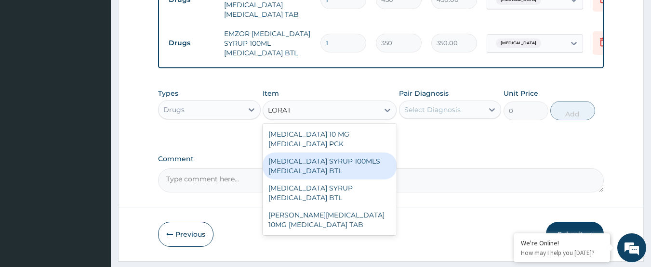
click at [334, 160] on div "LORATADINE SYRUP 100MLS LORATADINE BTL" at bounding box center [330, 166] width 134 height 27
type input "800"
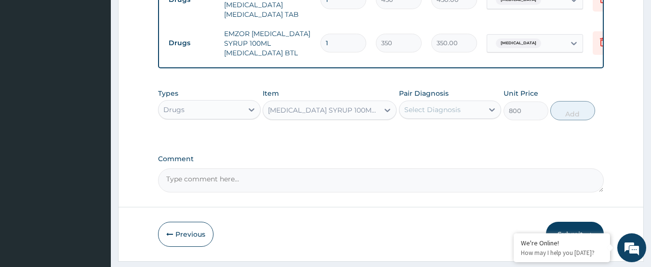
click at [453, 105] on div "Select Diagnosis" at bounding box center [432, 110] width 56 height 10
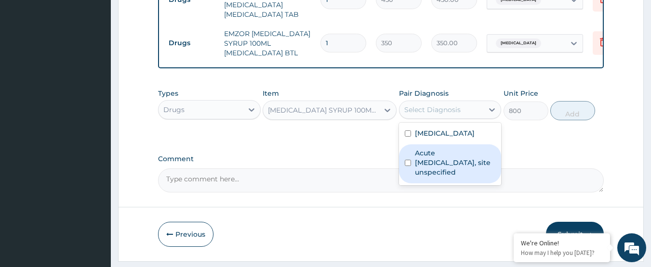
click at [464, 156] on label "Acute upper respiratory infection, site unspecified" at bounding box center [455, 162] width 81 height 29
checkbox input "true"
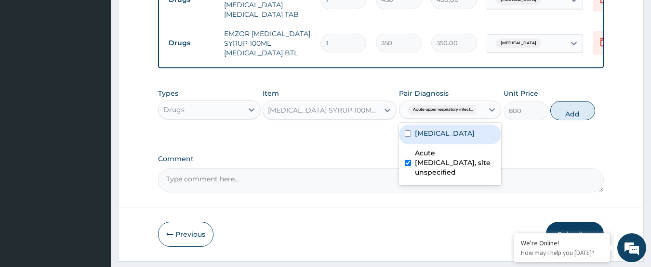
drag, startPoint x: 556, startPoint y: 99, endPoint x: 428, endPoint y: 128, distance: 130.9
click at [556, 101] on button "Add" at bounding box center [572, 110] width 45 height 19
type input "0"
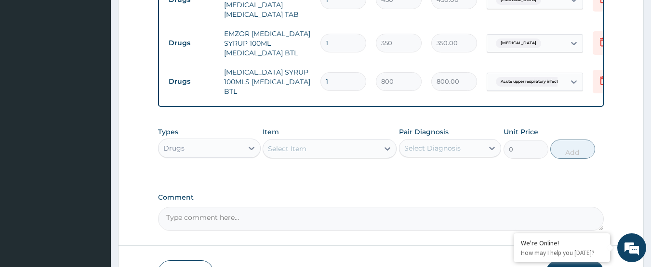
click at [332, 139] on div "Select Item" at bounding box center [330, 148] width 134 height 19
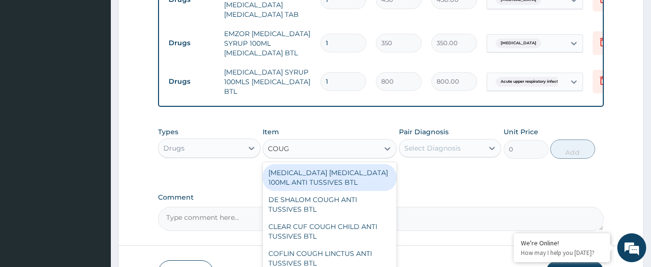
type input "COUGH"
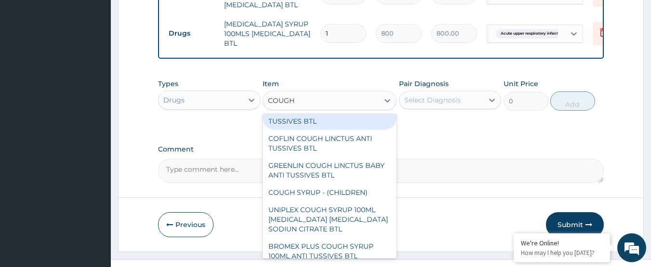
scroll to position [96, 0]
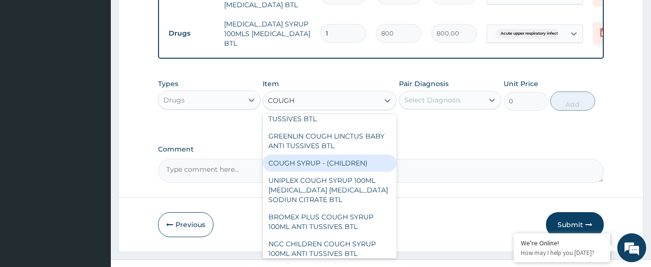
click at [349, 157] on div "COUGH SYRUP - (CHILDREN)" at bounding box center [330, 163] width 134 height 17
type input "1200"
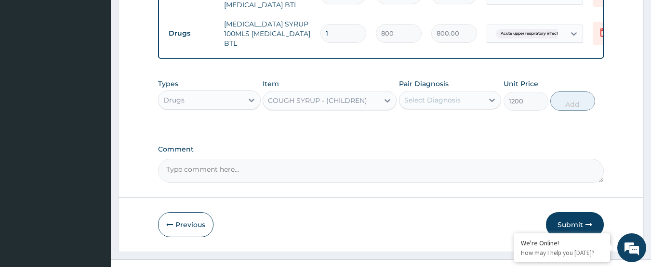
click at [449, 95] on div "Select Diagnosis" at bounding box center [432, 100] width 56 height 10
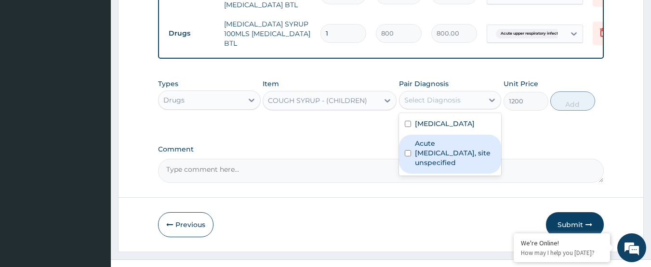
click at [462, 142] on label "Acute upper respiratory infection, site unspecified" at bounding box center [455, 153] width 81 height 29
checkbox input "true"
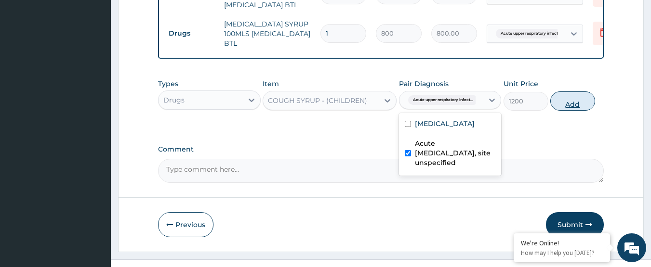
click at [574, 93] on button "Add" at bounding box center [572, 101] width 45 height 19
type input "0"
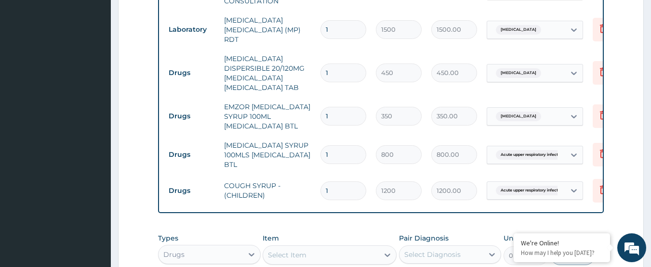
scroll to position [399, 0]
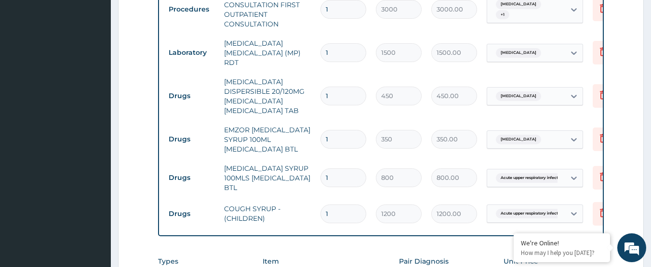
drag, startPoint x: 347, startPoint y: 88, endPoint x: 304, endPoint y: 91, distance: 43.5
click at [304, 91] on tr "Drugs COARTEM DISPERSIBLE 20/120MG ARTEMETHER LUMEFANTRINE TAB 1 450 450.00 Mal…" at bounding box center [400, 96] width 472 height 48
type input "6"
type input "2700.00"
type input "6"
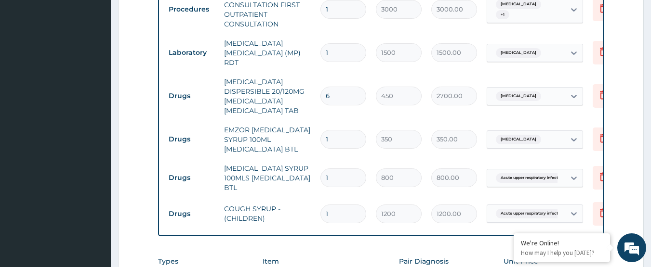
click at [304, 120] on td "EMZOR PARACETAMOL SYRUP 100ML ACETAMINOPHEN BTL" at bounding box center [267, 139] width 96 height 39
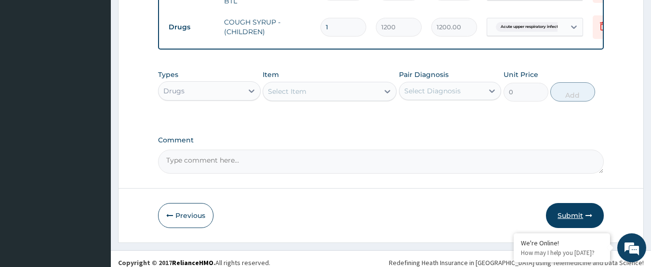
click at [569, 204] on button "Submit" at bounding box center [575, 215] width 58 height 25
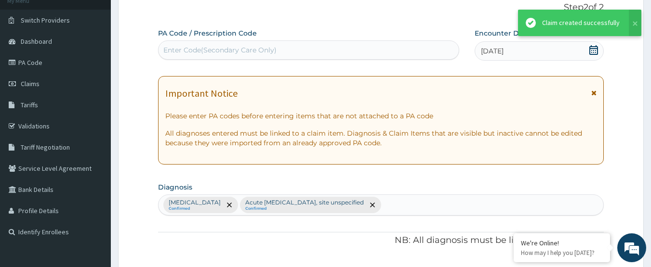
scroll to position [586, 0]
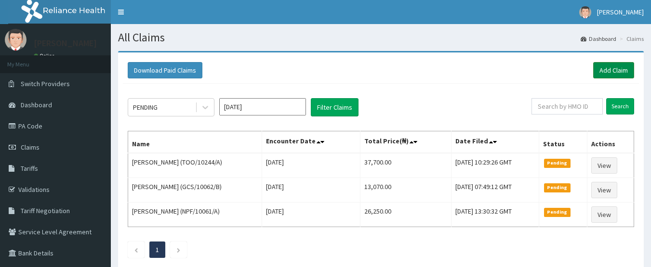
click at [612, 70] on link "Add Claim" at bounding box center [613, 70] width 41 height 16
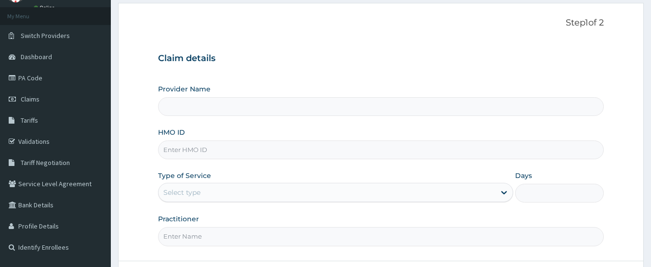
click at [254, 153] on input "HMO ID" at bounding box center [381, 150] width 446 height 19
type input "International Clinics And Hospitals Ltd"
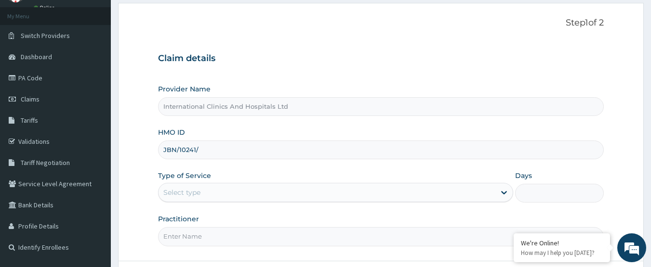
click at [254, 154] on input "JBN/10241/" at bounding box center [381, 150] width 446 height 19
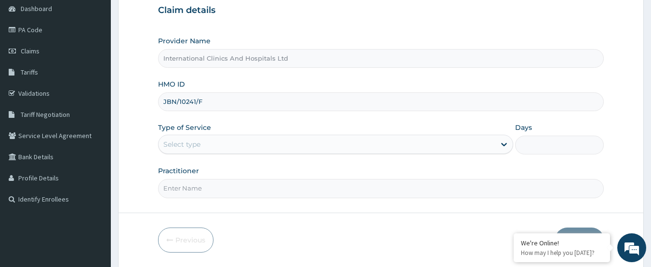
type input "JBN/10241/F"
click at [213, 143] on div "Select type" at bounding box center [327, 144] width 337 height 15
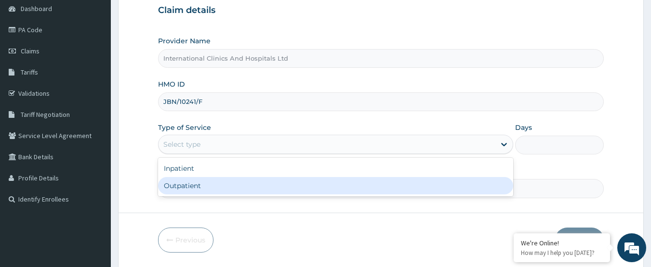
click at [219, 188] on div "Outpatient" at bounding box center [335, 185] width 355 height 17
type input "1"
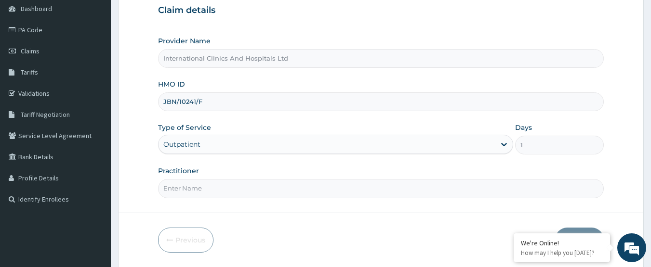
click at [215, 197] on input "Practitioner" at bounding box center [381, 188] width 446 height 19
click at [208, 191] on input "Practitioner" at bounding box center [381, 188] width 446 height 19
click at [202, 192] on input "Practitioner" at bounding box center [381, 188] width 446 height 19
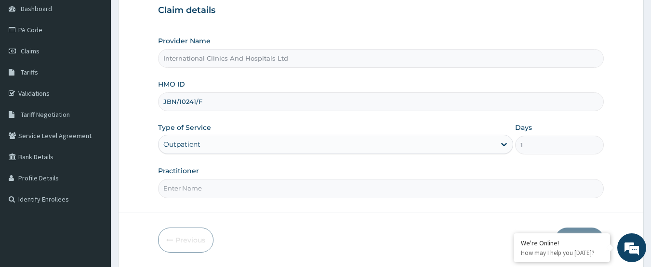
click at [182, 179] on div "Practitioner" at bounding box center [381, 182] width 446 height 32
click at [234, 188] on input "Practitioner" at bounding box center [381, 188] width 446 height 19
click at [362, 155] on div "Type of Service Outpatient" at bounding box center [335, 139] width 355 height 32
click at [216, 190] on input "Practitioner" at bounding box center [381, 188] width 446 height 19
type input "DR.ANDREW"
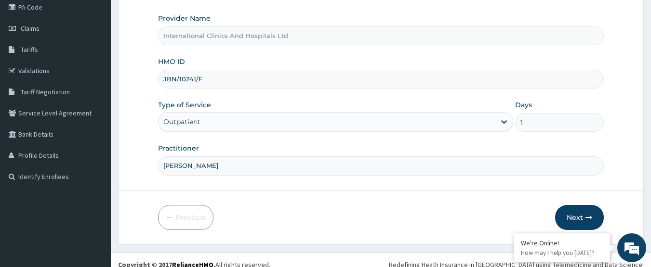
scroll to position [129, 0]
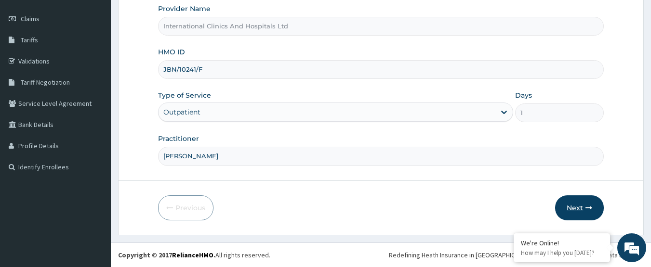
click at [561, 212] on button "Next" at bounding box center [579, 208] width 49 height 25
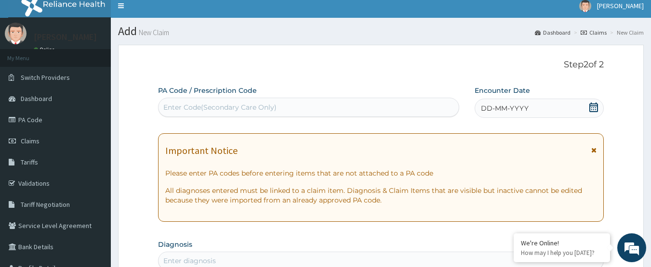
scroll to position [0, 0]
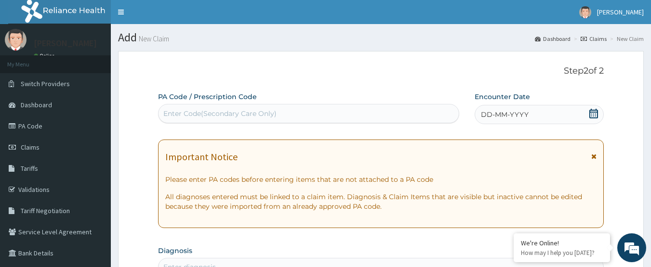
click at [521, 113] on span "DD-MM-YYYY" at bounding box center [505, 115] width 48 height 10
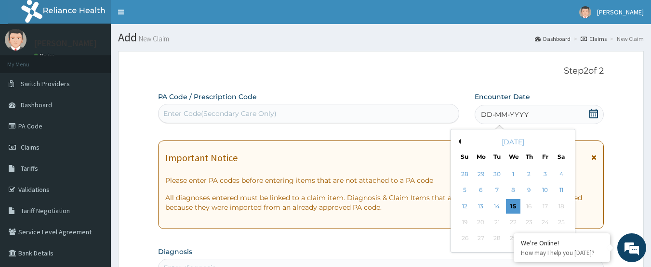
click at [460, 140] on button "Previous Month" at bounding box center [458, 141] width 5 height 5
click at [540, 220] on div "26" at bounding box center [545, 222] width 14 height 14
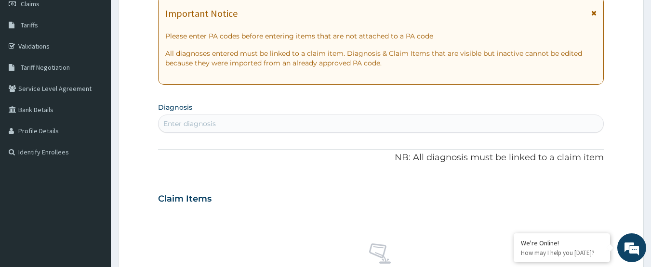
scroll to position [145, 0]
click at [277, 123] on div "Enter diagnosis" at bounding box center [381, 122] width 445 height 15
type input "MALARIA"
click at [227, 118] on div "Enter diagnosis" at bounding box center [381, 122] width 445 height 15
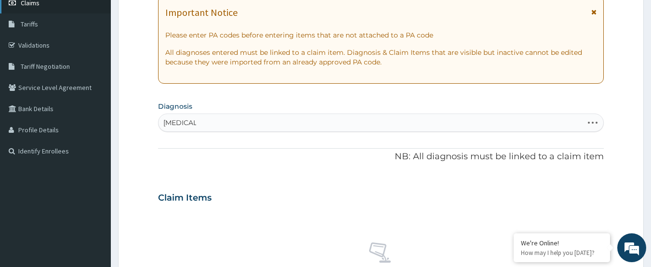
type input "MALARIA"
click at [220, 124] on div "Enter diagnosis" at bounding box center [381, 122] width 445 height 15
click at [208, 120] on div "Enter diagnosis" at bounding box center [189, 123] width 53 height 10
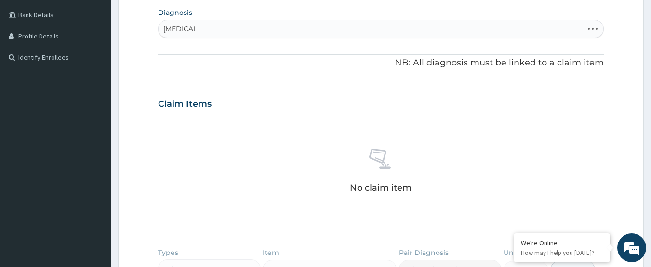
scroll to position [232, 0]
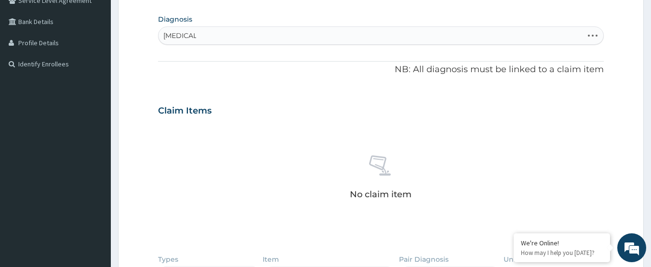
type input "MALARIA"
click at [213, 38] on div "Enter diagnosis" at bounding box center [189, 36] width 53 height 10
type input "MALARIA"
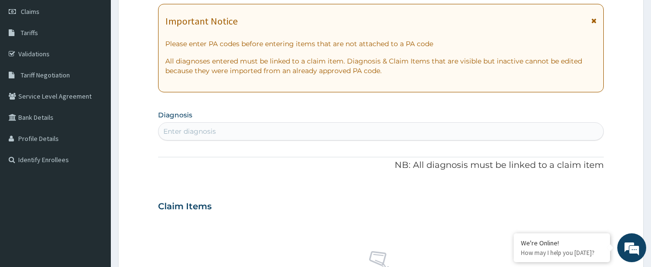
scroll to position [135, 0]
click at [235, 124] on div "Enter diagnosis" at bounding box center [381, 131] width 445 height 15
type input "MALARIA"
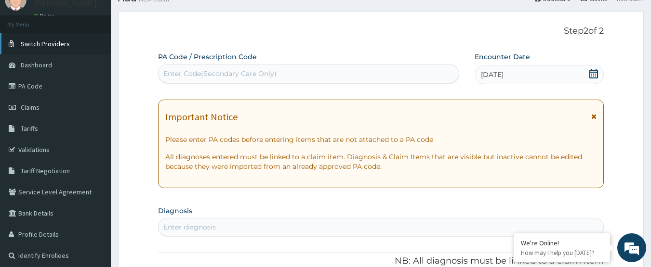
scroll to position [39, 0]
click at [28, 131] on span "Tariffs" at bounding box center [29, 129] width 17 height 9
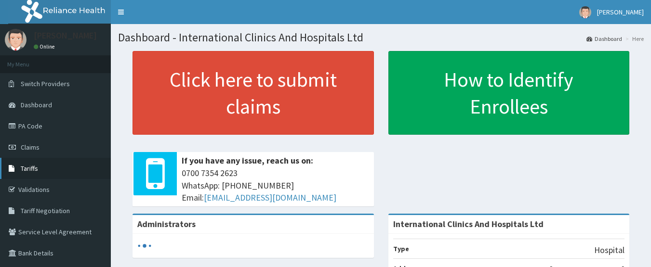
click at [53, 170] on link "Tariffs" at bounding box center [55, 168] width 111 height 21
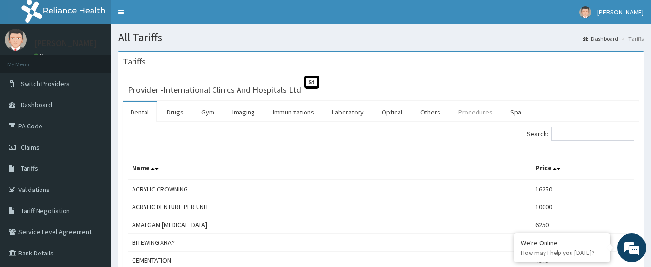
click at [469, 119] on link "Procedures" at bounding box center [476, 112] width 50 height 20
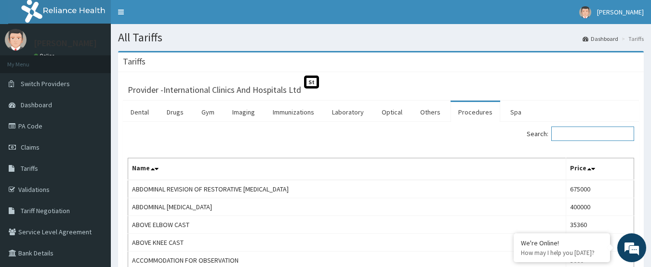
click at [573, 136] on input "Search:" at bounding box center [592, 134] width 83 height 14
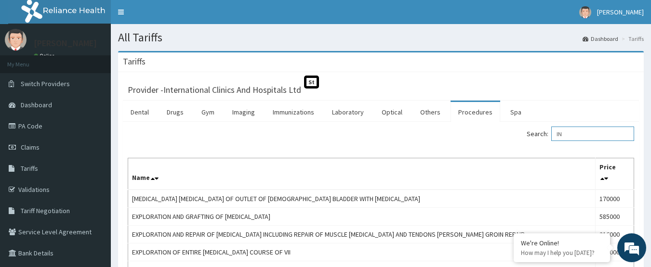
type input "I"
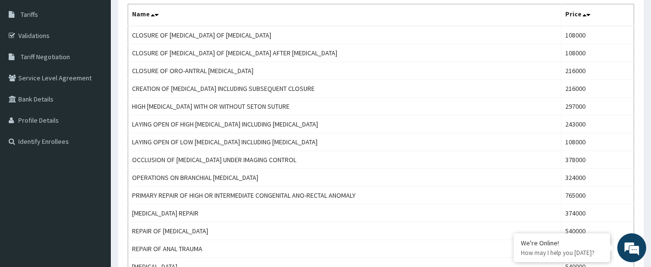
scroll to position [48, 0]
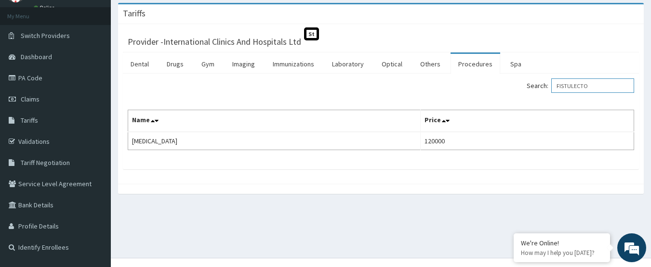
type input "FISTULECTO"
